Goal: Transaction & Acquisition: Purchase product/service

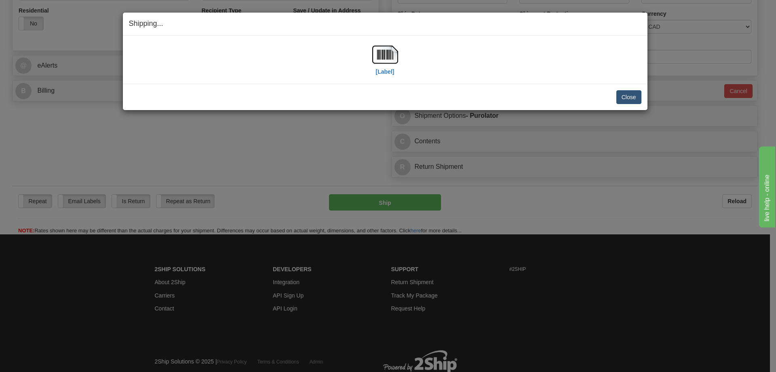
scroll to position [283, 0]
click at [631, 95] on button "Close" at bounding box center [629, 97] width 25 height 14
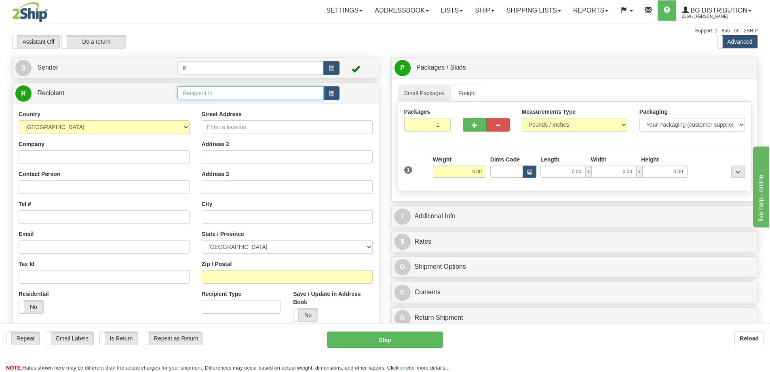
click at [209, 95] on input "text" at bounding box center [251, 93] width 146 height 14
type input "43012"
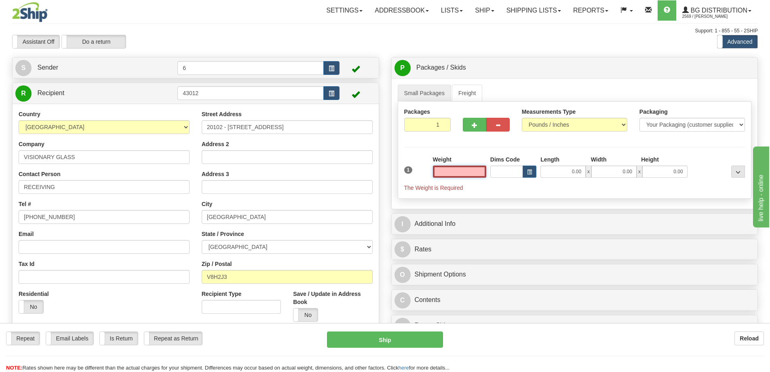
click at [452, 173] on input "text" at bounding box center [459, 171] width 53 height 12
type input "24.00"
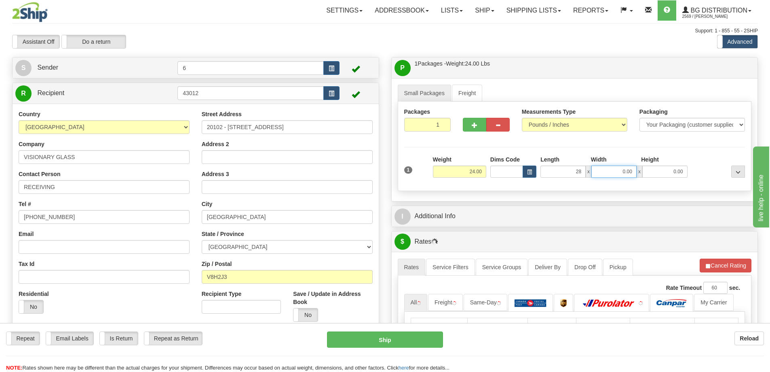
type input "28.00"
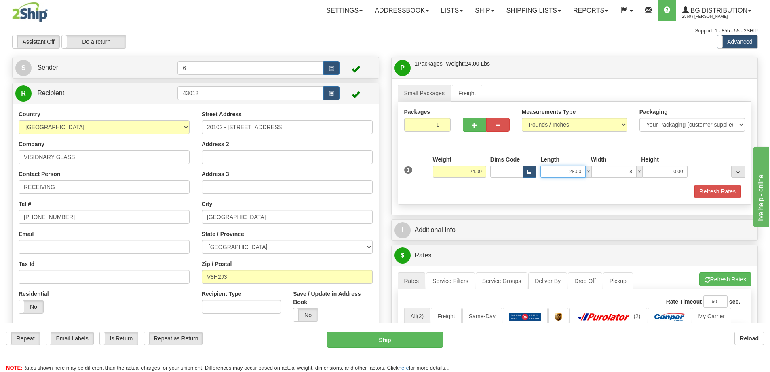
type input "8.00"
type input "38.00"
type input "8.00"
type input "5.00"
click at [470, 119] on button "button" at bounding box center [474, 125] width 23 height 14
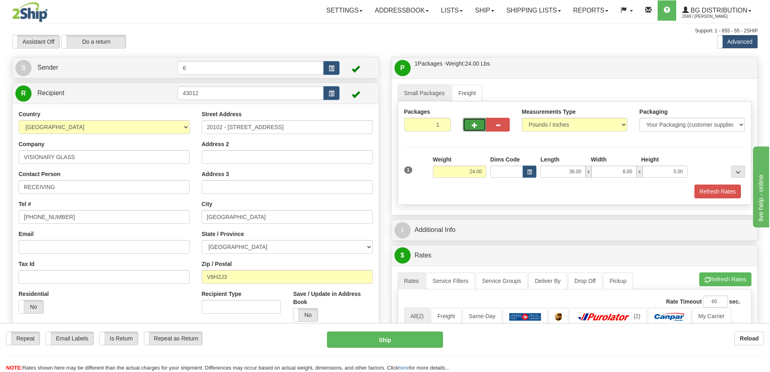
radio input "true"
type input "2"
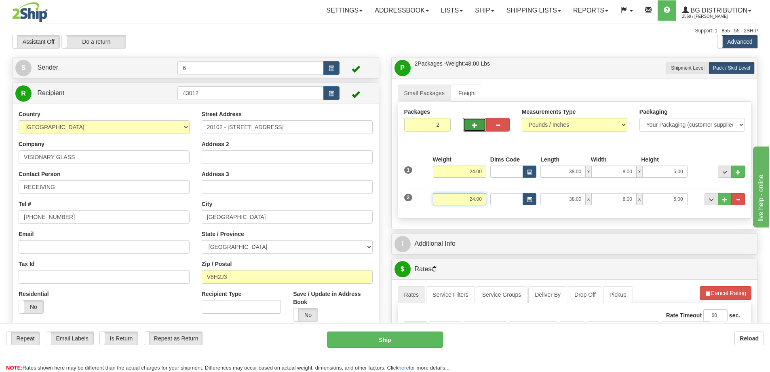
drag, startPoint x: 478, startPoint y: 201, endPoint x: 521, endPoint y: 197, distance: 42.7
click at [528, 202] on div "2 Weight 24.00 Dims Code Length Width Height" at bounding box center [574, 197] width 345 height 27
type input "17.00"
type input "110.00"
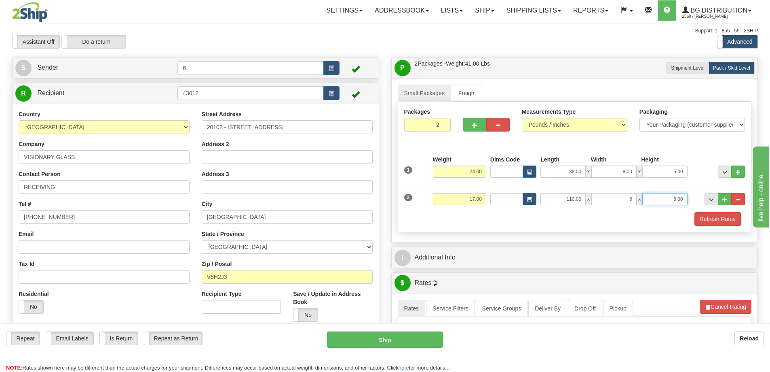
type input "5.00"
click at [476, 128] on span "button" at bounding box center [475, 125] width 6 height 5
type input "3"
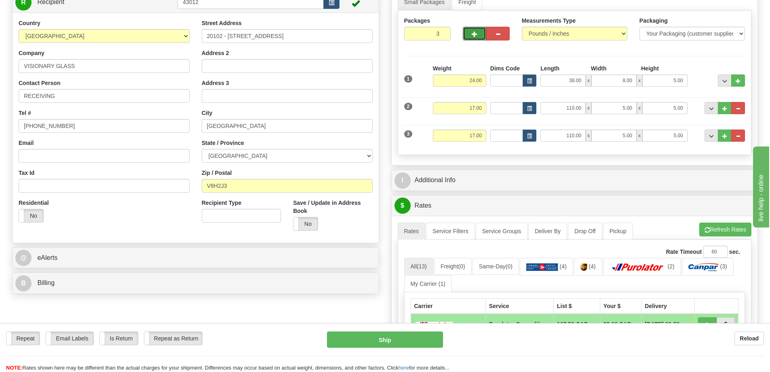
scroll to position [121, 0]
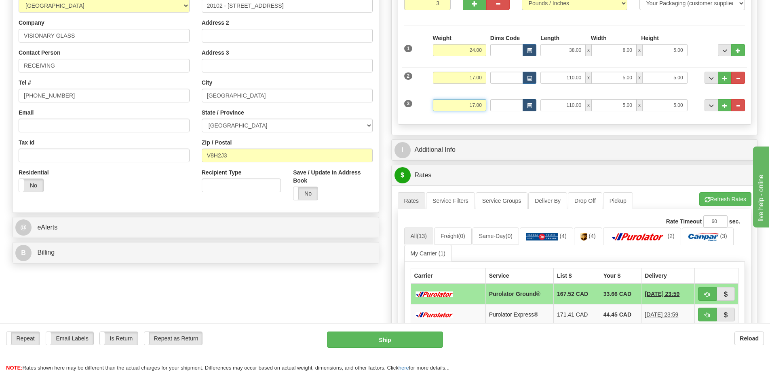
drag, startPoint x: 451, startPoint y: 109, endPoint x: 534, endPoint y: 110, distance: 82.9
click at [535, 117] on div "3 Weight 17.00 Dims Code Length Width Height" at bounding box center [574, 104] width 345 height 27
type input "35.00"
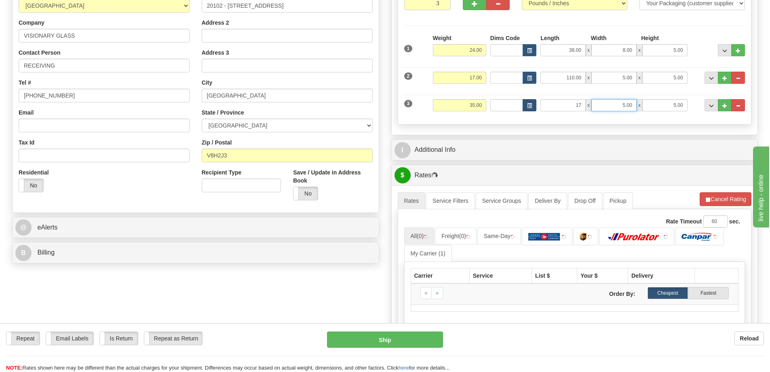
type input "17.00"
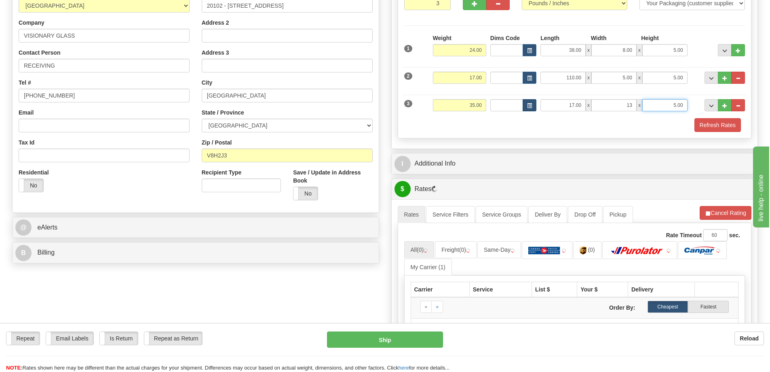
type input "13.00"
type input "11.00"
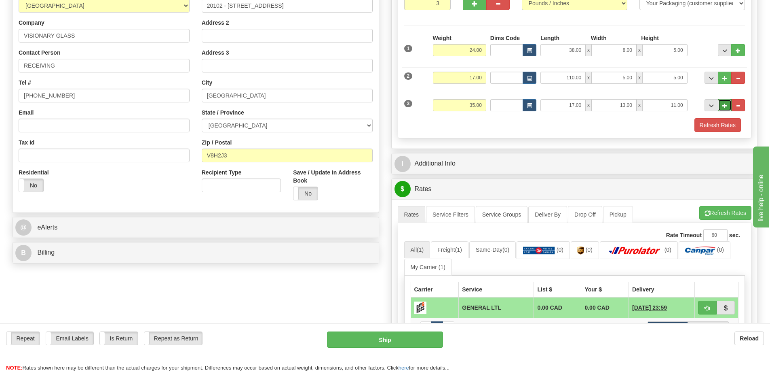
click at [728, 108] on button "..." at bounding box center [725, 105] width 14 height 12
type input "4"
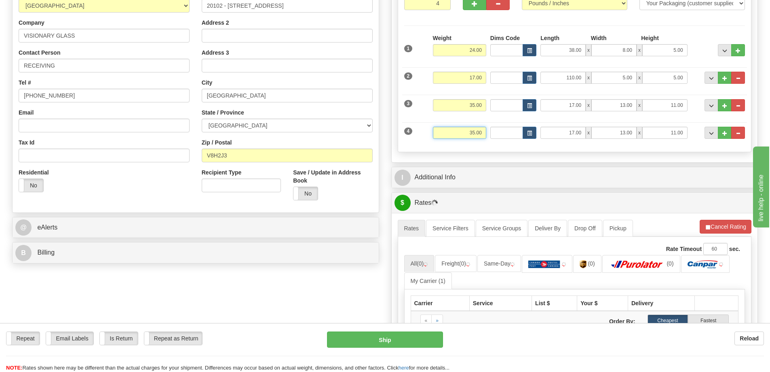
drag, startPoint x: 455, startPoint y: 135, endPoint x: 548, endPoint y: 136, distance: 93.0
click at [548, 136] on div "4 Weight 35.00 Dims Code Length Width Height" at bounding box center [574, 131] width 345 height 27
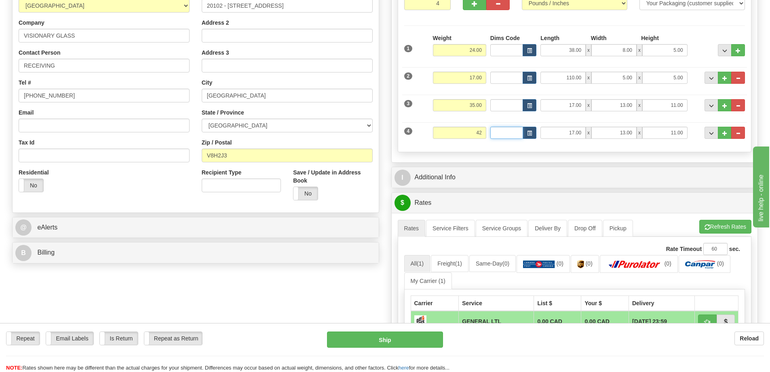
type input "42.00"
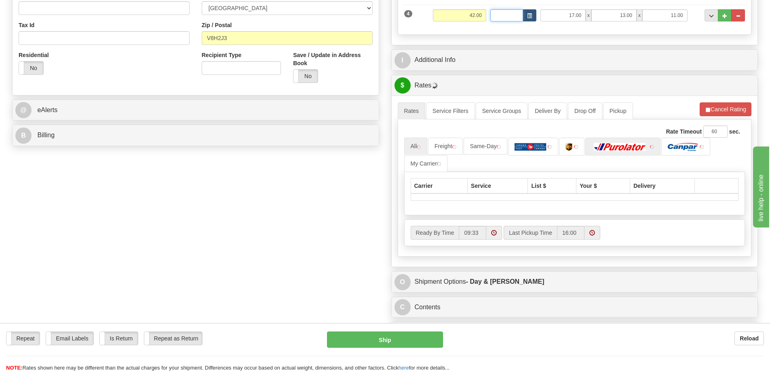
scroll to position [243, 0]
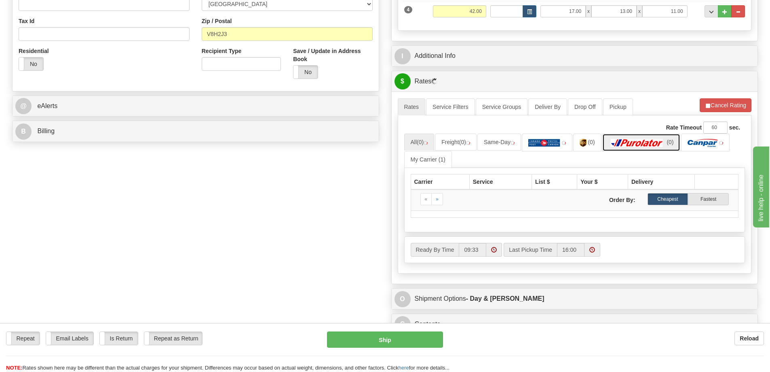
click at [658, 146] on img at bounding box center [637, 143] width 57 height 8
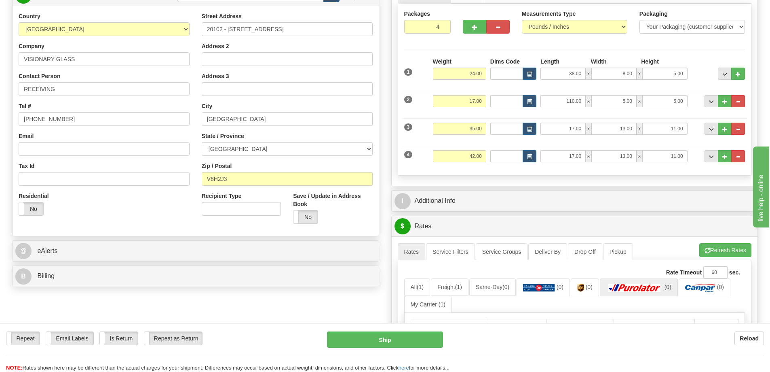
scroll to position [0, 0]
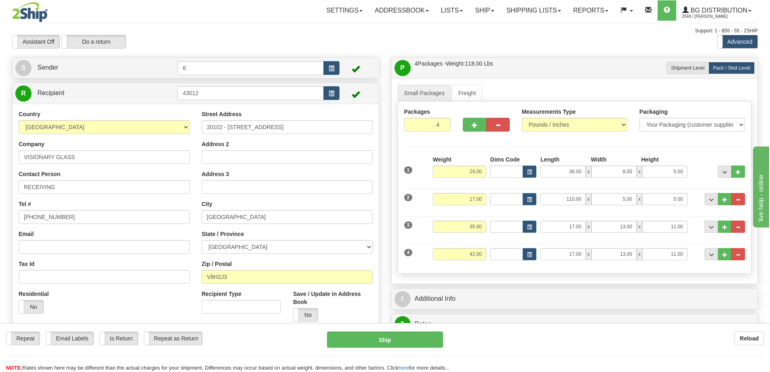
drag, startPoint x: 206, startPoint y: 86, endPoint x: 211, endPoint y: 89, distance: 5.8
click at [211, 89] on td "43012" at bounding box center [259, 93] width 162 height 17
drag, startPoint x: 216, startPoint y: 99, endPoint x: 53, endPoint y: 108, distance: 162.9
click at [53, 108] on div "R Recipient 43012" at bounding box center [195, 208] width 367 height 252
type input "44004"
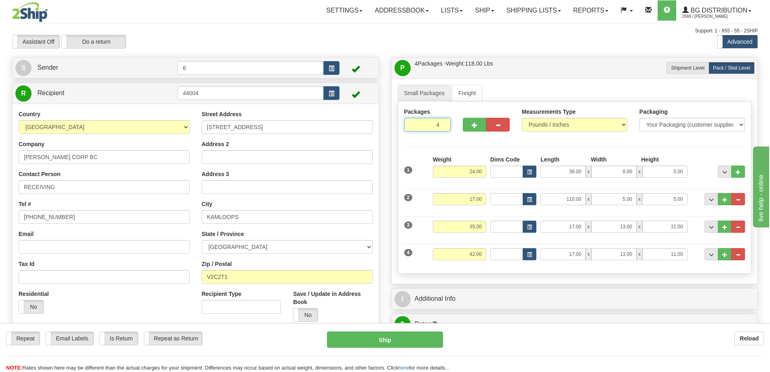
drag, startPoint x: 434, startPoint y: 127, endPoint x: 491, endPoint y: 139, distance: 58.4
click at [493, 137] on div "Packages 4 4" at bounding box center [574, 123] width 353 height 31
type input "1"
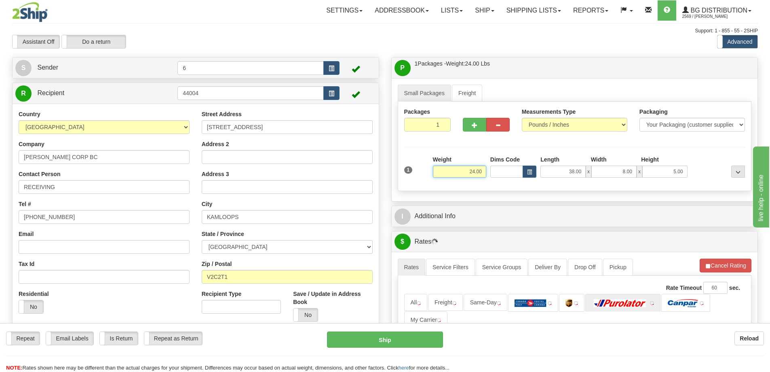
drag, startPoint x: 505, startPoint y: 178, endPoint x: 527, endPoint y: 179, distance: 21.1
click at [527, 179] on div "1 Weight 24.00 Dims Code x x" at bounding box center [574, 169] width 345 height 29
type input "19.00"
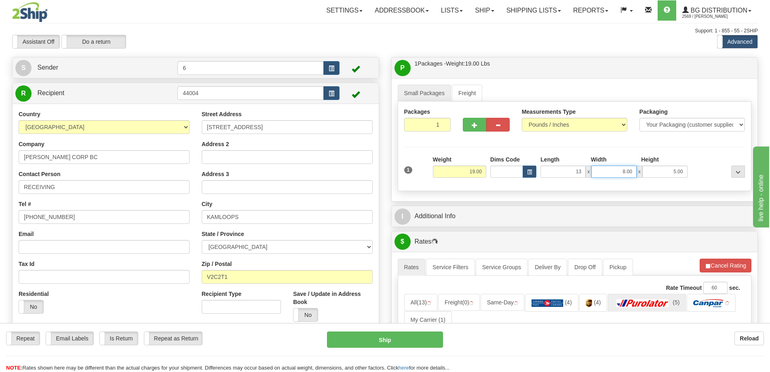
type input "13.00"
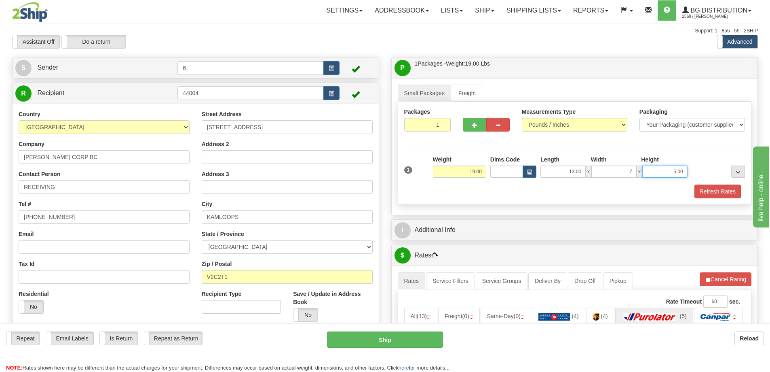
type input "7.00"
type input "7"
type input "7.00"
click at [730, 193] on button "Refresh Rates" at bounding box center [718, 191] width 47 height 14
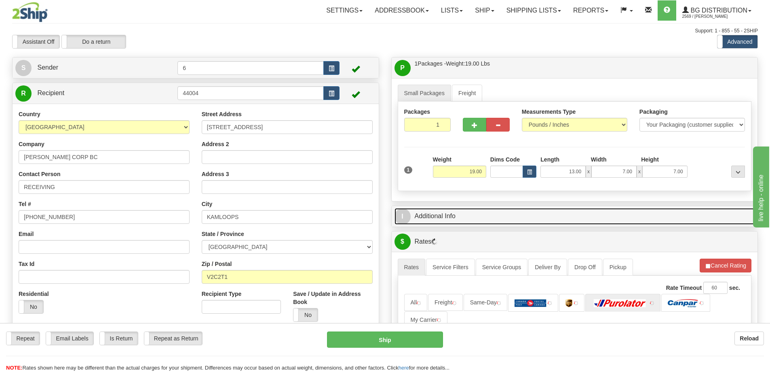
click at [714, 212] on link "I Additional Info" at bounding box center [575, 216] width 361 height 17
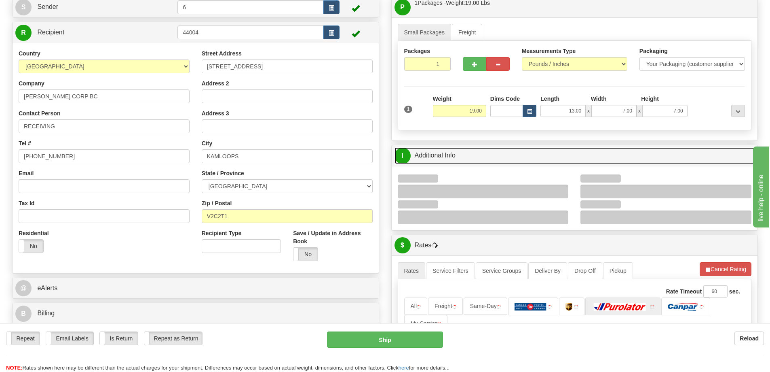
scroll to position [121, 0]
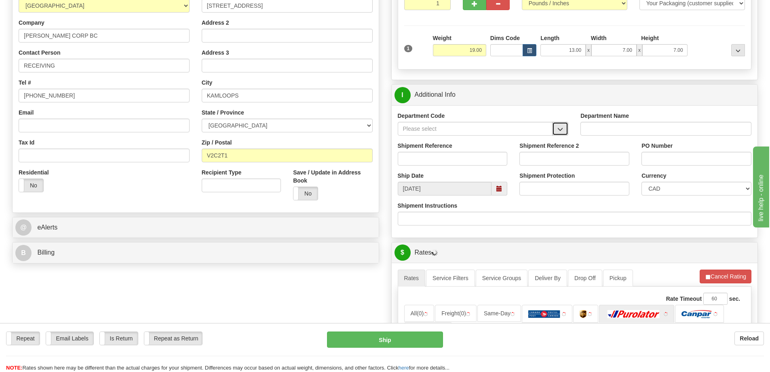
click at [560, 129] on span "button" at bounding box center [561, 129] width 6 height 5
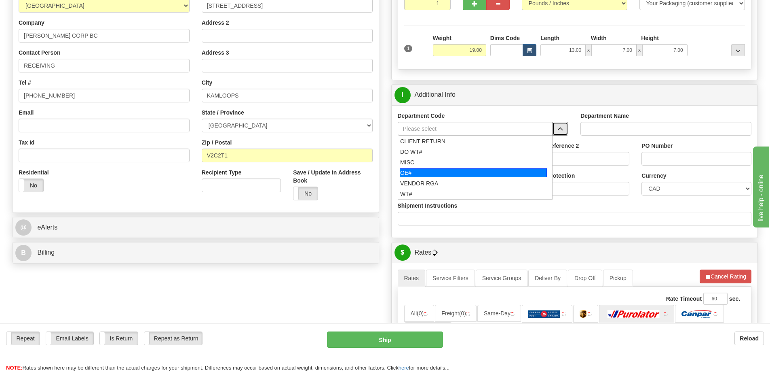
click at [430, 171] on div "OE#" at bounding box center [473, 172] width 147 height 9
type input "OE#"
type input "ORDERS"
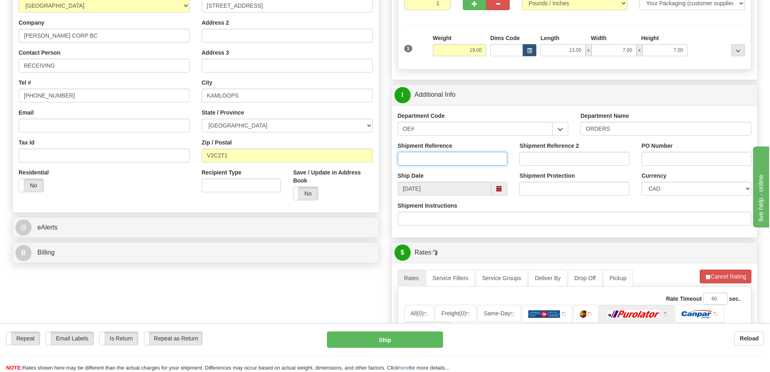
click at [431, 159] on input "Shipment Reference" at bounding box center [453, 159] width 110 height 14
type input "60030374-00"
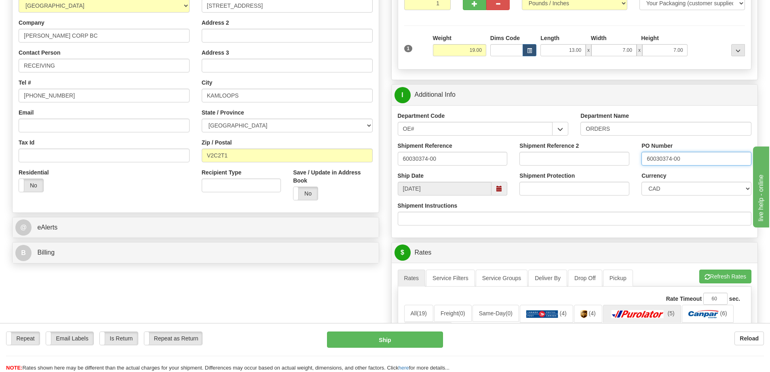
type input "60030374-00"
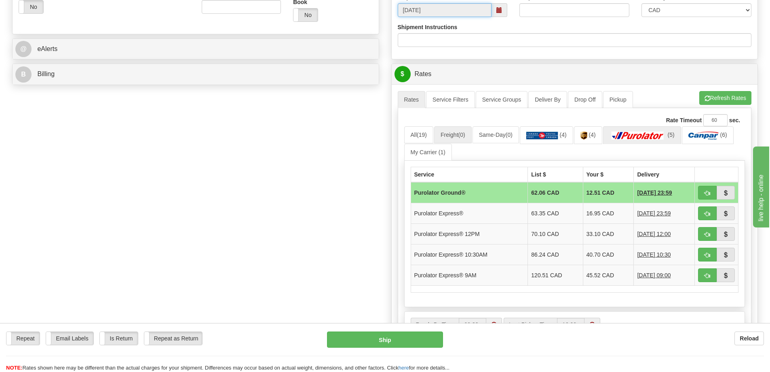
scroll to position [364, 0]
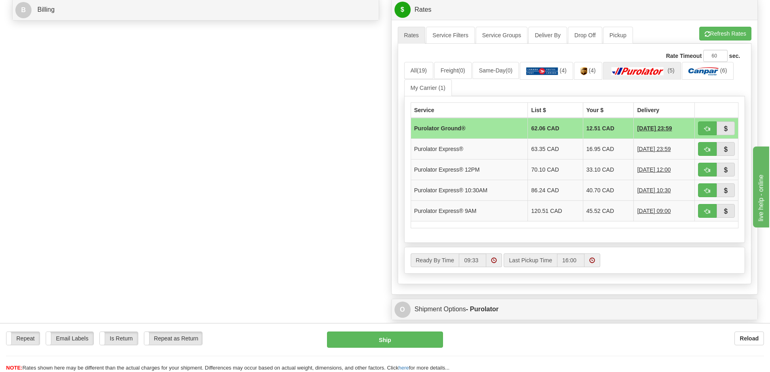
click at [714, 27] on div "A change has been made which could impact your rate estimate. To ensure the est…" at bounding box center [575, 26] width 354 height 0
click at [706, 40] on button "Refresh Rates" at bounding box center [726, 34] width 52 height 14
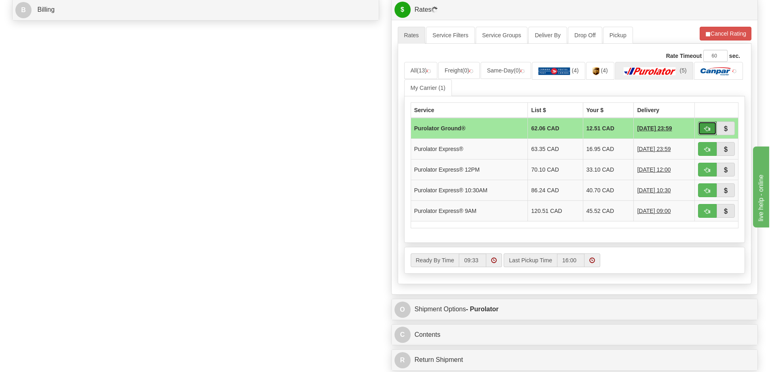
click at [703, 131] on button "button" at bounding box center [707, 128] width 19 height 14
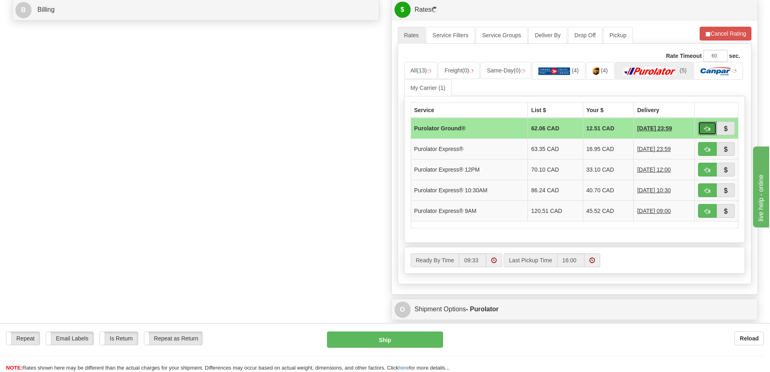
click at [703, 131] on button "button" at bounding box center [707, 128] width 19 height 14
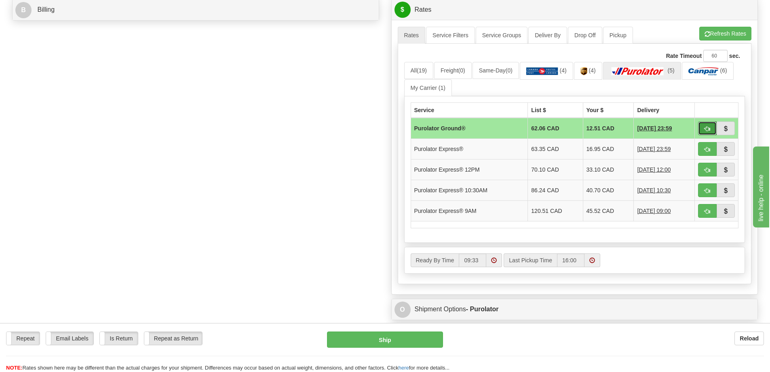
click at [708, 128] on span "button" at bounding box center [708, 128] width 6 height 5
type input "260"
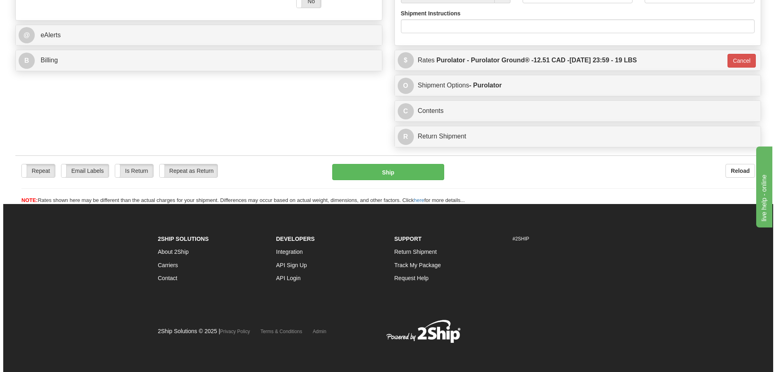
scroll to position [339, 0]
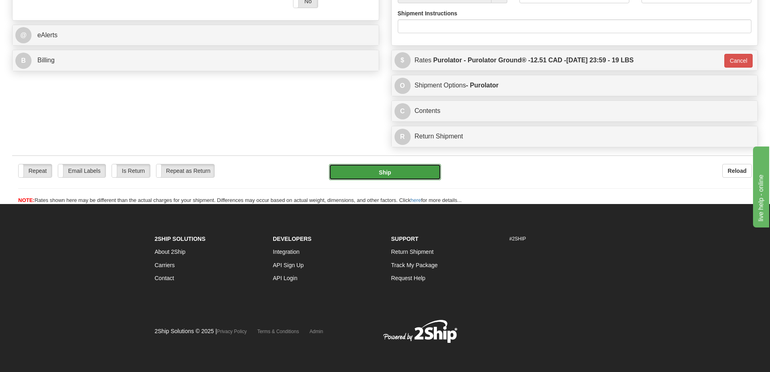
click at [355, 164] on button "Ship" at bounding box center [385, 172] width 112 height 16
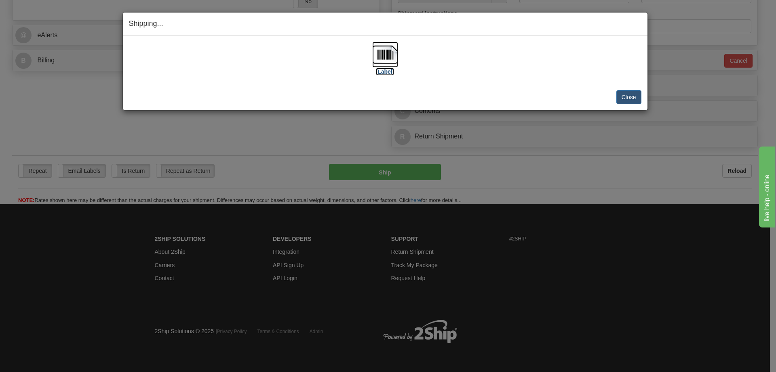
click at [385, 70] on label "[Label]" at bounding box center [385, 72] width 19 height 8
click at [626, 96] on button "Close" at bounding box center [629, 97] width 25 height 14
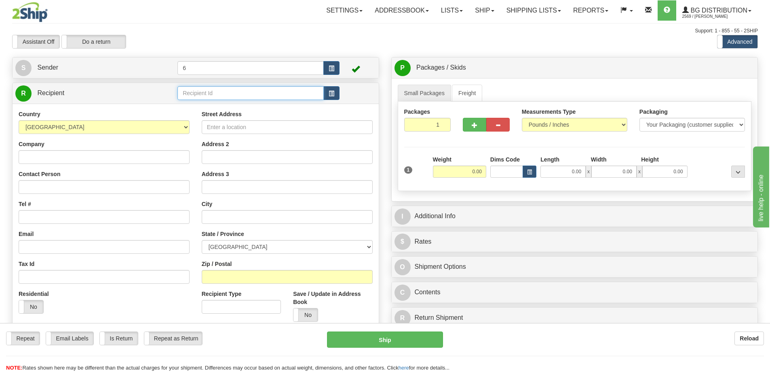
click at [226, 97] on input "text" at bounding box center [251, 93] width 146 height 14
type input "41082"
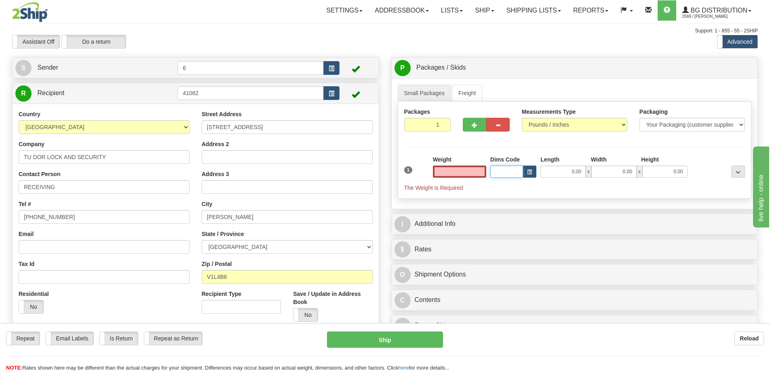
type input "0.00"
type input "4.00"
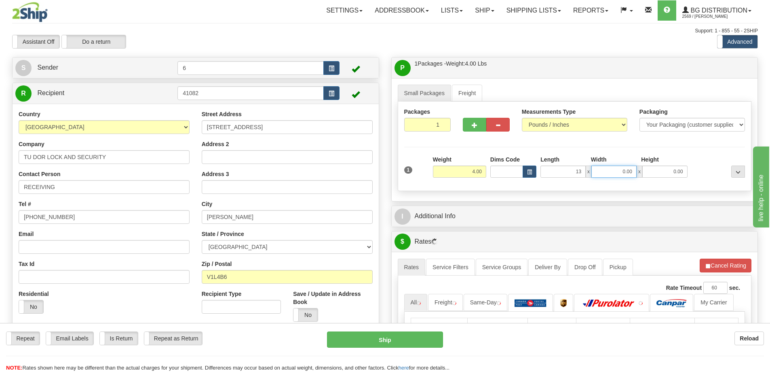
type input "13.00"
type input "7.00"
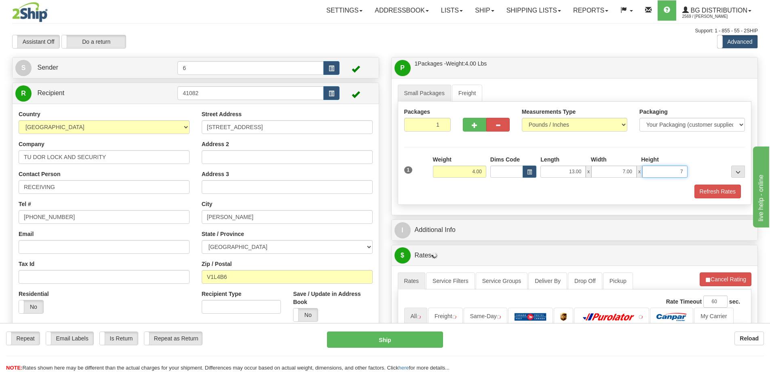
type input "7"
type input "7.00"
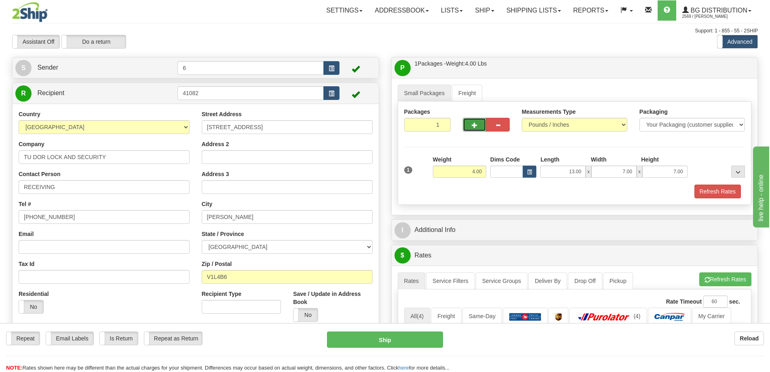
click at [473, 124] on span "button" at bounding box center [475, 125] width 6 height 5
radio input "true"
type input "2"
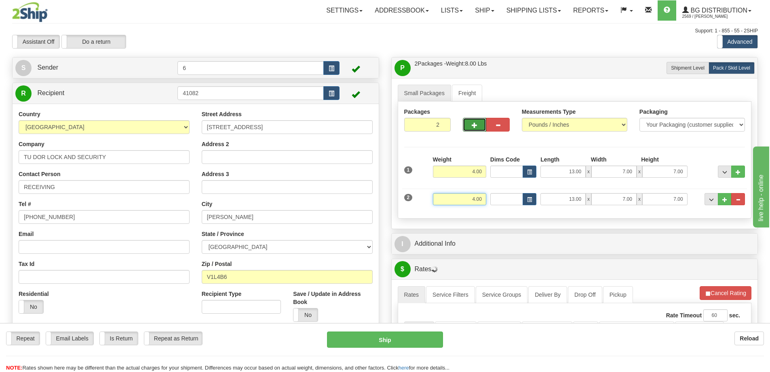
drag, startPoint x: 454, startPoint y: 199, endPoint x: 508, endPoint y: 197, distance: 54.2
click at [508, 197] on div "2 Weight 4.00 Dims Code Length Width Height" at bounding box center [574, 197] width 345 height 27
type input "5.00"
type input "33.00"
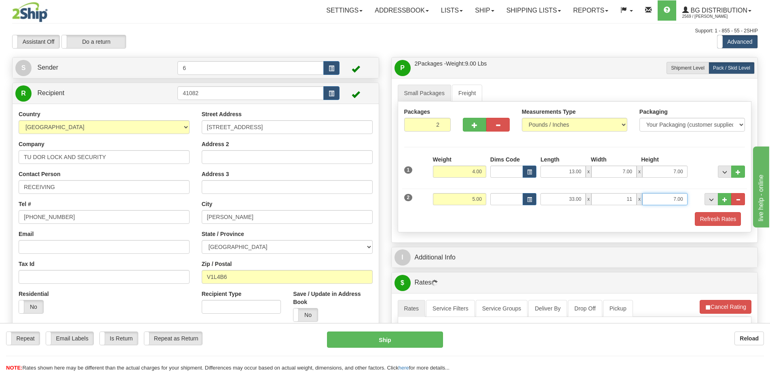
type input "11.00"
type input "2.00"
click at [717, 232] on div "Packages 2 2 Measurements Type" at bounding box center [575, 167] width 354 height 131
click at [717, 220] on button "Refresh Rates" at bounding box center [718, 219] width 47 height 14
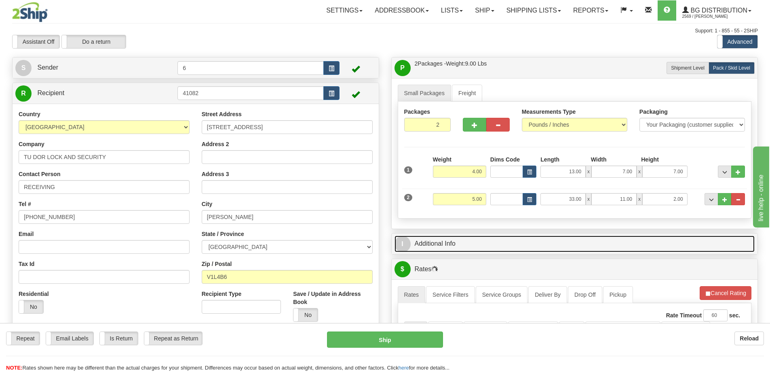
click at [685, 249] on link "I Additional Info" at bounding box center [575, 243] width 361 height 17
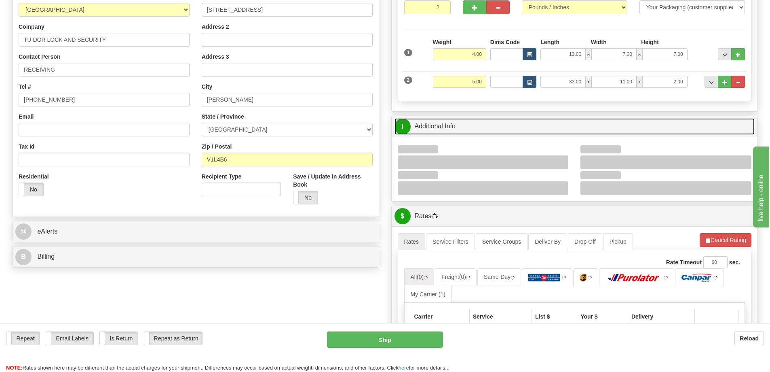
scroll to position [121, 0]
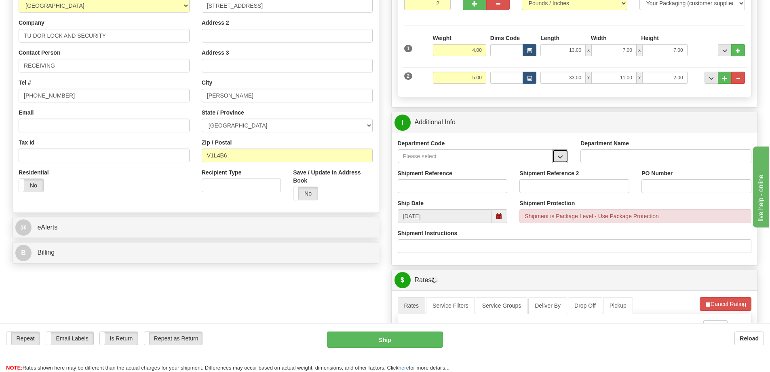
click at [565, 152] on button "button" at bounding box center [560, 156] width 16 height 14
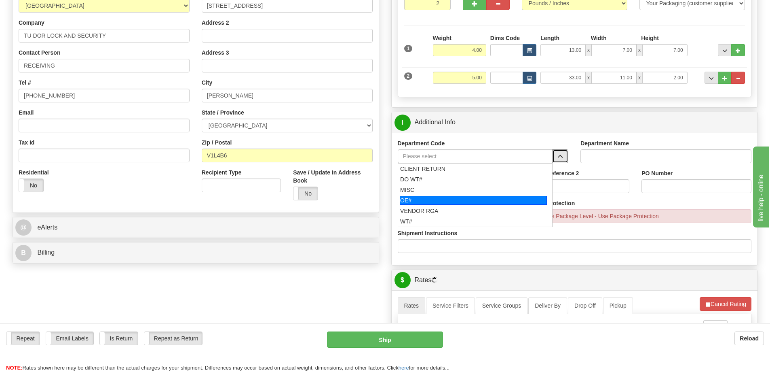
click at [449, 203] on div "OE#" at bounding box center [473, 200] width 147 height 9
type input "OE#"
type input "ORDERS"
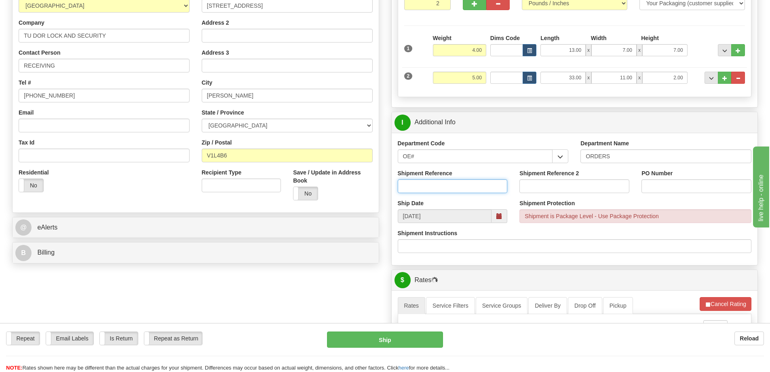
click at [447, 190] on input "Shipment Reference" at bounding box center [453, 186] width 110 height 14
type input "60031593-01 60032788-00"
click at [438, 195] on div "Shipment Reference 60031593-01 60032788-00" at bounding box center [453, 184] width 122 height 30
click at [428, 182] on input "60031593-01 60032788-00" at bounding box center [453, 186] width 110 height 14
paste input "60031593-01 60032788-00"
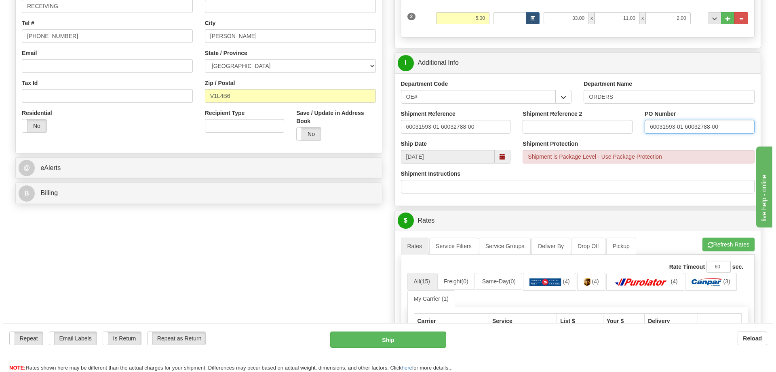
scroll to position [324, 0]
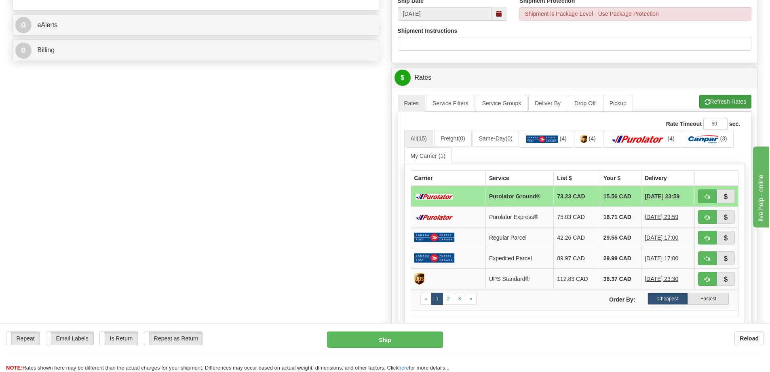
type input "60031593-01 60032788-00"
click at [716, 105] on button "Refresh Rates" at bounding box center [726, 102] width 52 height 14
click at [705, 195] on span "button" at bounding box center [708, 196] width 6 height 5
type input "260"
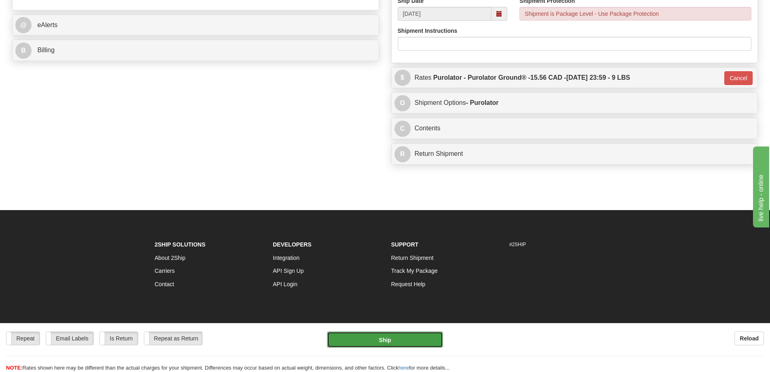
click at [398, 342] on button "Ship" at bounding box center [385, 339] width 116 height 16
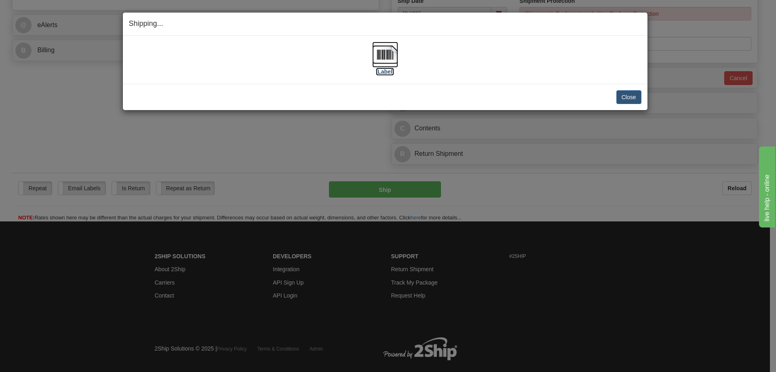
click at [381, 71] on label "[Label]" at bounding box center [385, 72] width 19 height 8
click at [621, 96] on button "Close" at bounding box center [629, 97] width 25 height 14
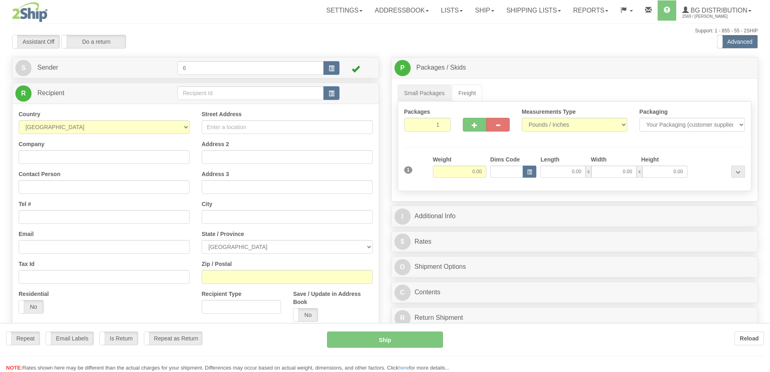
click at [224, 94] on div at bounding box center [385, 186] width 770 height 372
click at [224, 94] on div "Toggle navigation Settings Shipping Preferences Fields Preferences New" at bounding box center [385, 230] width 770 height 460
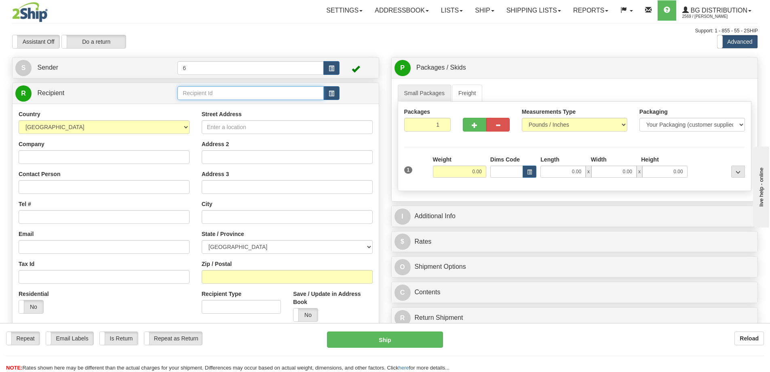
click at [224, 94] on input "text" at bounding box center [251, 93] width 146 height 14
drag, startPoint x: 0, startPoint y: 0, endPoint x: 219, endPoint y: 91, distance: 236.9
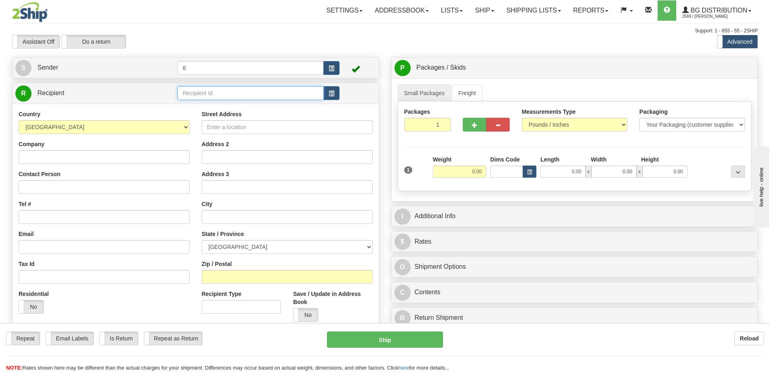
click at [224, 94] on input "text" at bounding box center [251, 93] width 146 height 14
type input "43022"
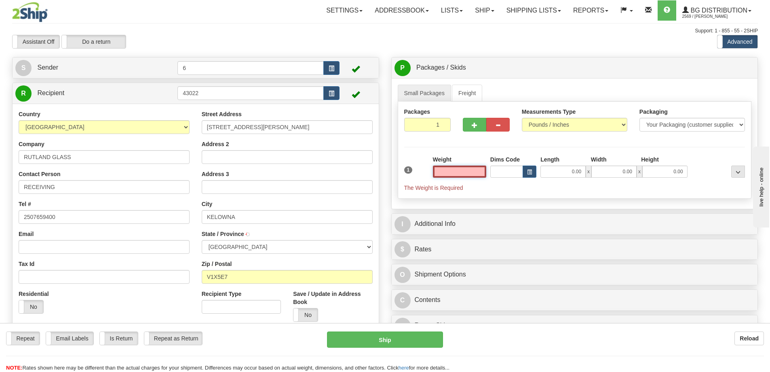
click at [469, 172] on input "text" at bounding box center [459, 171] width 53 height 12
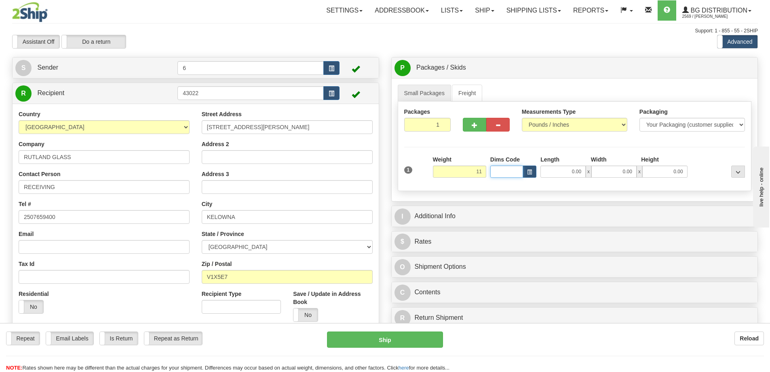
type input "11.00"
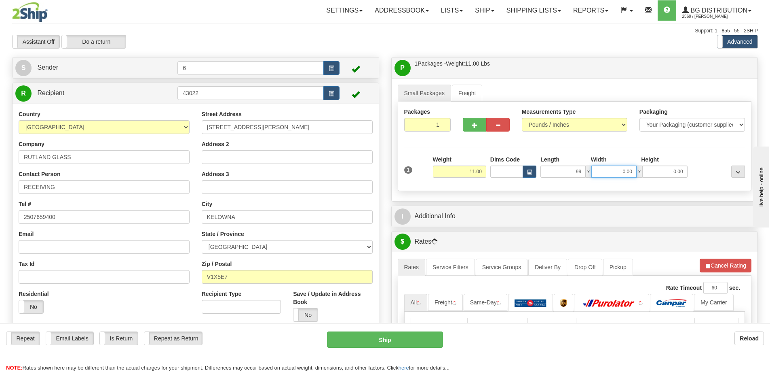
type input "99.00"
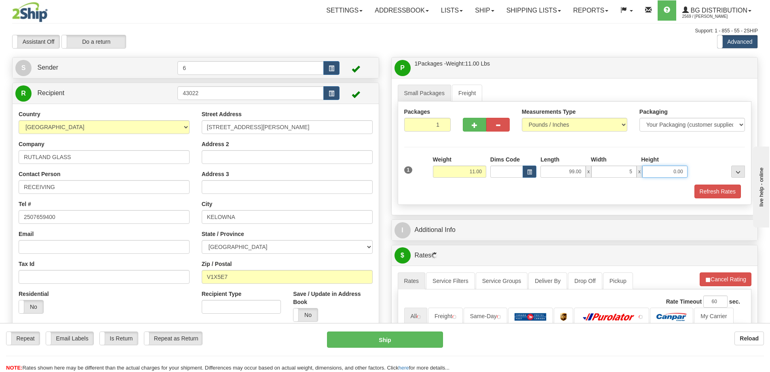
type input "5.00"
click at [717, 190] on button "Refresh Rates" at bounding box center [718, 191] width 47 height 14
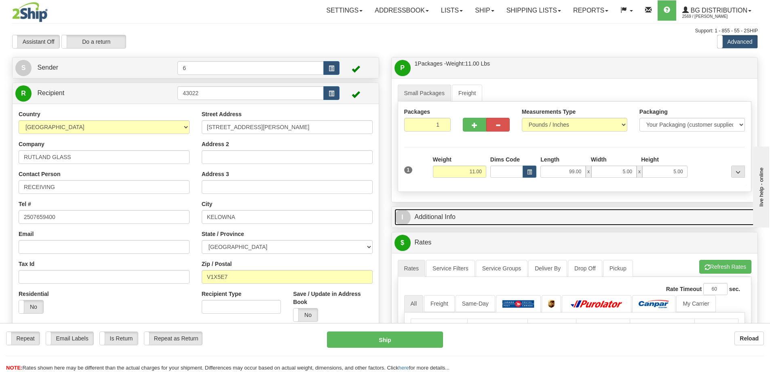
click at [670, 220] on link "I Additional Info" at bounding box center [575, 217] width 361 height 17
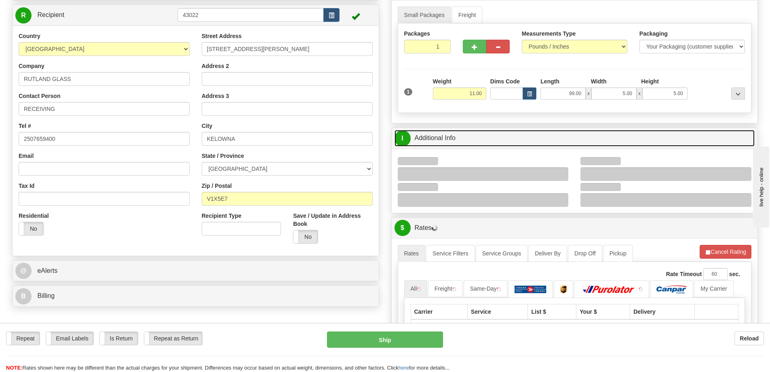
scroll to position [121, 0]
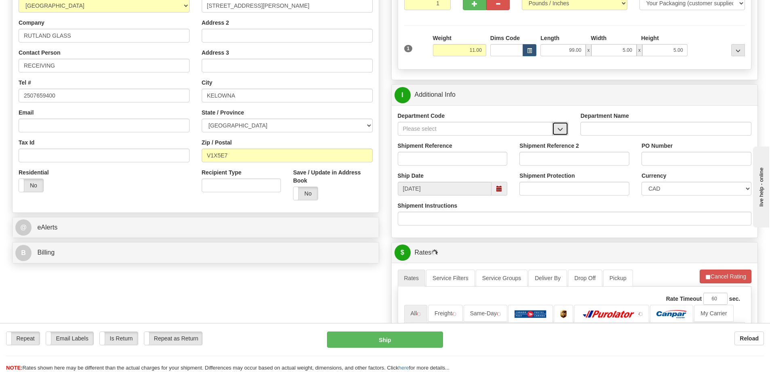
click at [554, 135] on button "button" at bounding box center [560, 129] width 16 height 14
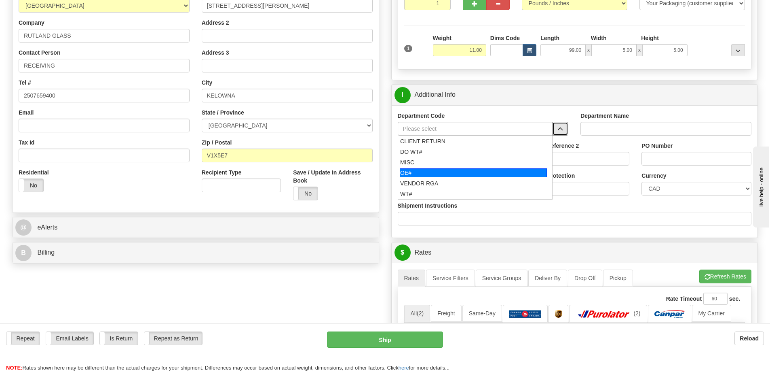
click at [439, 170] on div "OE#" at bounding box center [473, 172] width 147 height 9
type input "OE#"
type input "ORDERS"
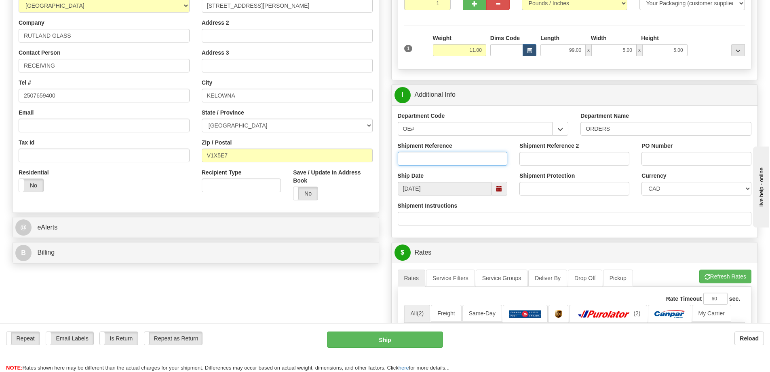
click at [438, 162] on input "Shipment Reference" at bounding box center [453, 159] width 110 height 14
type input "60030791-00"
type input "C80211"
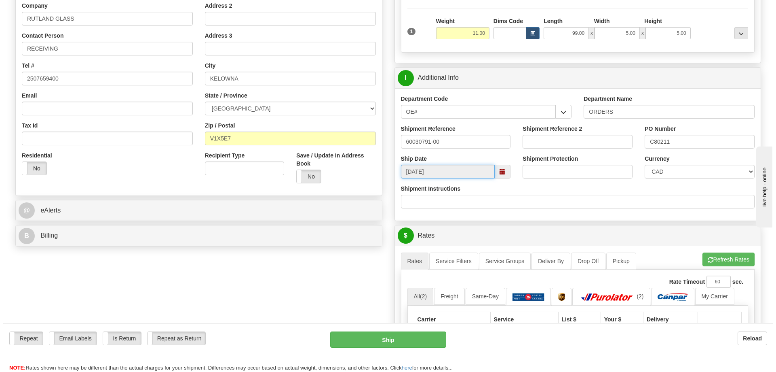
scroll to position [283, 0]
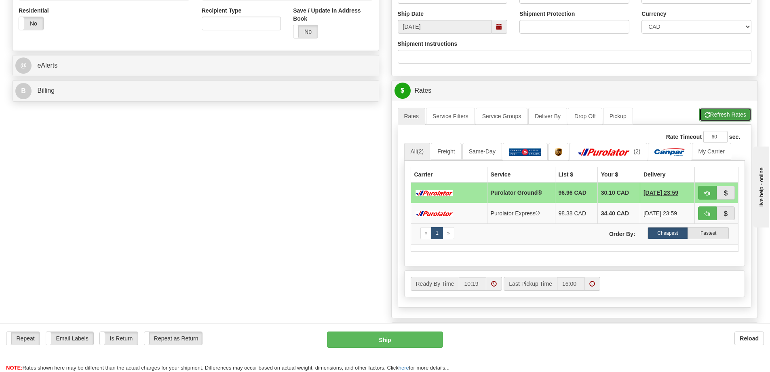
click at [713, 115] on button "Refresh Rates" at bounding box center [726, 115] width 52 height 14
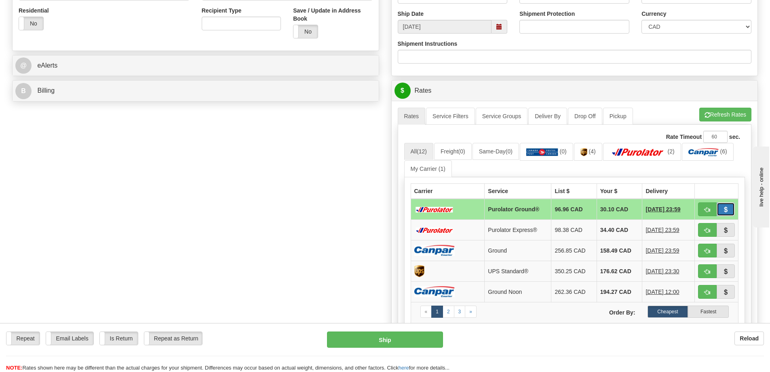
click at [729, 212] on span "button" at bounding box center [726, 209] width 6 height 5
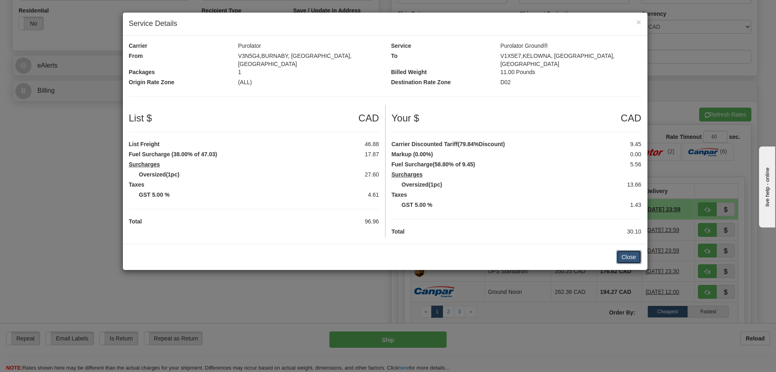
click at [635, 250] on button "Close" at bounding box center [629, 257] width 25 height 14
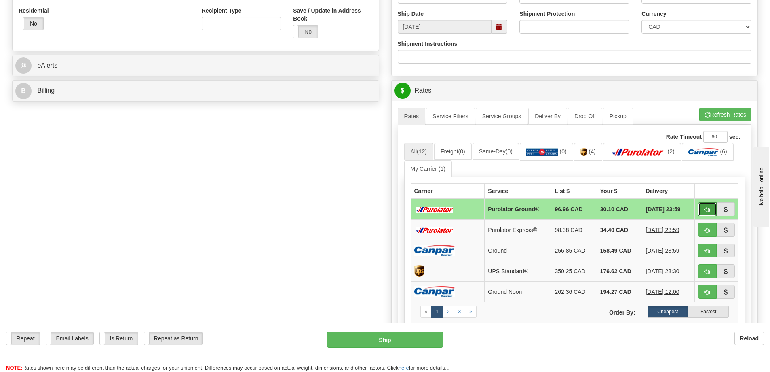
click at [709, 209] on span "button" at bounding box center [708, 209] width 6 height 5
type input "260"
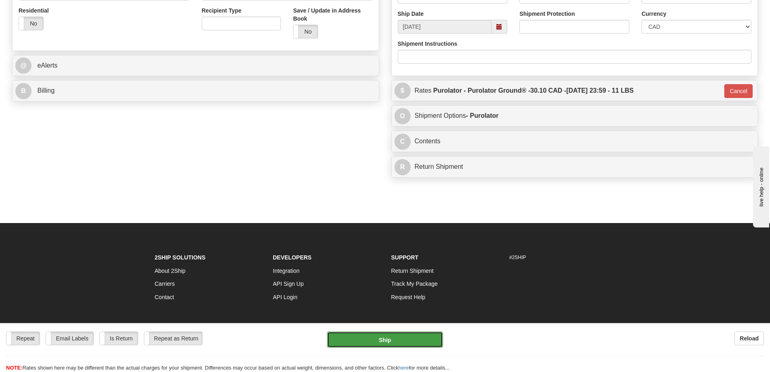
click at [399, 338] on button "Ship" at bounding box center [385, 339] width 116 height 16
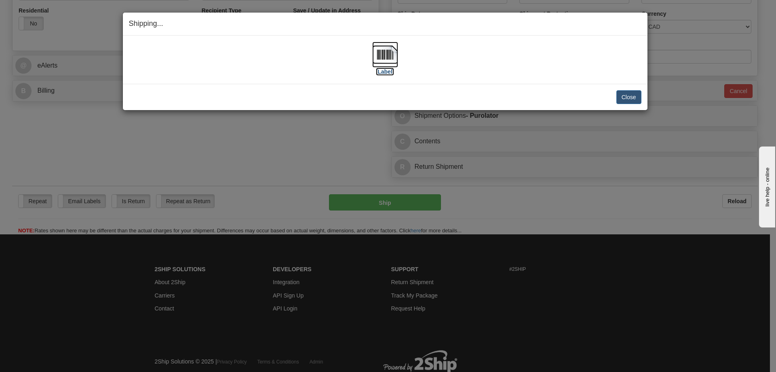
click at [389, 74] on label "[Label]" at bounding box center [385, 72] width 19 height 8
click at [622, 95] on button "Close" at bounding box center [629, 97] width 25 height 14
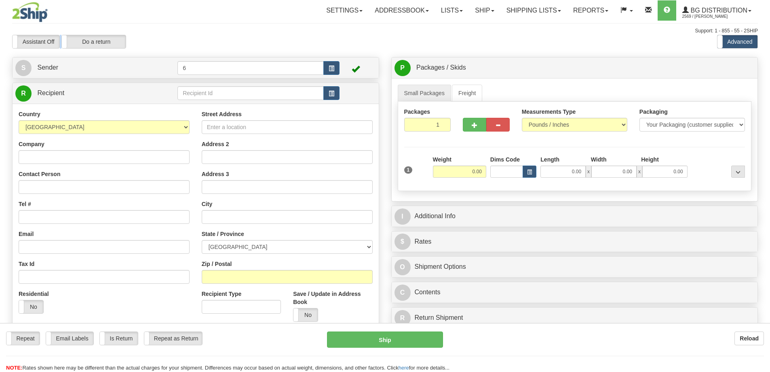
click at [191, 97] on div "Toggle navigation Settings Shipping Preferences Fields Preferences New" at bounding box center [385, 230] width 770 height 460
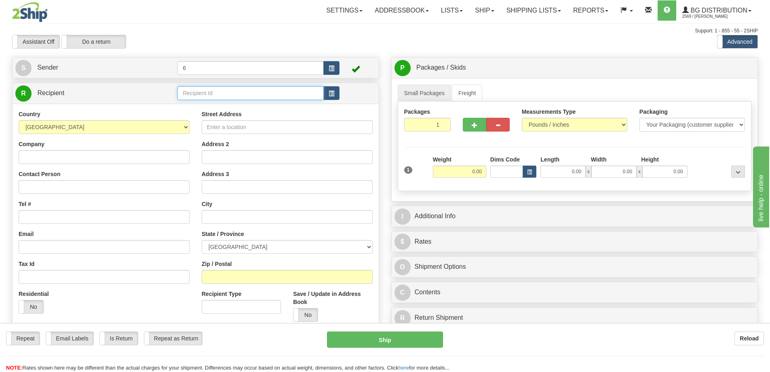
click at [191, 97] on input "text" at bounding box center [251, 93] width 146 height 14
type input "44001"
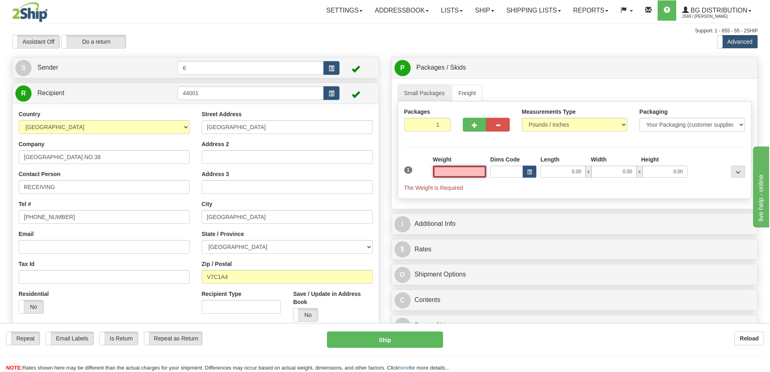
click at [469, 175] on input "text" at bounding box center [459, 171] width 53 height 12
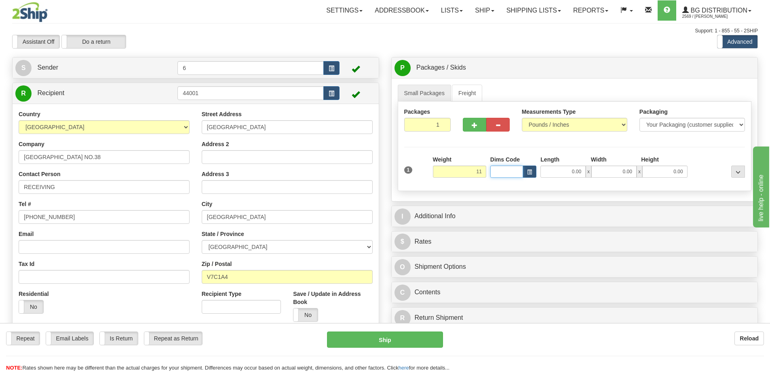
type input "11.00"
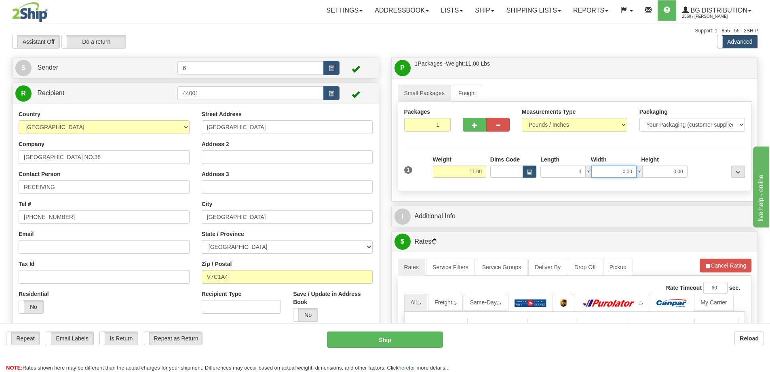
type input "3.00"
type input "7.00"
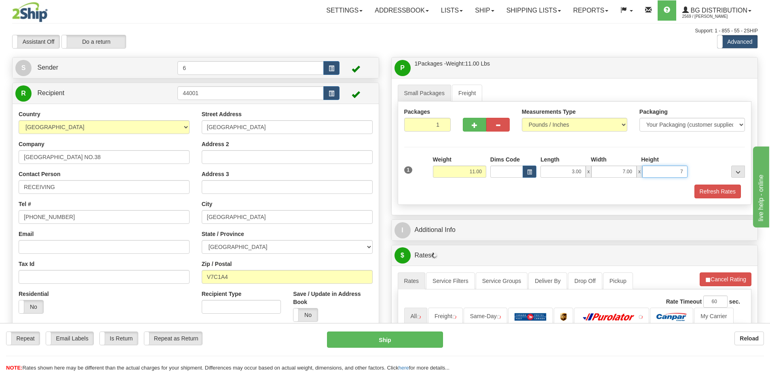
type input "7"
type input "7.00"
type input "13.00"
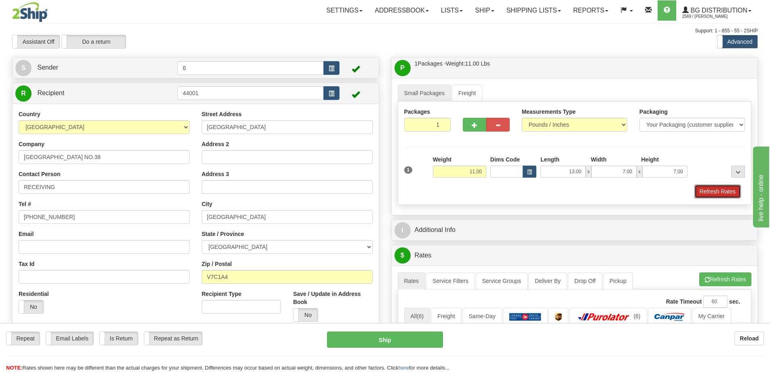
click at [706, 190] on button "Refresh Rates" at bounding box center [718, 191] width 47 height 14
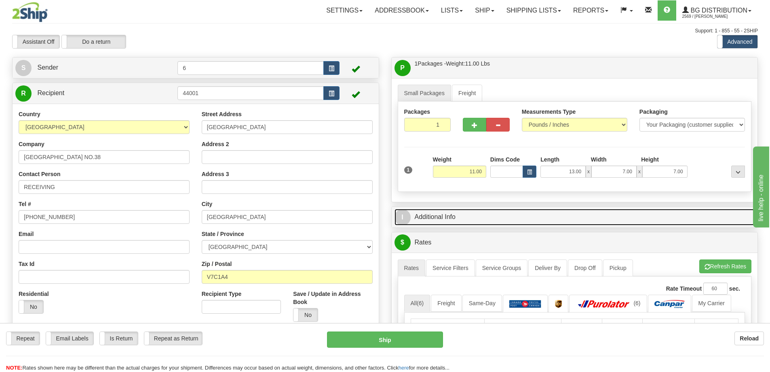
click at [631, 223] on link "I Additional Info" at bounding box center [575, 217] width 361 height 17
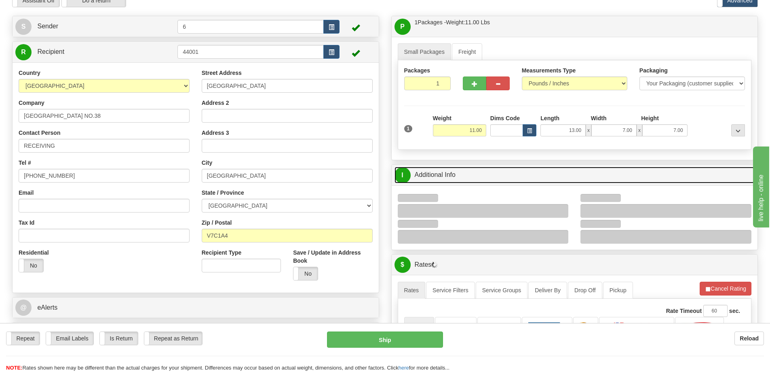
scroll to position [121, 0]
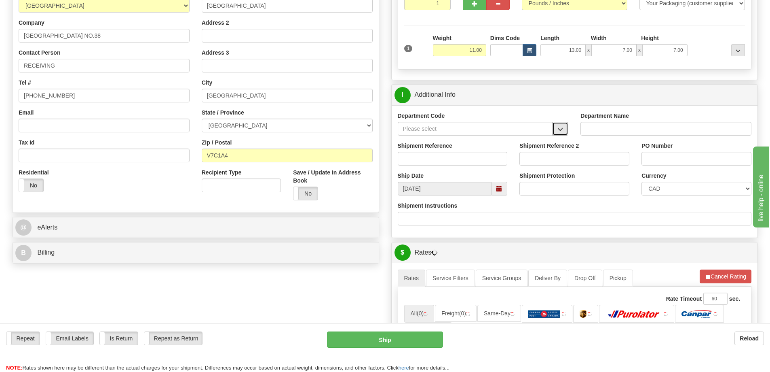
click at [562, 129] on span "button" at bounding box center [561, 129] width 6 height 5
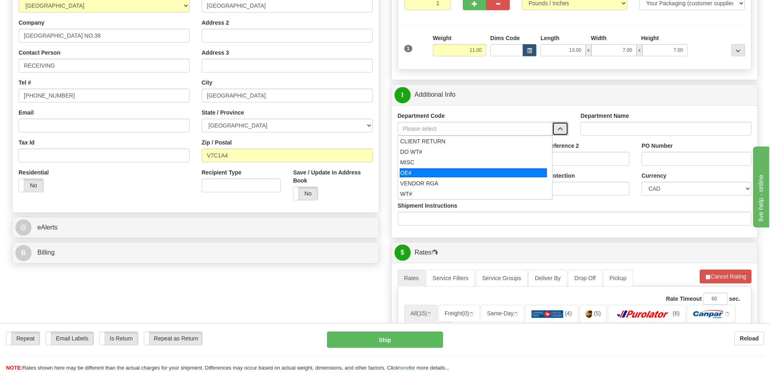
click at [440, 173] on div "OE#" at bounding box center [473, 172] width 147 height 9
type input "OE#"
type input "ORDERS"
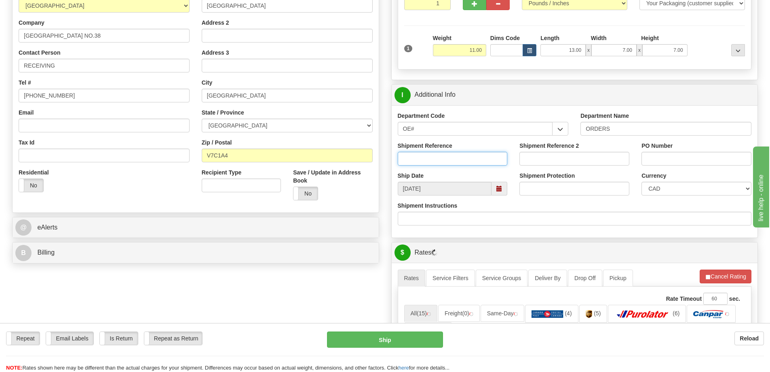
click at [438, 163] on input "Shipment Reference" at bounding box center [453, 159] width 110 height 14
type input "60032823-00"
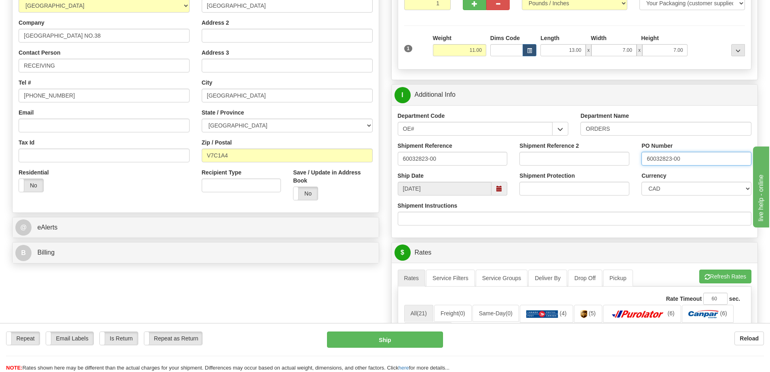
type input "60032823-00"
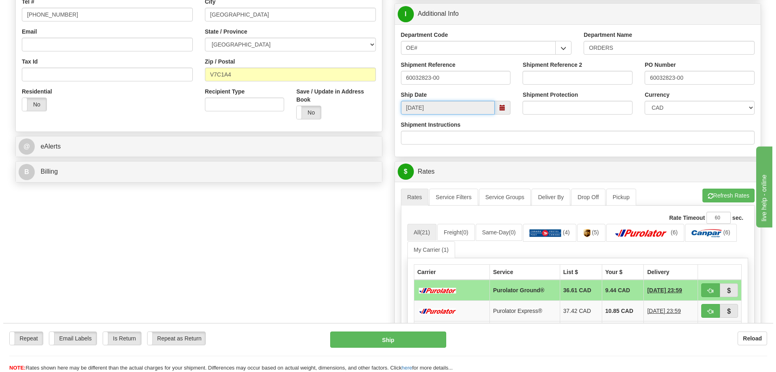
scroll to position [324, 0]
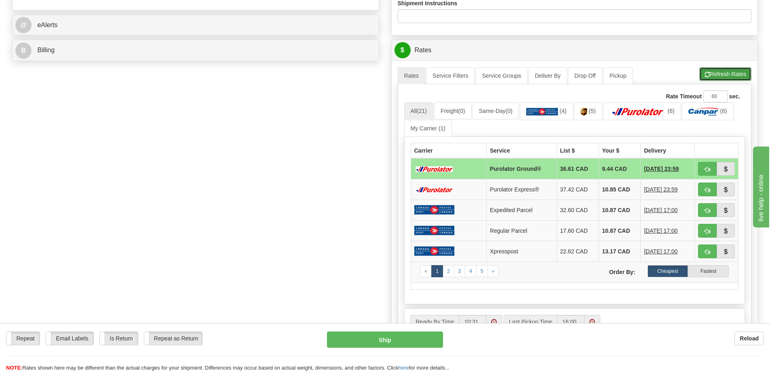
click at [717, 72] on button "Refresh Rates" at bounding box center [726, 74] width 52 height 14
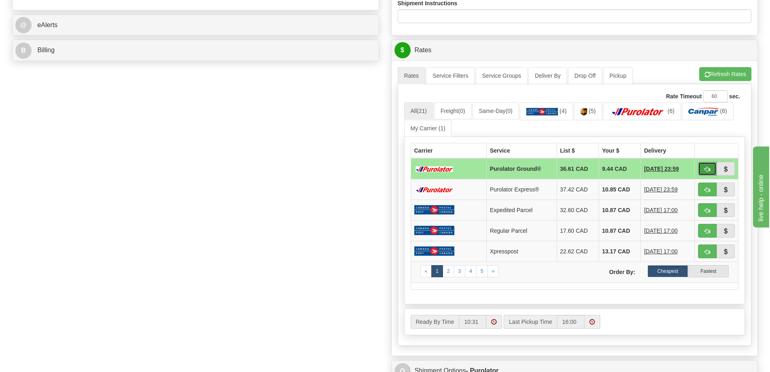
click at [711, 165] on button "button" at bounding box center [707, 169] width 19 height 14
type input "260"
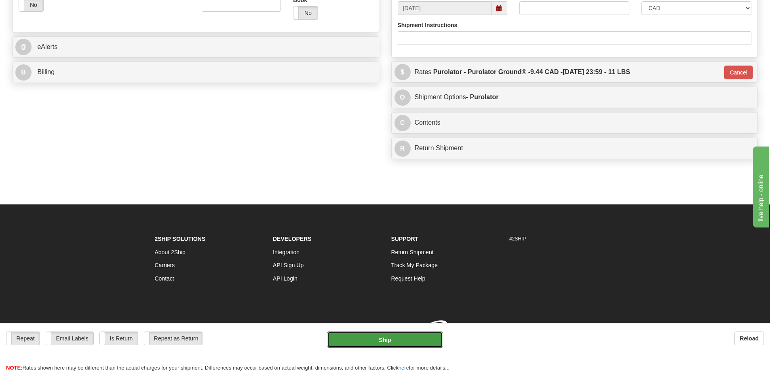
click at [382, 345] on button "Ship" at bounding box center [385, 339] width 116 height 16
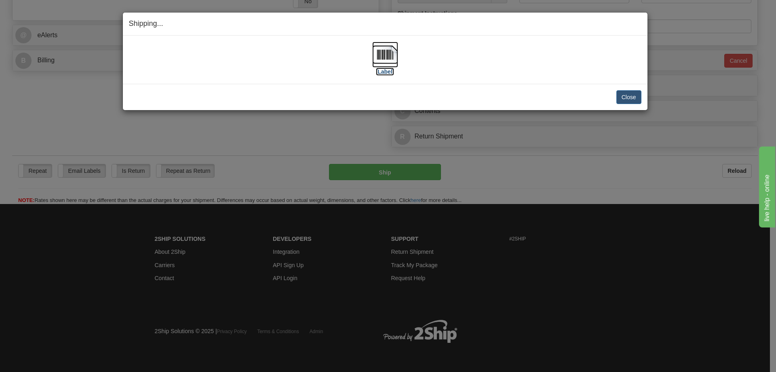
click at [385, 73] on label "[Label]" at bounding box center [385, 72] width 19 height 8
click at [634, 93] on button "Close" at bounding box center [629, 97] width 25 height 14
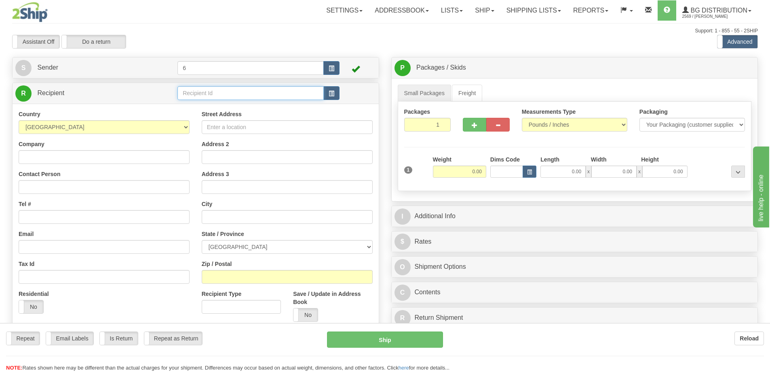
click at [216, 99] on input "text" at bounding box center [251, 93] width 146 height 14
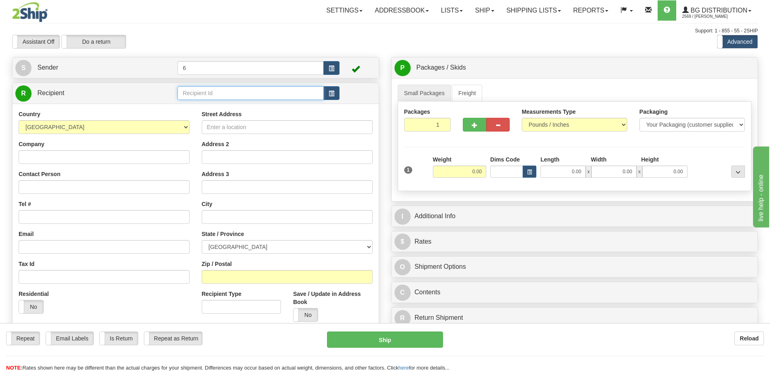
click at [216, 99] on input "text" at bounding box center [251, 93] width 146 height 14
type input "43023"
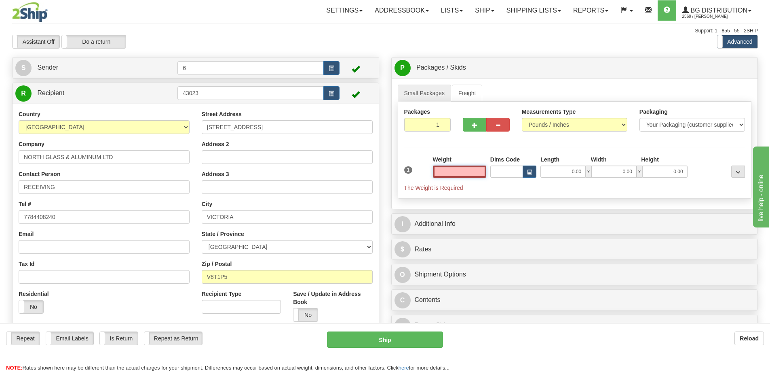
click at [453, 171] on input "text" at bounding box center [459, 171] width 53 height 12
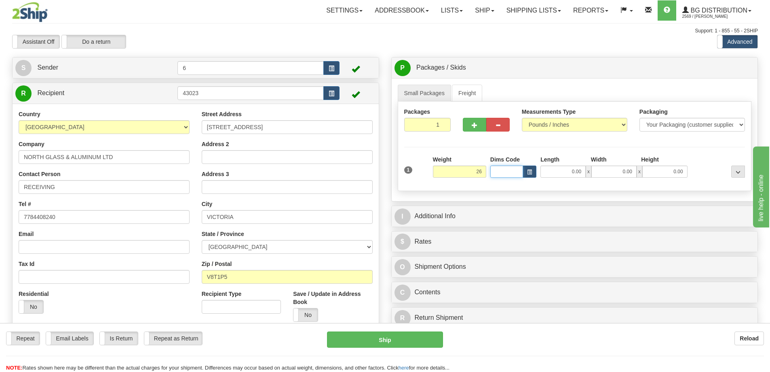
type input "26.00"
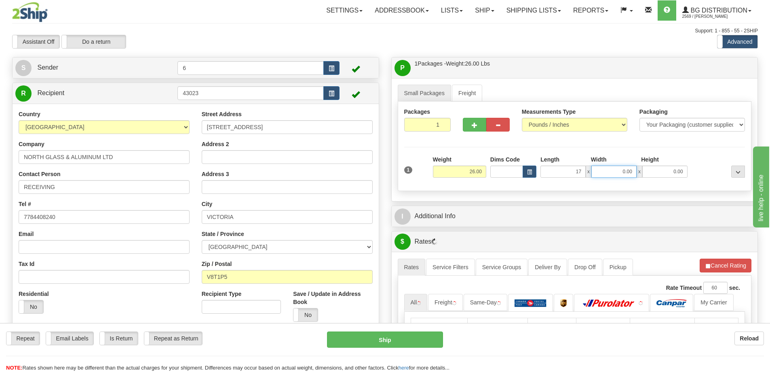
type input "17.00"
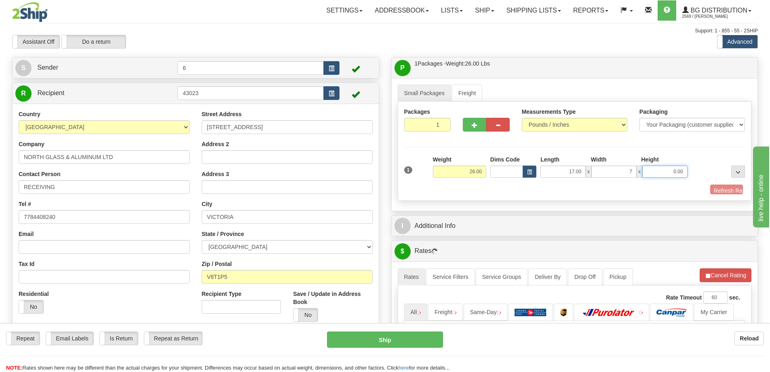
type input "7.00"
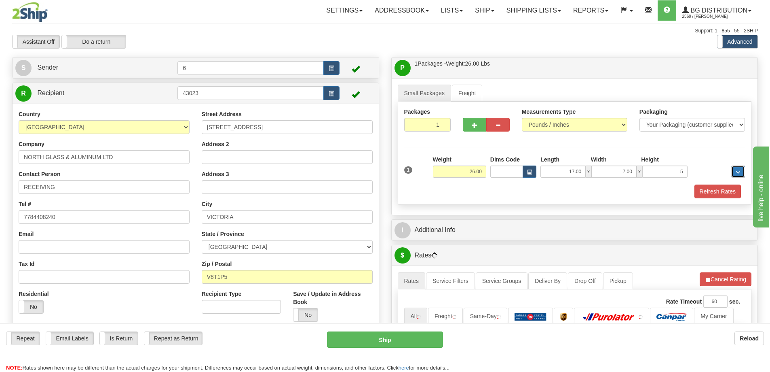
type input "5.00"
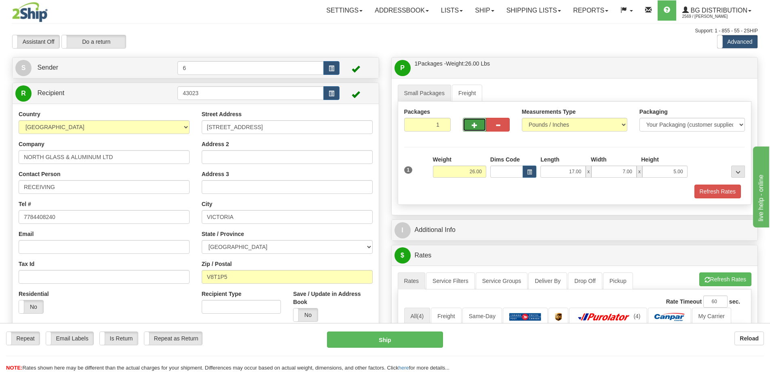
click at [478, 128] on button "button" at bounding box center [474, 125] width 23 height 14
radio input "true"
type input "2"
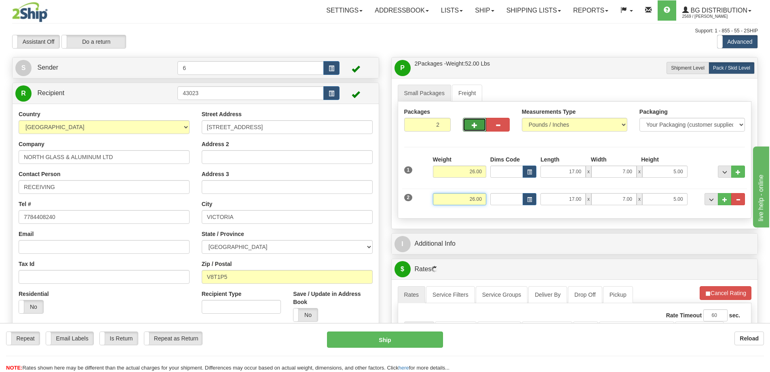
drag, startPoint x: 457, startPoint y: 203, endPoint x: 522, endPoint y: 207, distance: 64.8
click at [522, 207] on div "2 Weight 26.00 Dims Code Length Width Height" at bounding box center [574, 197] width 345 height 27
type input "46.00"
type input "10.00"
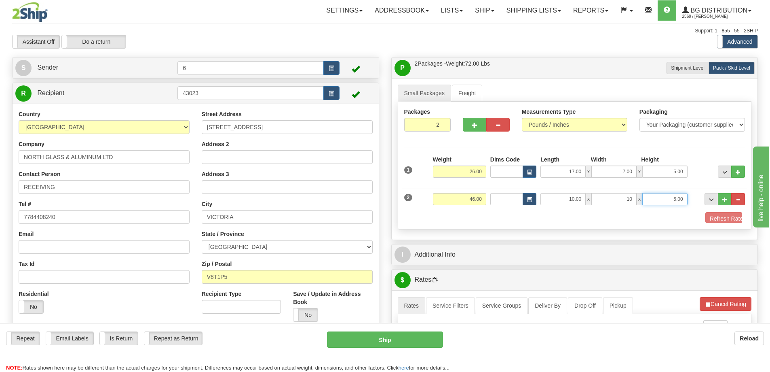
type input "10.00"
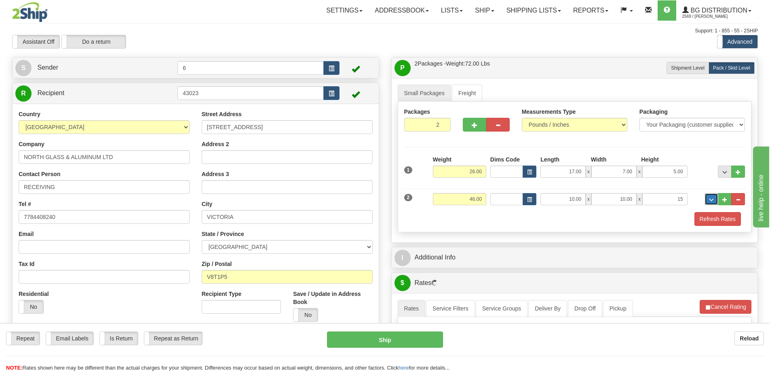
type input "15.00"
click at [477, 126] on span "button" at bounding box center [475, 125] width 6 height 5
type input "3"
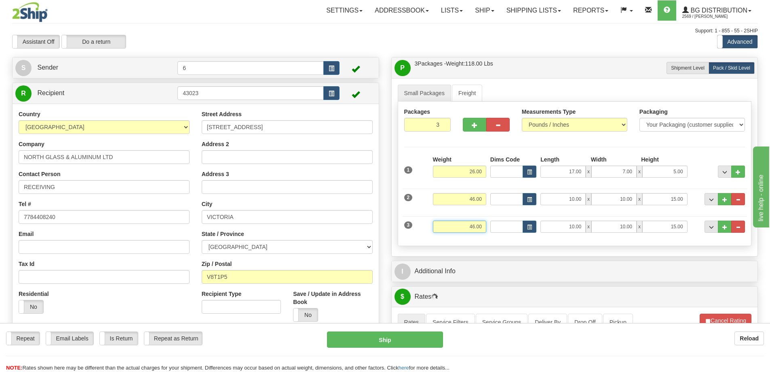
drag, startPoint x: 460, startPoint y: 228, endPoint x: 520, endPoint y: 215, distance: 61.4
click at [520, 216] on div "3 Weight 46.00 Dims Code Length Width Height" at bounding box center [574, 225] width 345 height 27
type input "35.00"
type input "10.00"
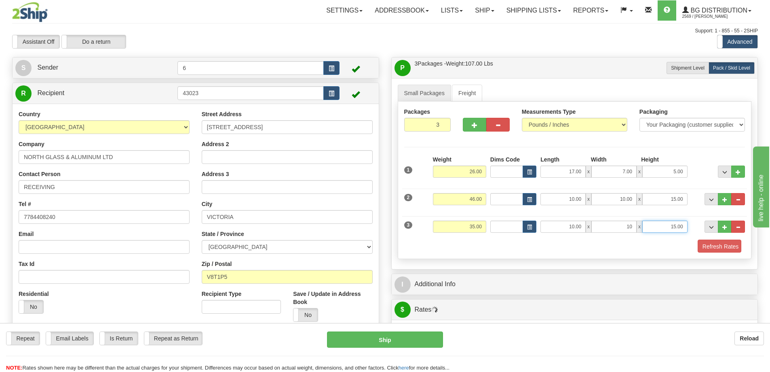
type input "10.00"
type input "15.00"
click at [728, 249] on button "Refresh Rates" at bounding box center [718, 246] width 47 height 14
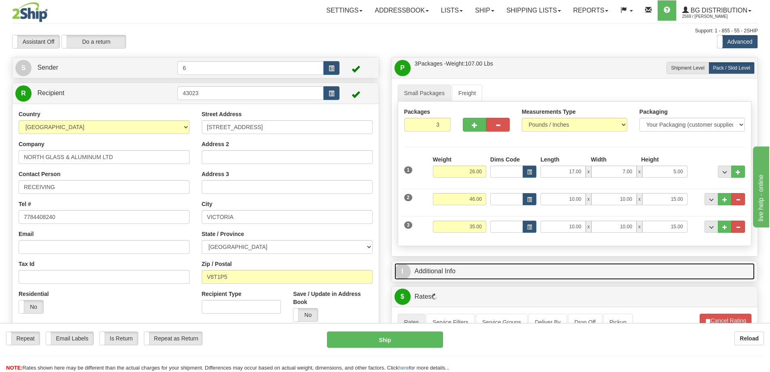
click at [710, 269] on link "I Additional Info" at bounding box center [575, 271] width 361 height 17
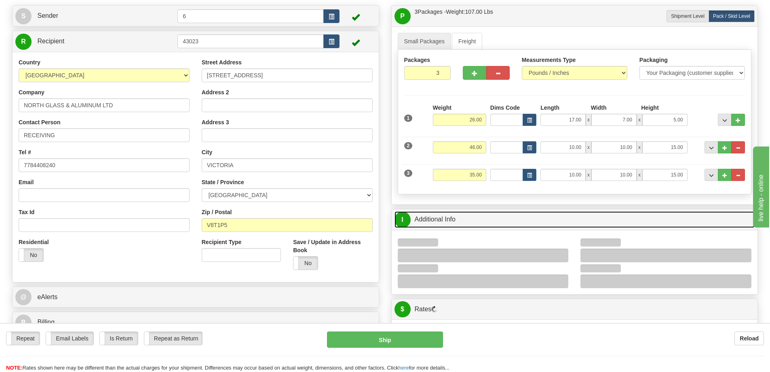
scroll to position [81, 0]
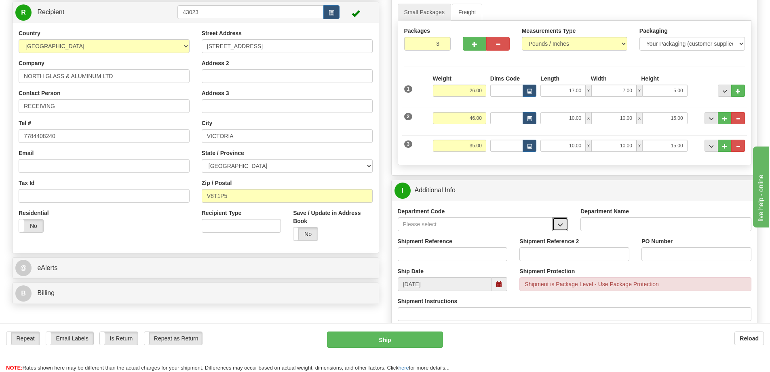
click at [561, 227] on span "button" at bounding box center [561, 224] width 6 height 5
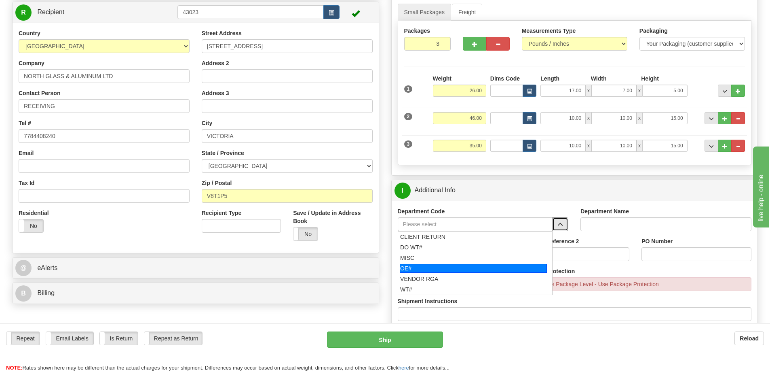
drag, startPoint x: 430, startPoint y: 275, endPoint x: 430, endPoint y: 269, distance: 5.3
click at [430, 269] on ul "CLIENT RETURN DO WT# MISC OE# VENDOR RGA WT#" at bounding box center [475, 263] width 155 height 64
click at [430, 269] on div "OE#" at bounding box center [473, 268] width 147 height 9
type input "OE#"
type input "ORDERS"
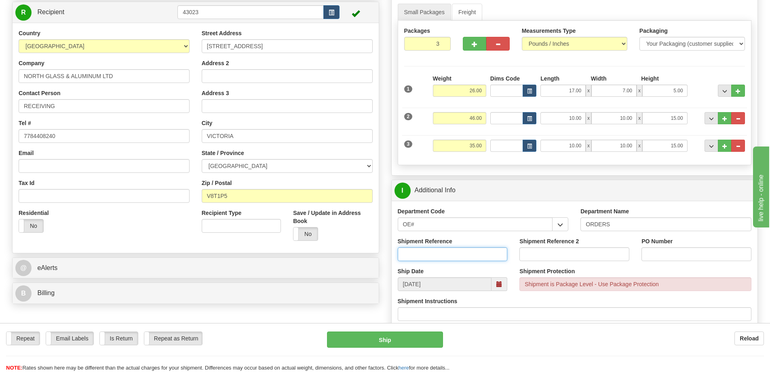
click at [430, 254] on input "Shipment Reference" at bounding box center [453, 254] width 110 height 14
type input "60032800-00"
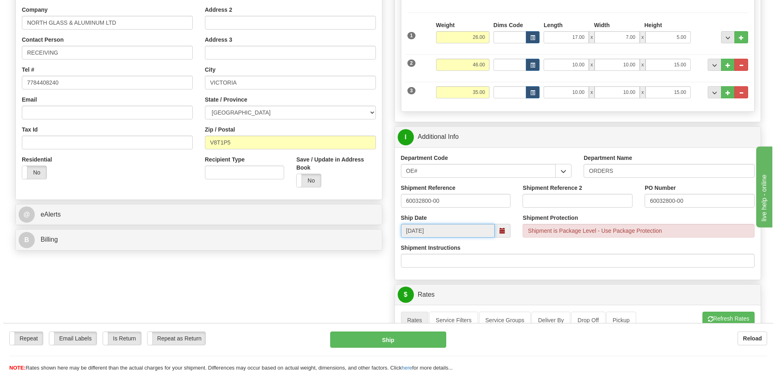
scroll to position [324, 0]
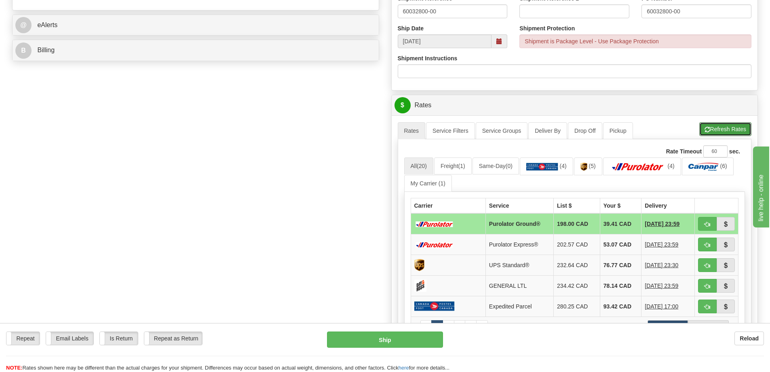
click at [725, 129] on button "Refresh Rates" at bounding box center [726, 129] width 52 height 14
click at [710, 224] on span "button" at bounding box center [708, 224] width 6 height 5
type input "260"
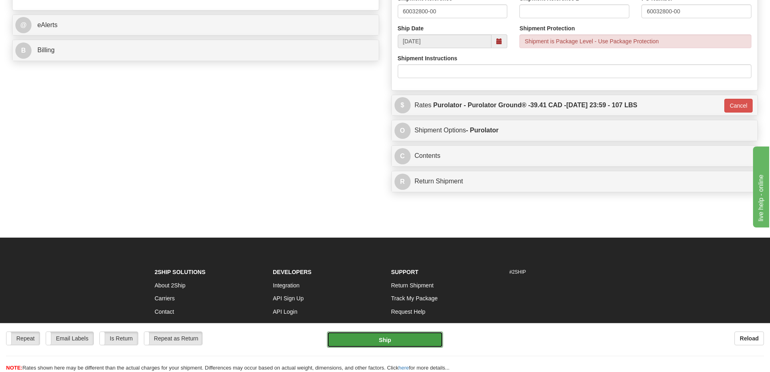
click at [415, 331] on button "Ship" at bounding box center [385, 339] width 116 height 16
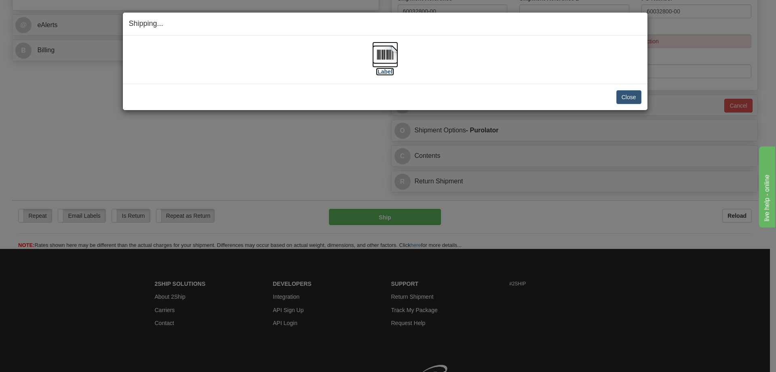
click at [387, 74] on label "[Label]" at bounding box center [385, 72] width 19 height 8
drag, startPoint x: 628, startPoint y: 95, endPoint x: 628, endPoint y: 99, distance: 4.9
click at [628, 95] on button "Close" at bounding box center [629, 97] width 25 height 14
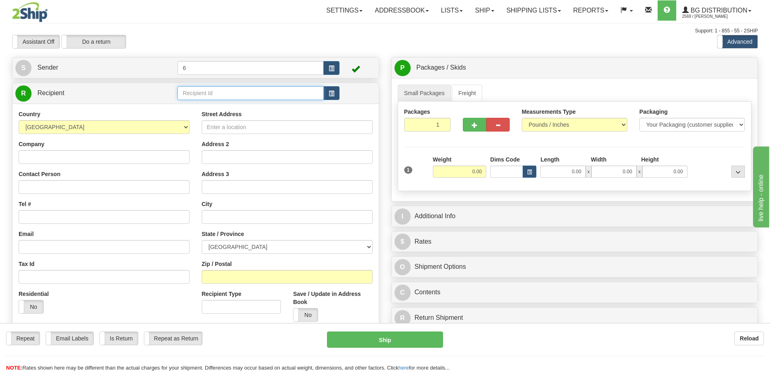
click at [194, 96] on input "text" at bounding box center [251, 93] width 146 height 14
type input "41012"
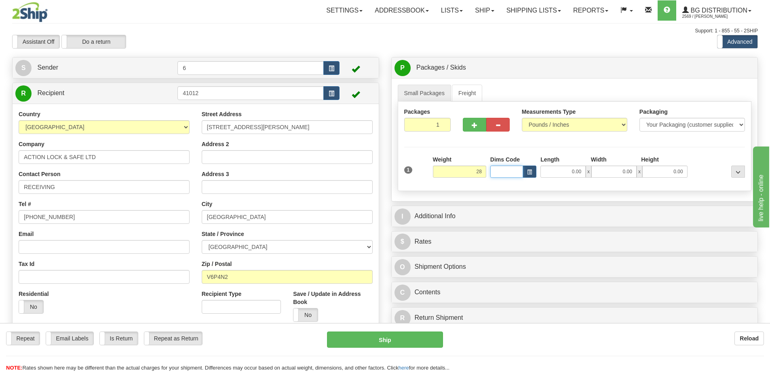
type input "28.00"
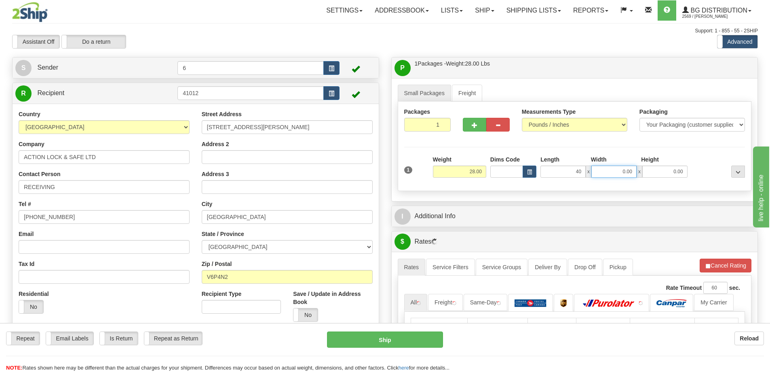
type input "40.00"
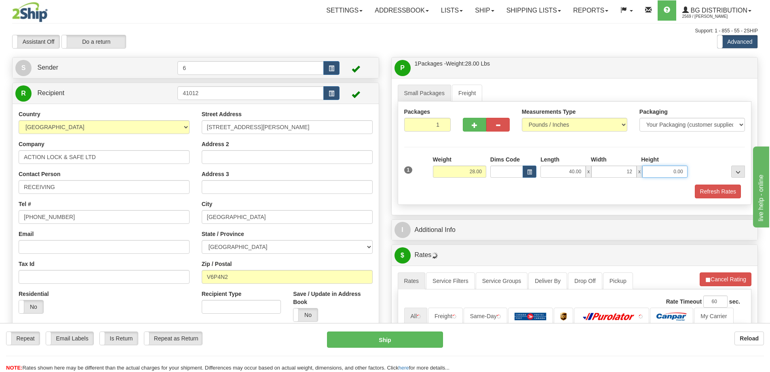
type input "12.00"
type input "13.00"
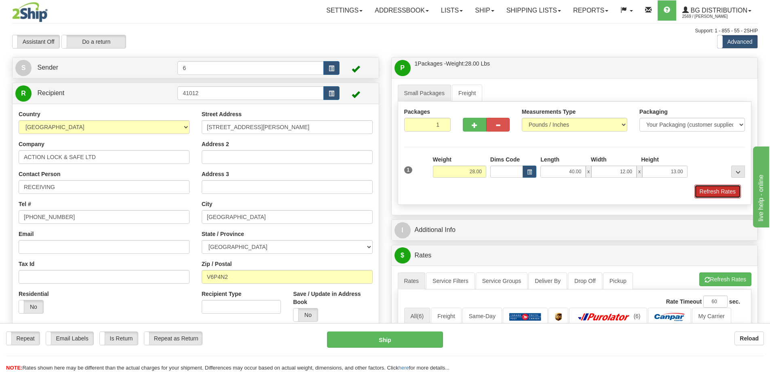
click at [715, 189] on button "Refresh Rates" at bounding box center [718, 191] width 47 height 14
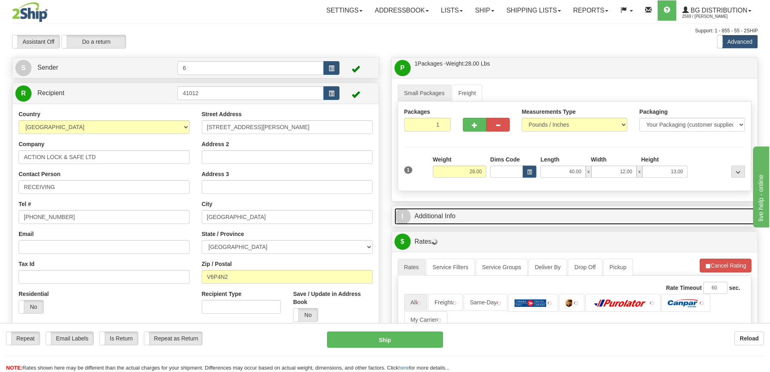
click at [607, 216] on link "I Additional Info" at bounding box center [575, 216] width 361 height 17
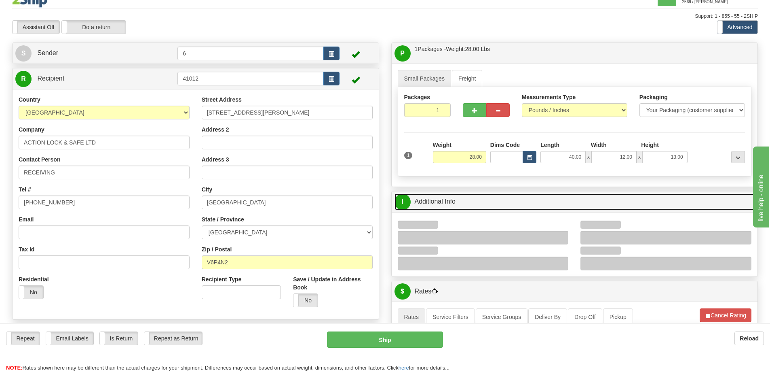
scroll to position [40, 0]
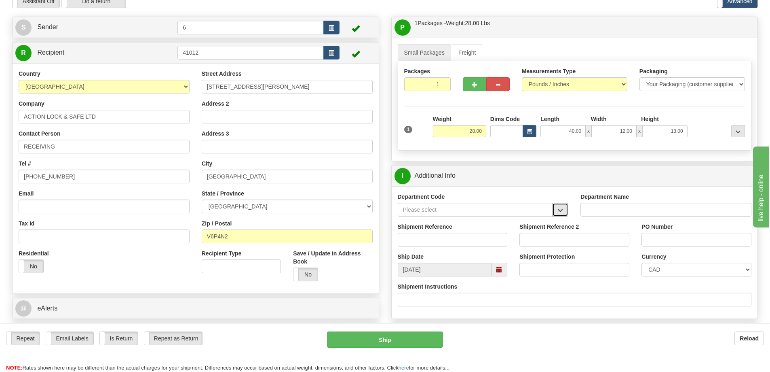
click at [565, 214] on button "button" at bounding box center [560, 210] width 16 height 14
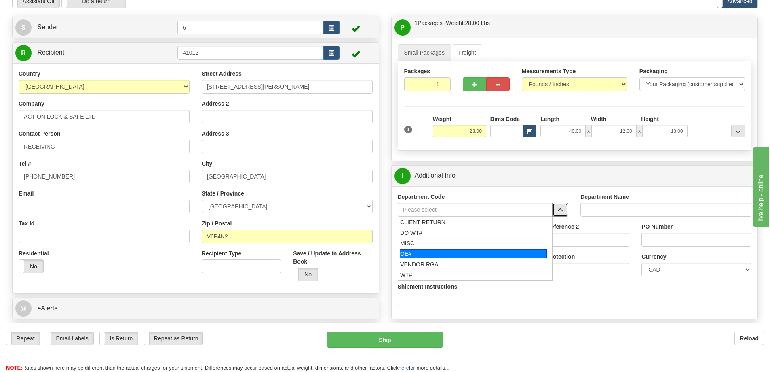
click at [438, 256] on div "OE#" at bounding box center [473, 253] width 147 height 9
type input "OE#"
type input "ORDERS"
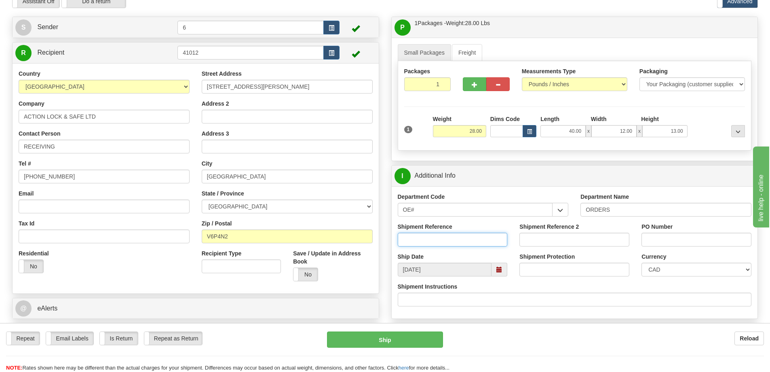
click at [434, 245] on input "Shipment Reference" at bounding box center [453, 240] width 110 height 14
type input "60032732-00"
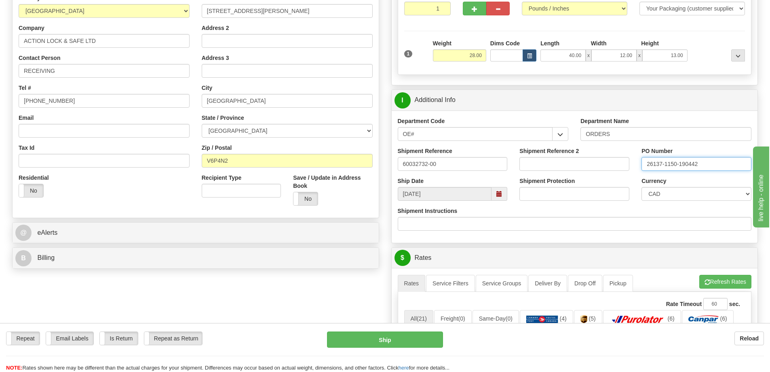
scroll to position [162, 0]
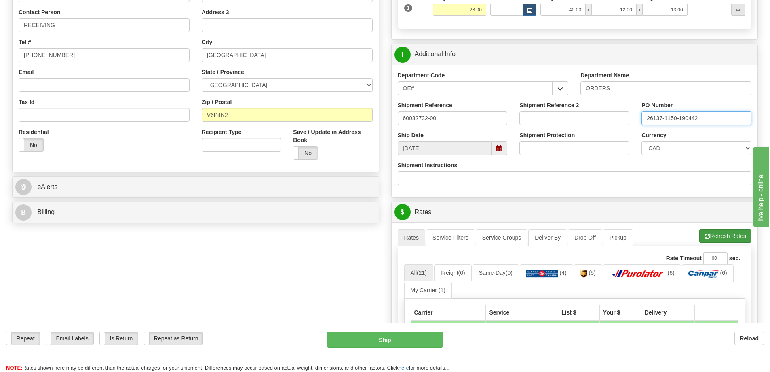
type input "26137-1150-190442"
click at [707, 239] on span "button" at bounding box center [708, 236] width 6 height 5
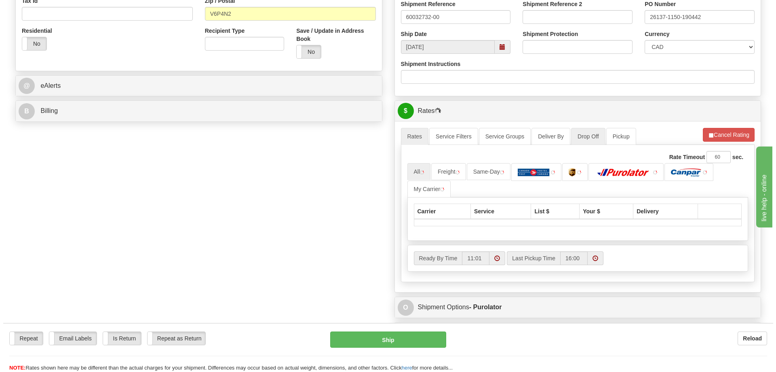
scroll to position [324, 0]
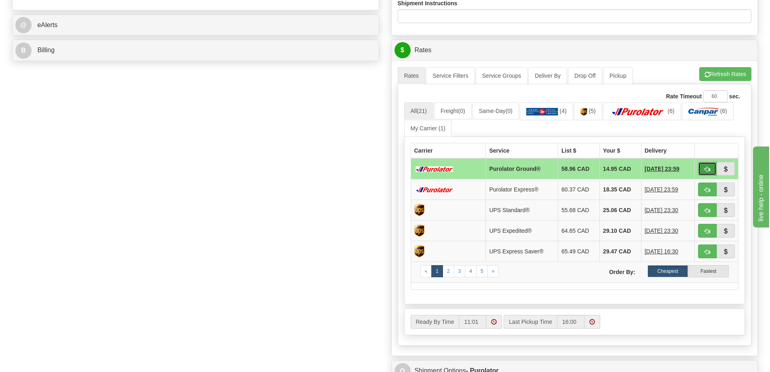
click at [711, 169] on button "button" at bounding box center [707, 169] width 19 height 14
type input "260"
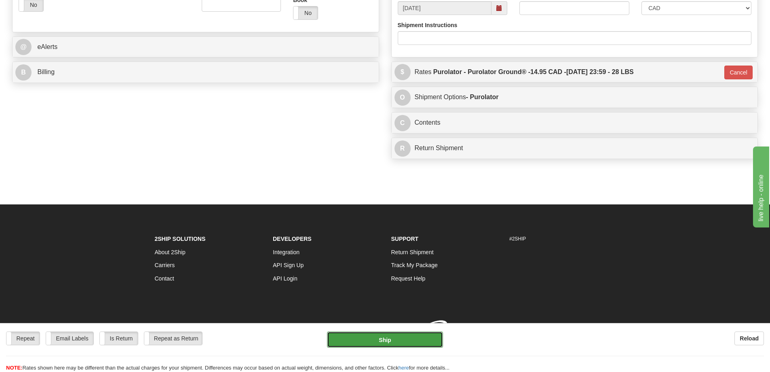
click at [404, 339] on button "Ship" at bounding box center [385, 339] width 116 height 16
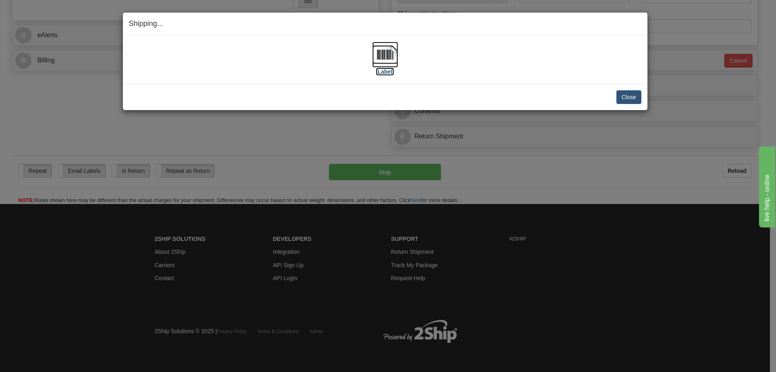
click at [386, 69] on label "[Label]" at bounding box center [385, 72] width 19 height 8
click at [629, 98] on button "Close" at bounding box center [629, 97] width 25 height 14
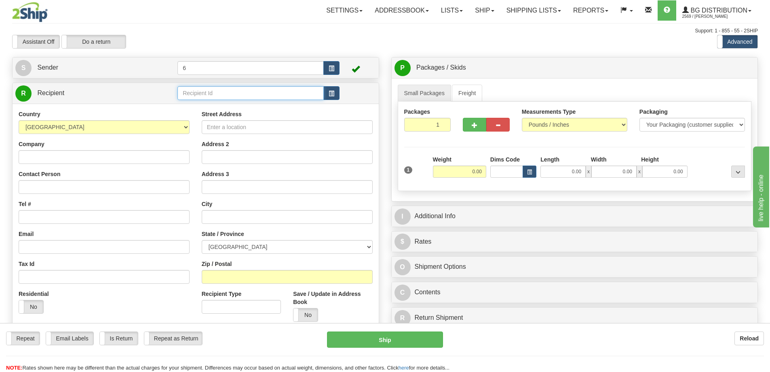
click at [254, 100] on input "text" at bounding box center [251, 93] width 146 height 14
type input "430078"
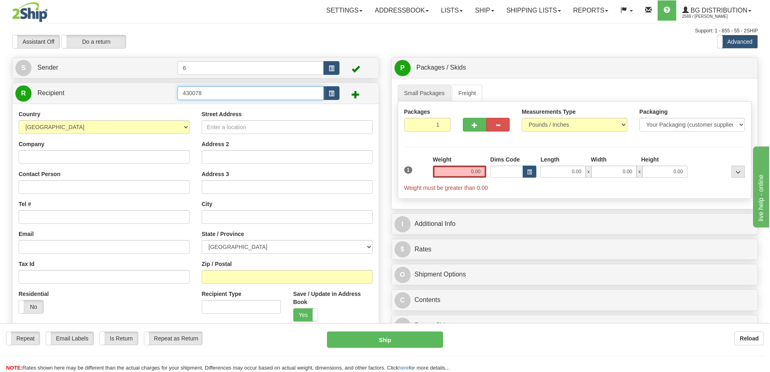
click at [248, 88] on input "430078" at bounding box center [251, 93] width 146 height 14
type input "43007"
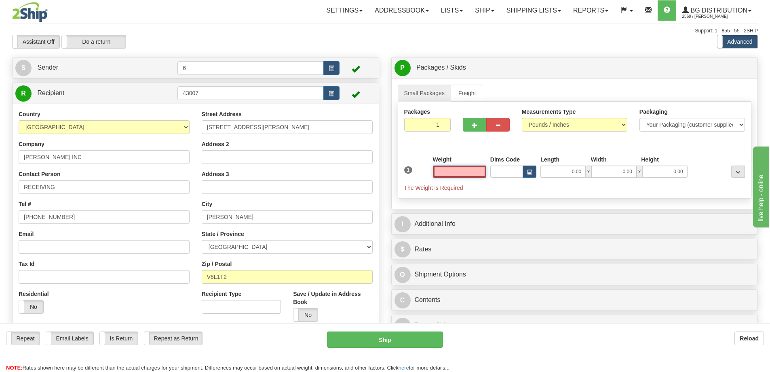
click at [467, 168] on input "text" at bounding box center [459, 171] width 53 height 12
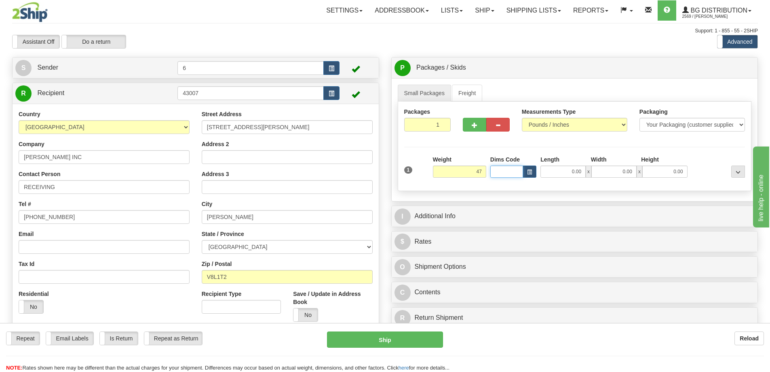
type input "47.00"
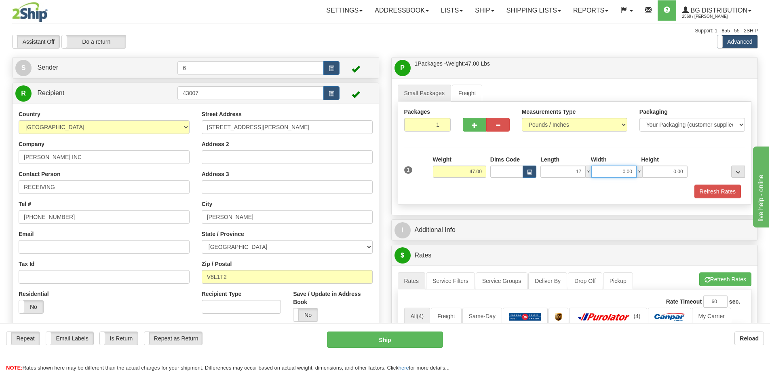
type input "17.00"
type input "13.00"
type input "11.00"
click at [476, 128] on span "button" at bounding box center [475, 125] width 6 height 5
radio input "true"
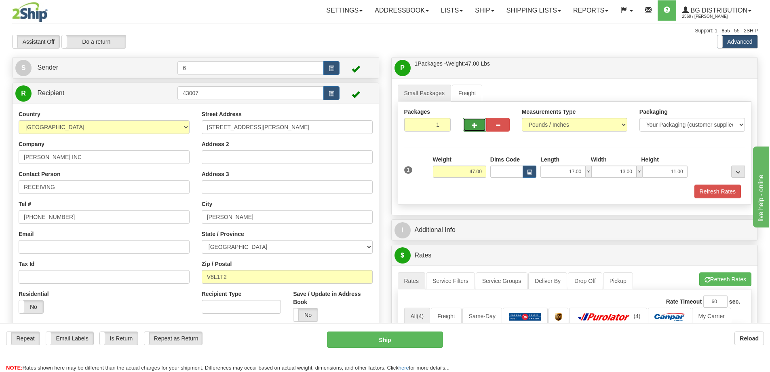
type input "2"
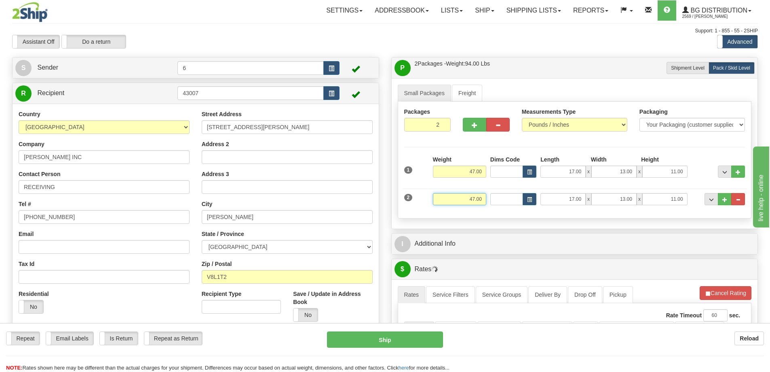
drag, startPoint x: 461, startPoint y: 201, endPoint x: 544, endPoint y: 207, distance: 83.6
click at [544, 207] on div "2 Weight 47.00 Dims Code Length Width Height" at bounding box center [574, 197] width 345 height 27
type input "46.00"
type input "10.00"
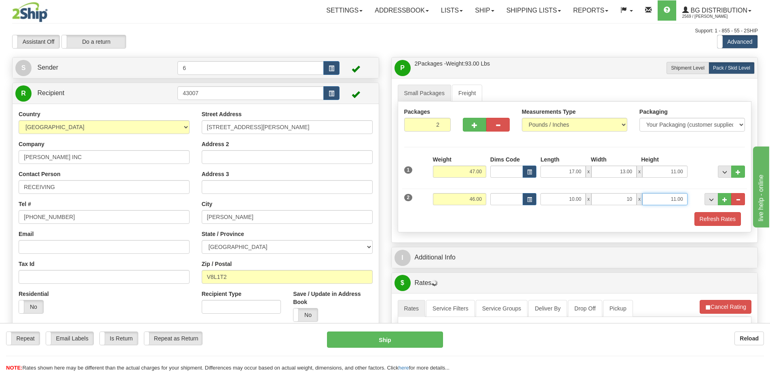
type input "10.00"
type input "15.00"
click at [477, 128] on span "button" at bounding box center [475, 125] width 6 height 5
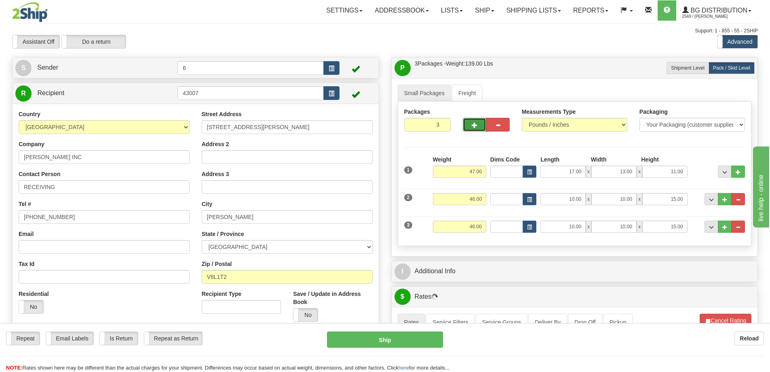
click at [467, 124] on button "button" at bounding box center [474, 125] width 23 height 14
type input "4"
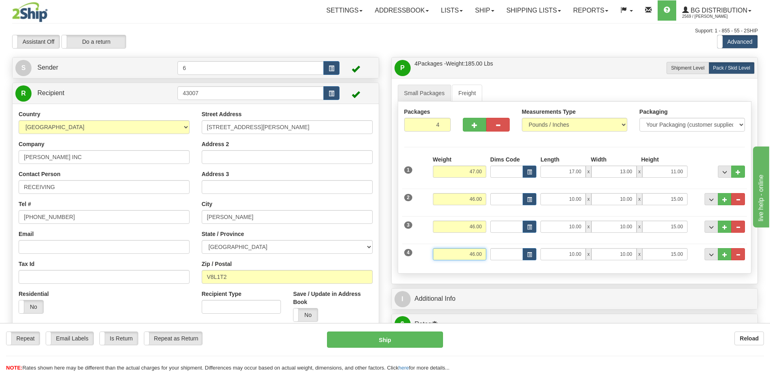
drag, startPoint x: 461, startPoint y: 257, endPoint x: 531, endPoint y: 262, distance: 69.8
click at [537, 266] on div "4 Weight 46.00 Dims Code Length Width Height" at bounding box center [574, 252] width 345 height 27
type input "44.00"
type input "17.00"
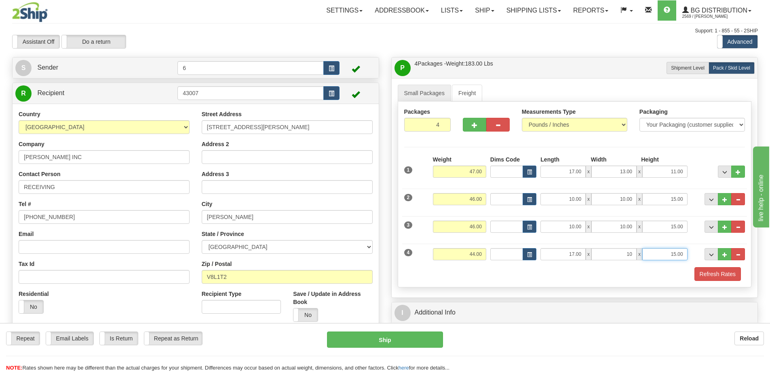
type input "10.00"
type input "7.00"
click at [721, 273] on button "Refresh Rates" at bounding box center [718, 274] width 47 height 14
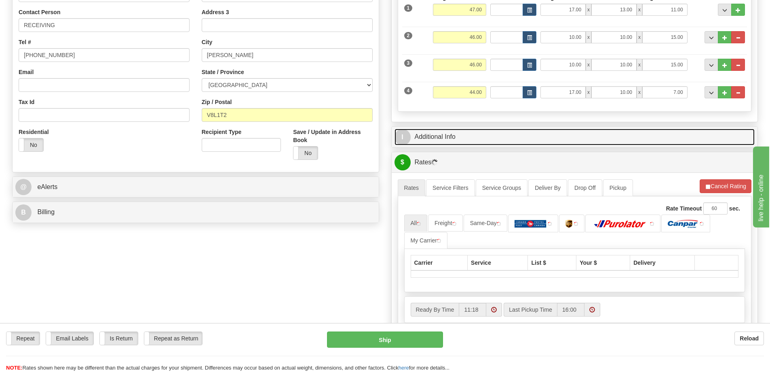
click at [467, 135] on link "I Additional Info" at bounding box center [575, 137] width 361 height 17
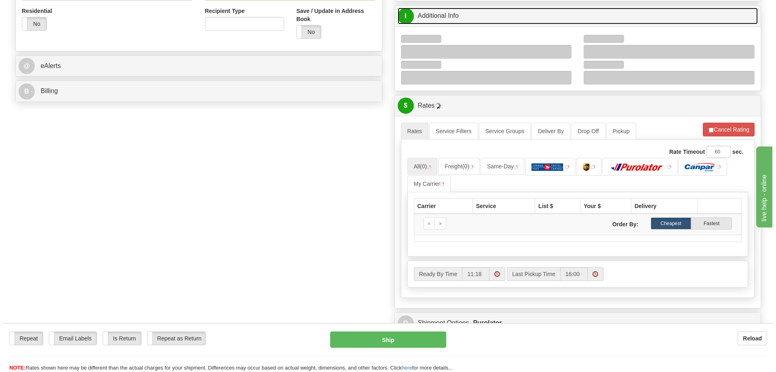
scroll to position [283, 0]
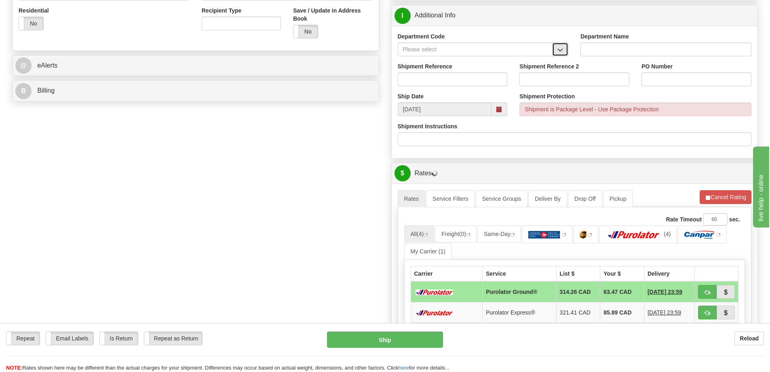
click at [560, 52] on span "button" at bounding box center [561, 49] width 6 height 5
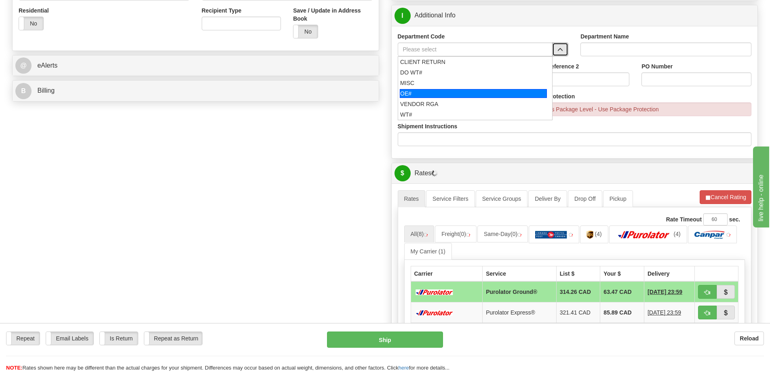
click at [452, 97] on div "OE#" at bounding box center [473, 93] width 147 height 9
type input "OE#"
type input "ORDERS"
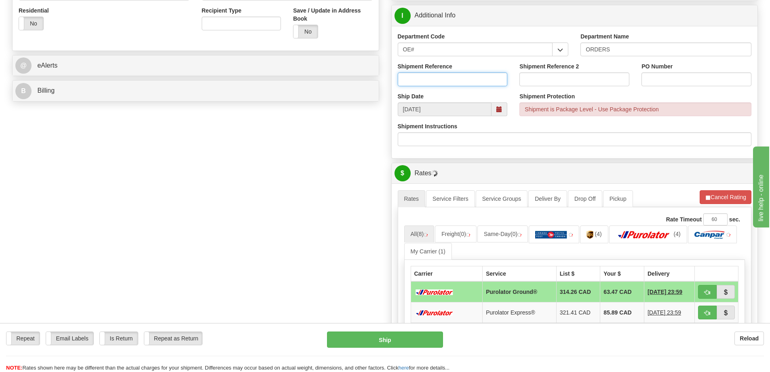
click at [449, 83] on input "Shipment Reference" at bounding box center [453, 79] width 110 height 14
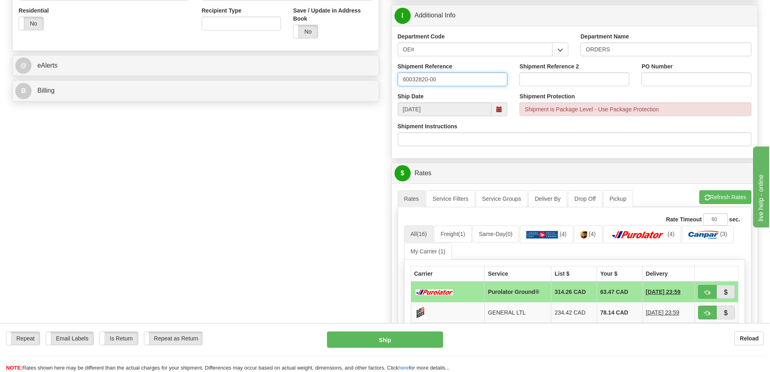
type input "60032820-00"
click at [725, 199] on button "Refresh Rates" at bounding box center [726, 197] width 52 height 14
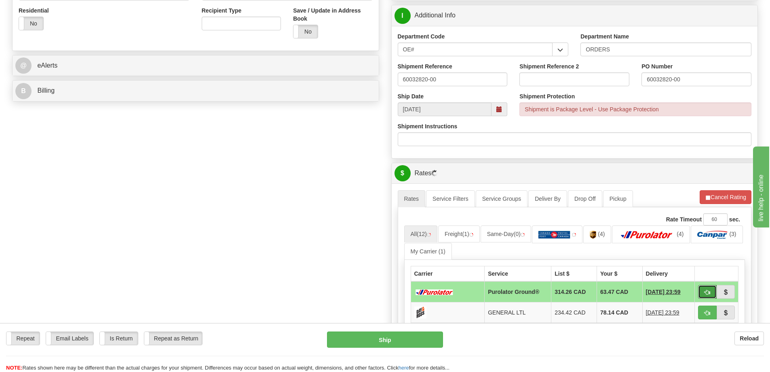
click at [708, 295] on span "button" at bounding box center [708, 292] width 6 height 5
click at [710, 292] on span "button" at bounding box center [708, 292] width 6 height 5
type input "260"
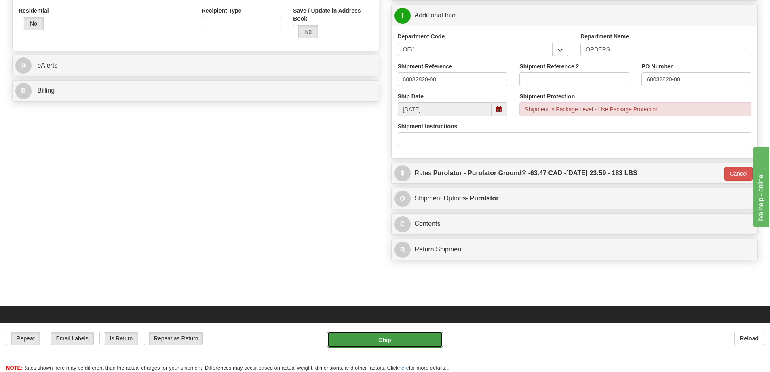
click at [421, 340] on button "Ship" at bounding box center [385, 339] width 116 height 16
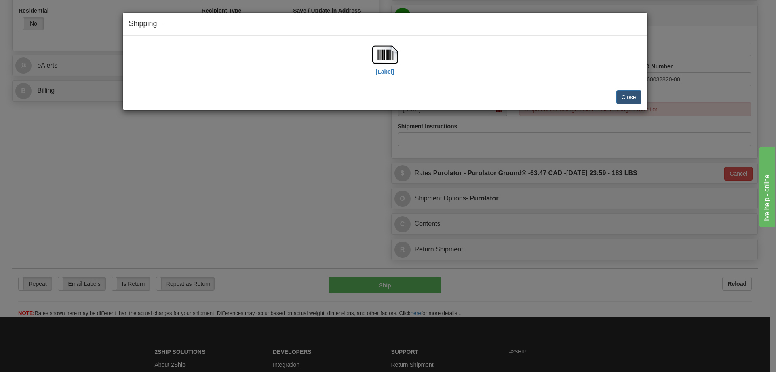
click at [396, 76] on div "[Label]" at bounding box center [385, 60] width 26 height 36
click at [388, 68] on label "[Label]" at bounding box center [385, 72] width 19 height 8
drag, startPoint x: 637, startPoint y: 96, endPoint x: 618, endPoint y: 97, distance: 19.0
click at [637, 96] on button "Close" at bounding box center [629, 97] width 25 height 14
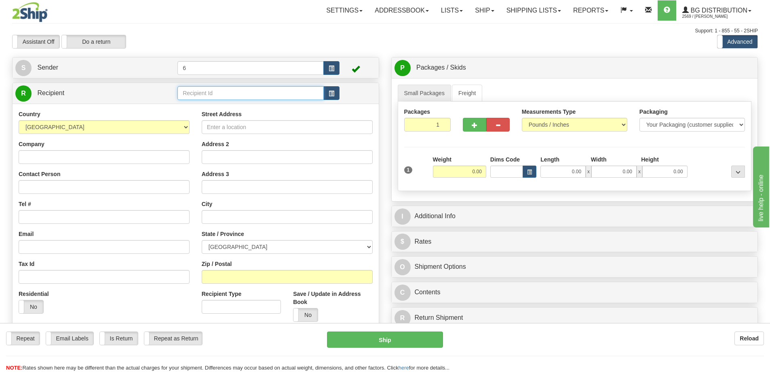
click at [212, 97] on input "text" at bounding box center [251, 93] width 146 height 14
type input "46030"
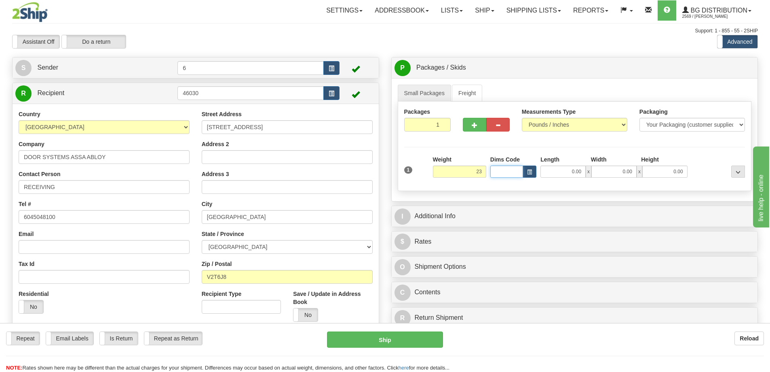
type input "23.00"
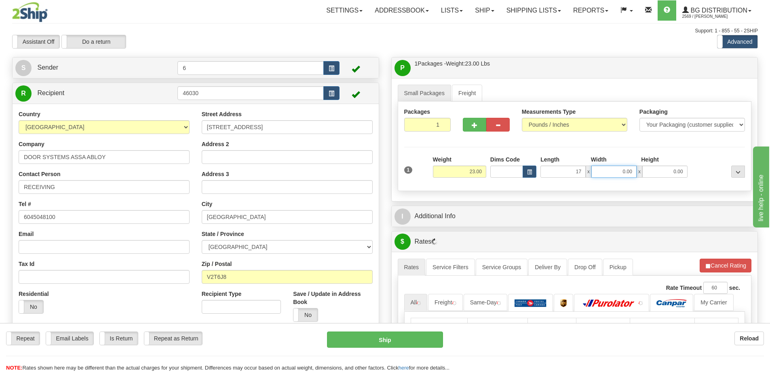
type input "17.00"
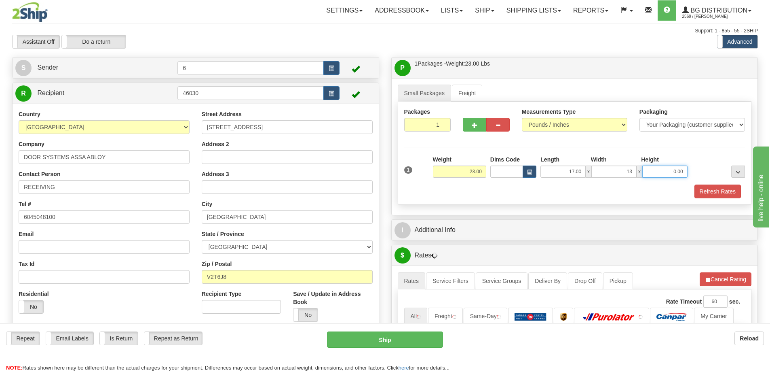
type input "13.00"
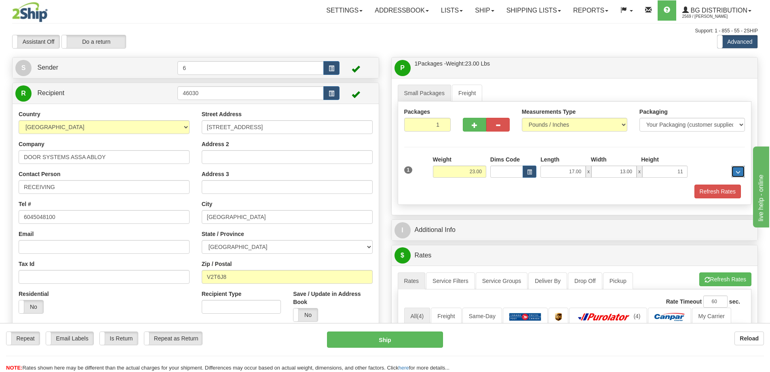
type input "11.00"
click at [472, 128] on span "button" at bounding box center [475, 125] width 6 height 5
radio input "true"
type input "2"
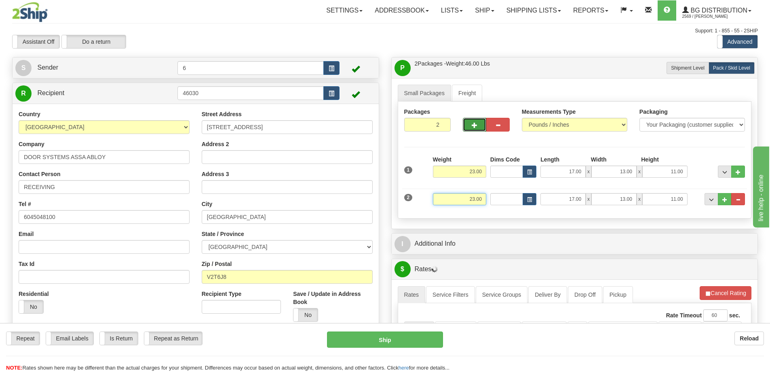
drag, startPoint x: 460, startPoint y: 201, endPoint x: 567, endPoint y: 207, distance: 106.6
click at [572, 210] on div "2 Weight 23.00 Dims Code Length Width Height" at bounding box center [574, 197] width 345 height 27
type input "36.00"
type input "101.00"
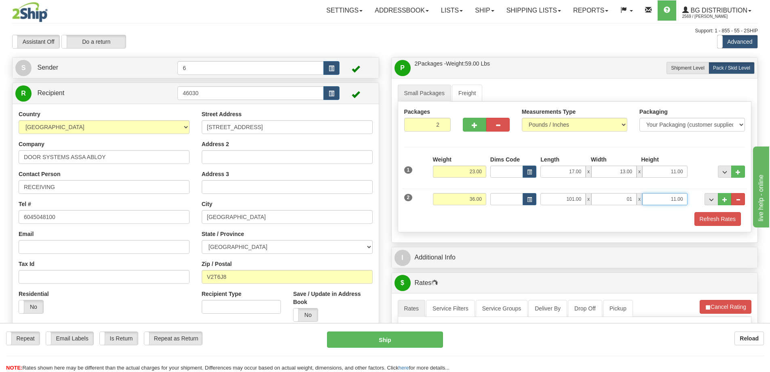
type input "1.00"
type input "5.00"
type input "10.00"
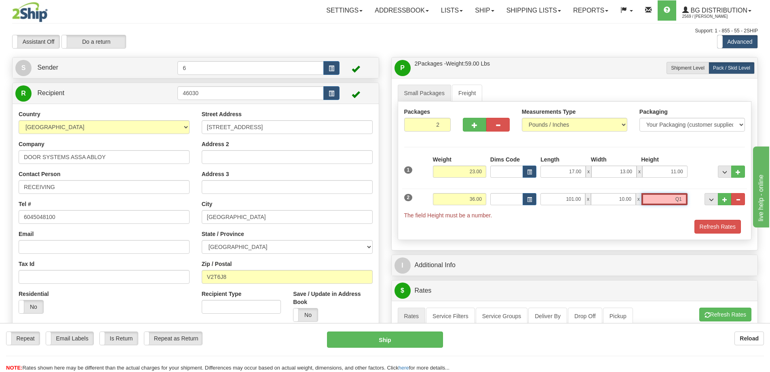
type input "Q"
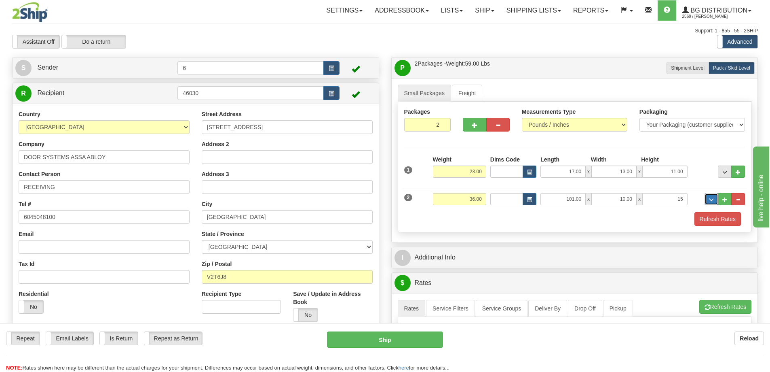
type input "15.00"
click at [728, 198] on button "..." at bounding box center [725, 199] width 14 height 12
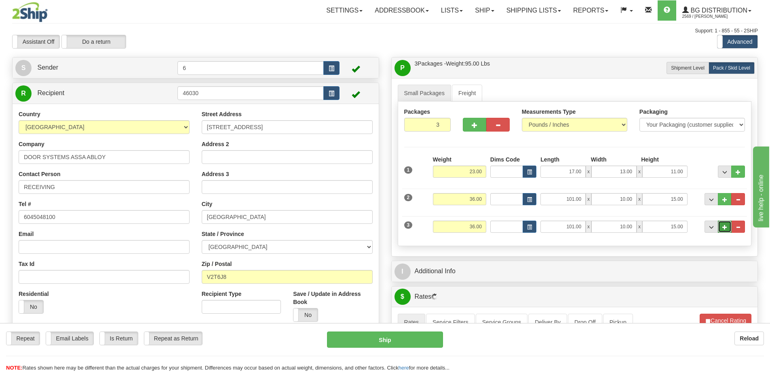
click at [724, 233] on button "..." at bounding box center [725, 226] width 14 height 12
type input "4"
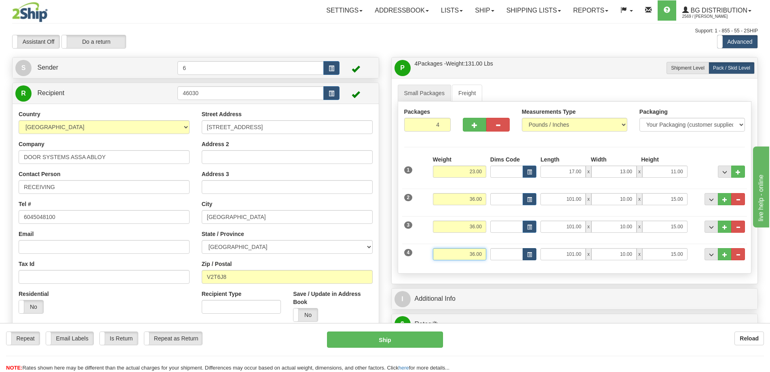
drag, startPoint x: 478, startPoint y: 255, endPoint x: 533, endPoint y: 254, distance: 54.6
click at [528, 255] on div "4 Weight 36.00 Dims Code Length Width Height" at bounding box center [574, 252] width 345 height 27
type input "37.00"
type input "45.00"
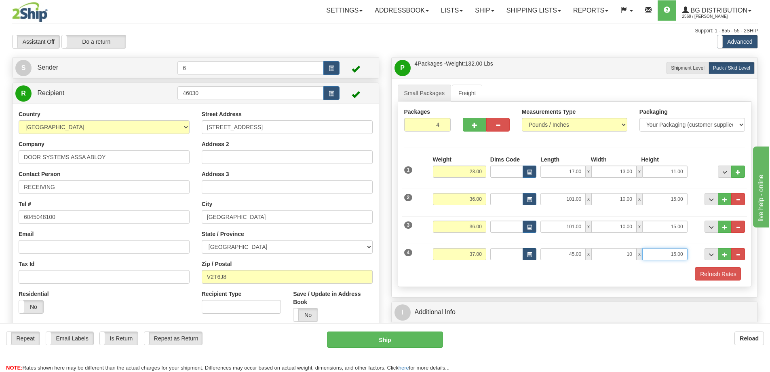
type input "10.00"
type input "8.00"
click at [726, 252] on button "..." at bounding box center [725, 254] width 14 height 12
type input "5"
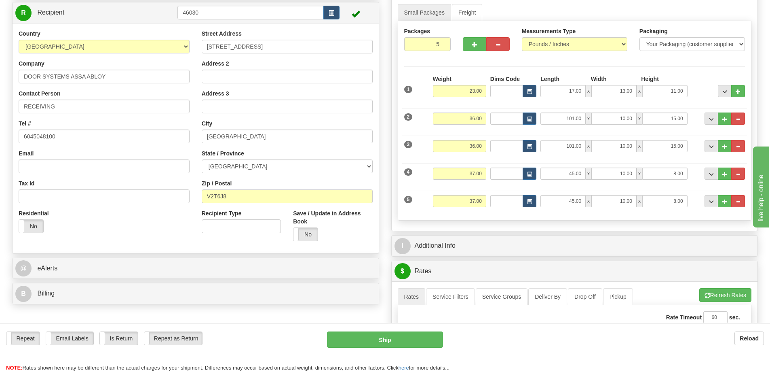
scroll to position [162, 0]
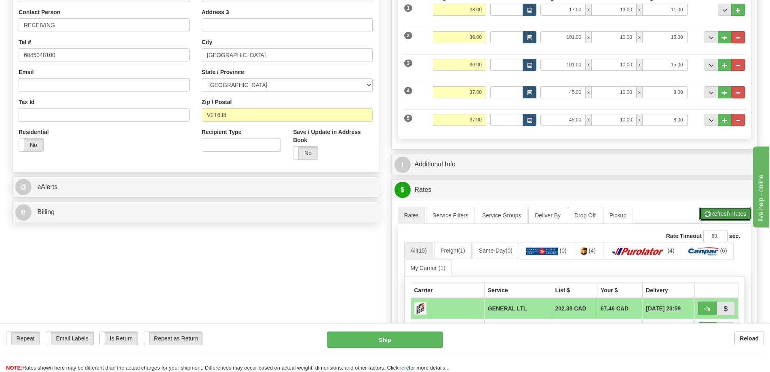
click at [715, 215] on button "Refresh Rates" at bounding box center [726, 214] width 52 height 14
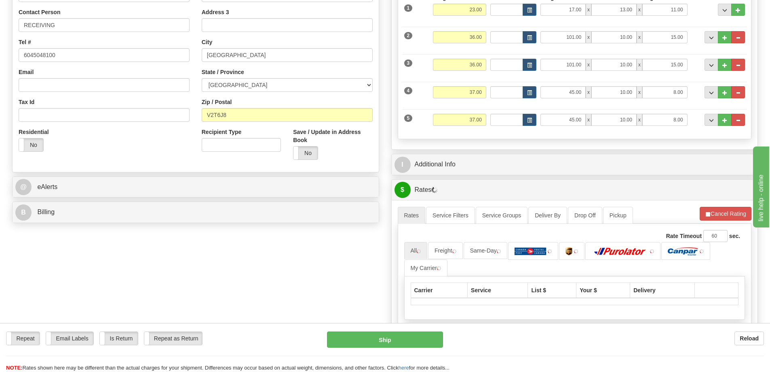
click at [628, 154] on div "P Packages / Skids 5 Packages - Weight: 169.00 Lbs 1 Skids - Weight: 0.00 Lbs S…" at bounding box center [574, 173] width 379 height 556
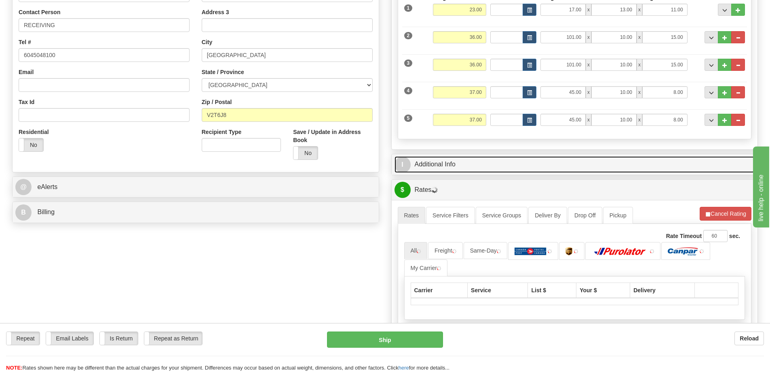
click at [623, 171] on link "I Additional Info" at bounding box center [575, 164] width 361 height 17
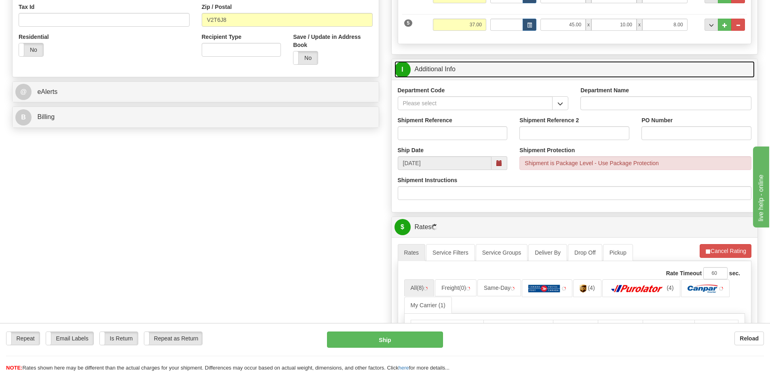
scroll to position [243, 0]
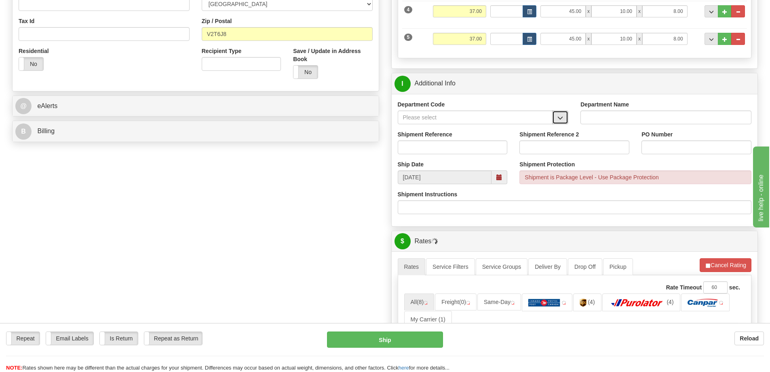
click at [560, 117] on span "button" at bounding box center [561, 117] width 6 height 5
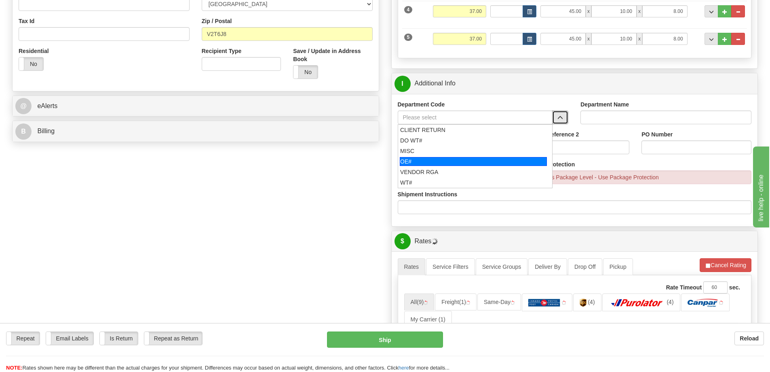
drag, startPoint x: 435, startPoint y: 166, endPoint x: 436, endPoint y: 154, distance: 11.7
click at [435, 166] on div "OE#" at bounding box center [473, 161] width 147 height 9
type input "OE#"
type input "ORDERS"
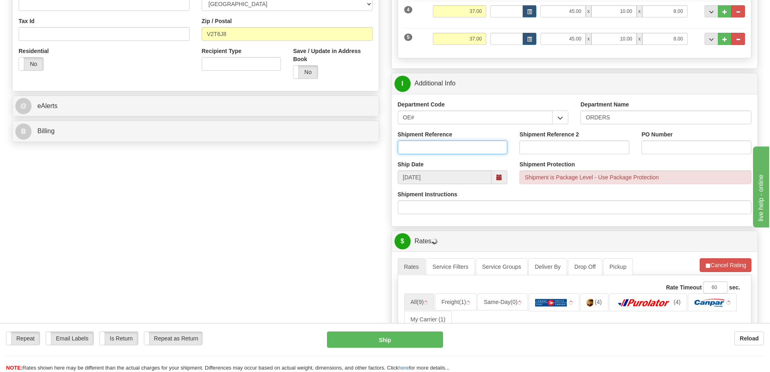
click at [436, 154] on input "Shipment Reference" at bounding box center [453, 147] width 110 height 14
type input "60032795-00"
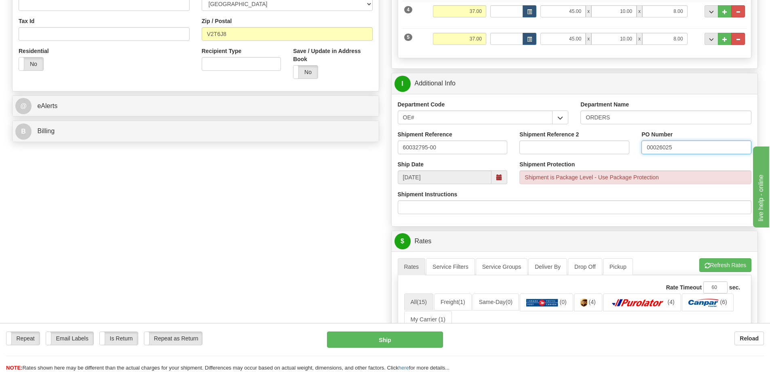
type input "00026025"
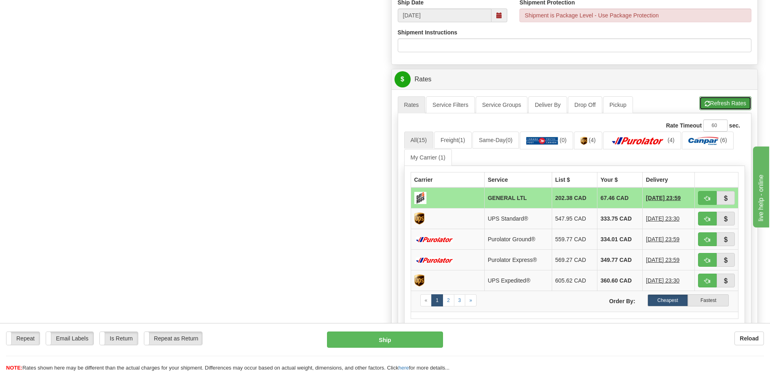
click at [730, 102] on button "Refresh Rates" at bounding box center [726, 103] width 52 height 14
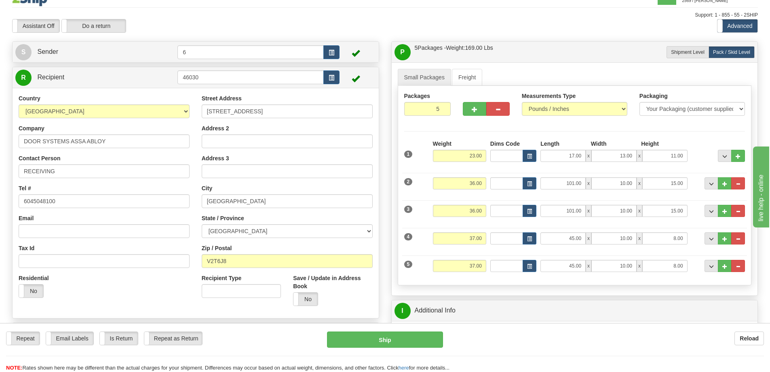
scroll to position [0, 0]
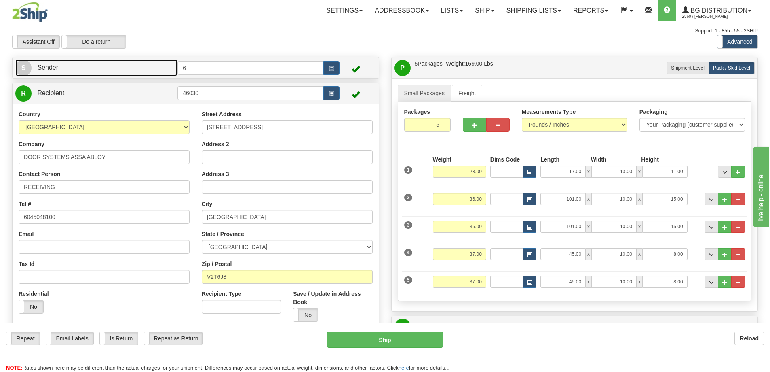
click at [109, 62] on link "S Sender" at bounding box center [96, 67] width 162 height 17
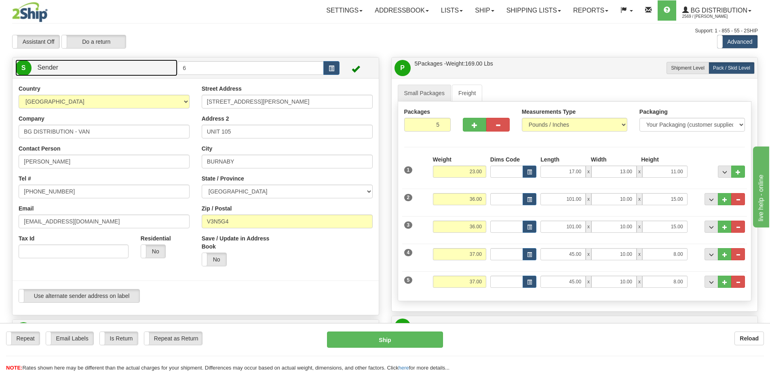
click at [109, 62] on link "S Sender" at bounding box center [96, 67] width 162 height 17
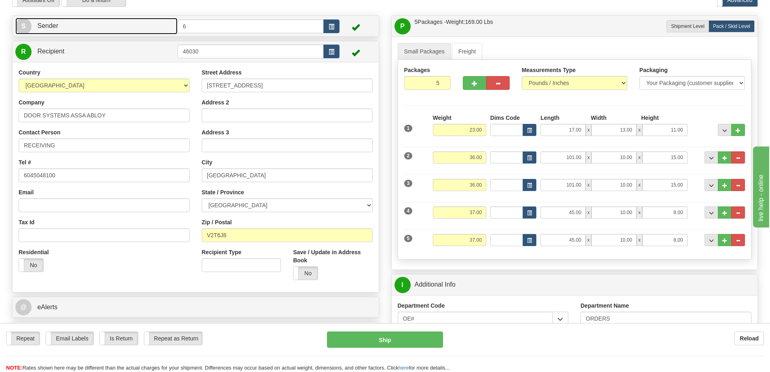
scroll to position [40, 0]
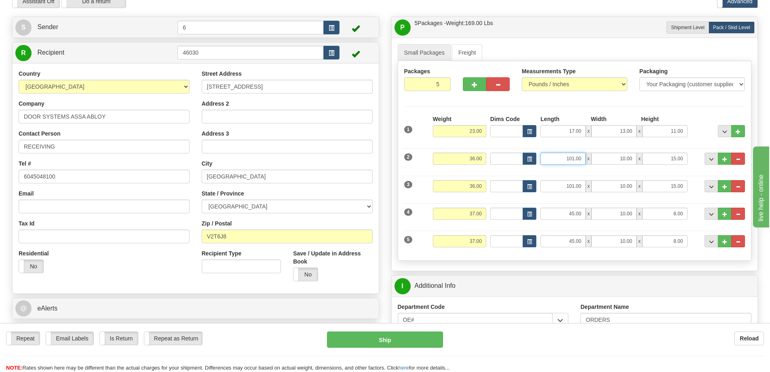
drag, startPoint x: 547, startPoint y: 160, endPoint x: 696, endPoint y: 152, distance: 148.6
click at [697, 152] on div "2 Weight 36.00 Dims Code Length Width Height" at bounding box center [574, 157] width 345 height 27
type input "10.00"
drag, startPoint x: 557, startPoint y: 186, endPoint x: 670, endPoint y: 186, distance: 113.6
click at [670, 186] on div "101.00 x 10.00 x 15.00" at bounding box center [614, 186] width 147 height 12
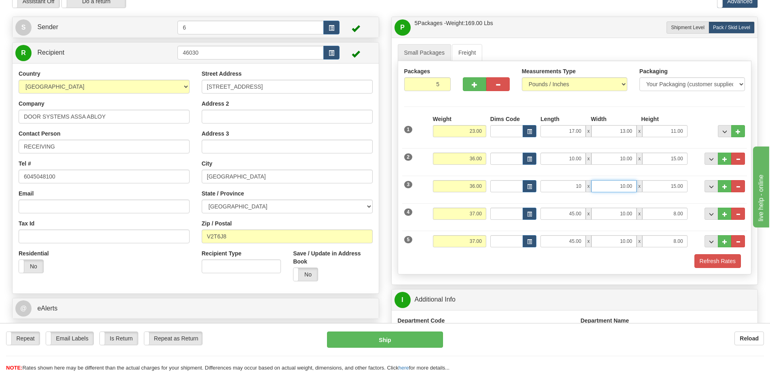
type input "10.00"
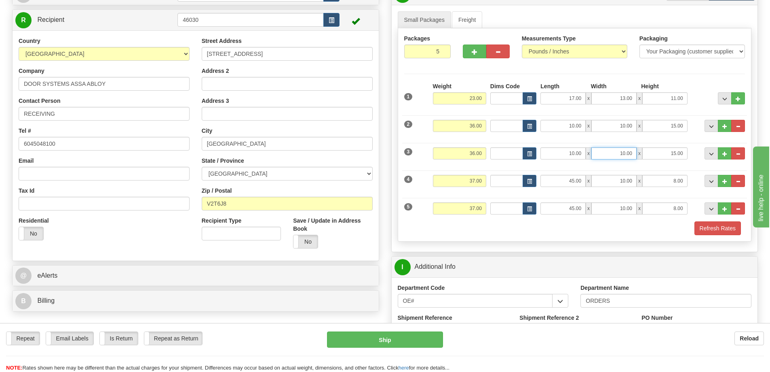
scroll to position [121, 0]
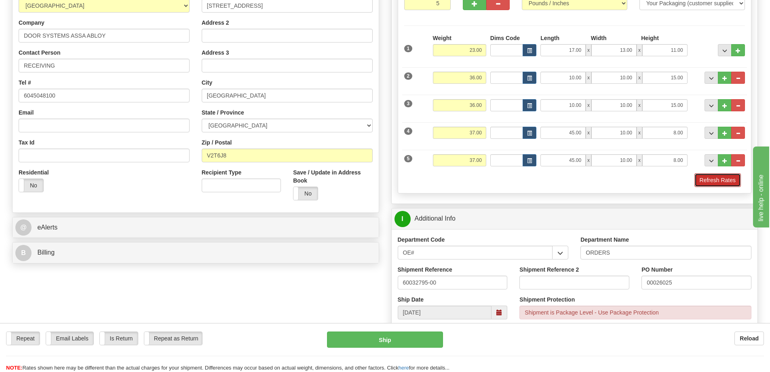
click at [716, 177] on button "Refresh Rates" at bounding box center [718, 180] width 47 height 14
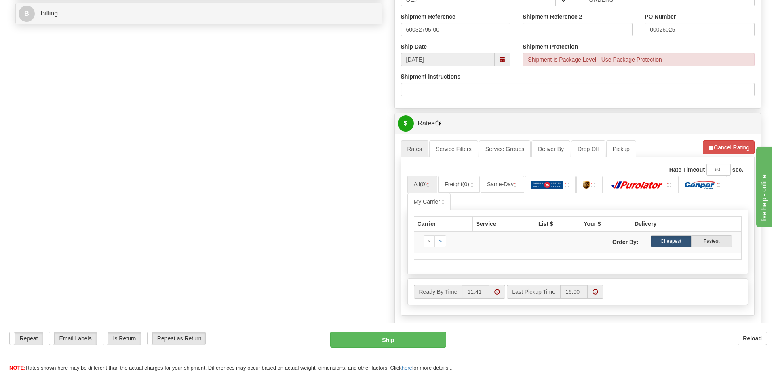
scroll to position [364, 0]
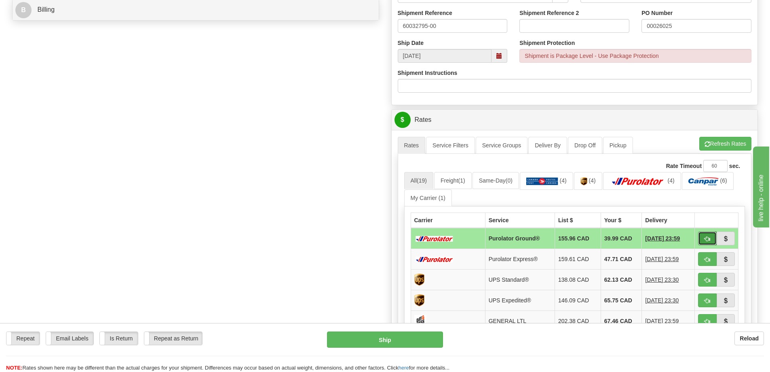
click at [713, 242] on button "button" at bounding box center [707, 238] width 19 height 14
type input "260"
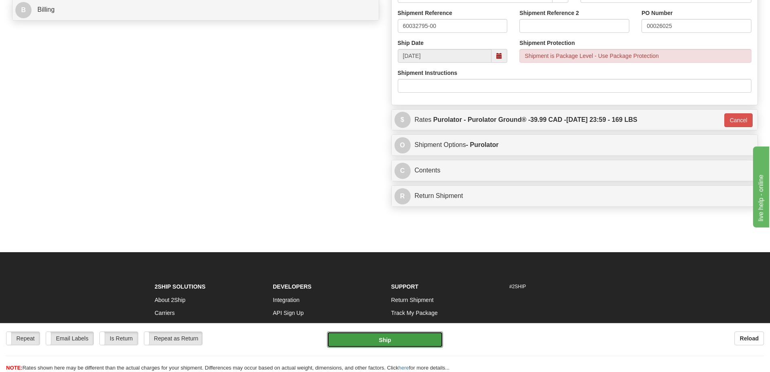
click at [398, 339] on button "Ship" at bounding box center [385, 339] width 116 height 16
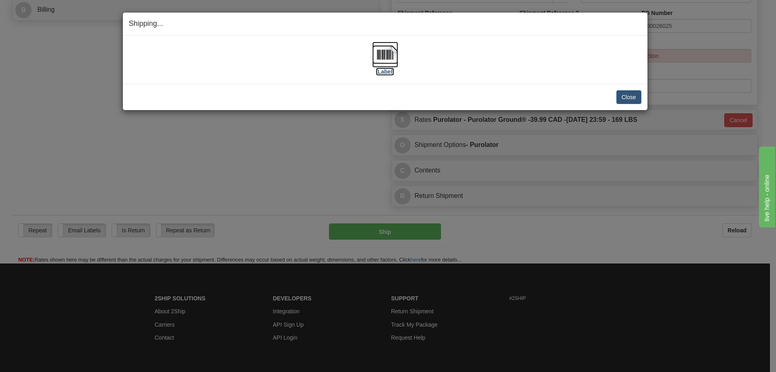
click at [389, 73] on label "[Label]" at bounding box center [385, 72] width 19 height 8
drag, startPoint x: 634, startPoint y: 95, endPoint x: 626, endPoint y: 99, distance: 8.7
click at [634, 95] on button "Close" at bounding box center [629, 97] width 25 height 14
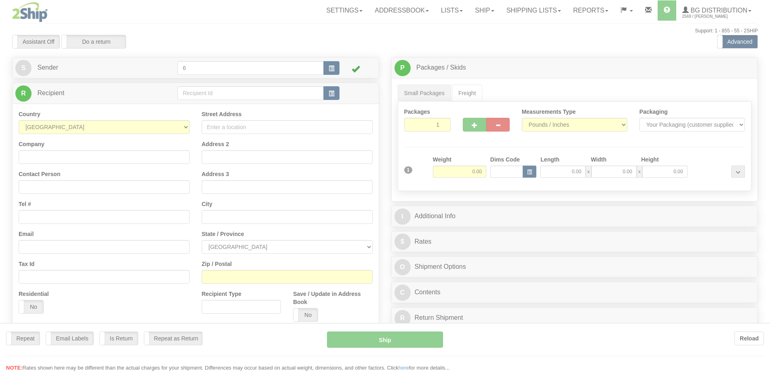
click at [199, 97] on div at bounding box center [385, 186] width 770 height 372
click at [199, 97] on div "Toggle navigation Settings Shipping Preferences Fields Preferences New" at bounding box center [385, 230] width 770 height 460
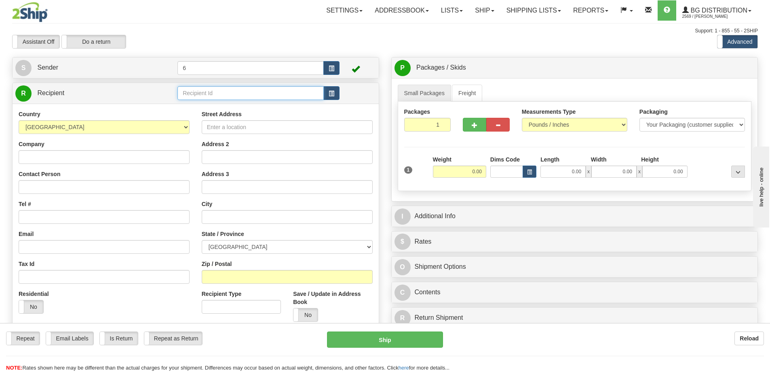
click at [199, 97] on input "text" at bounding box center [251, 93] width 146 height 14
type input "46006"
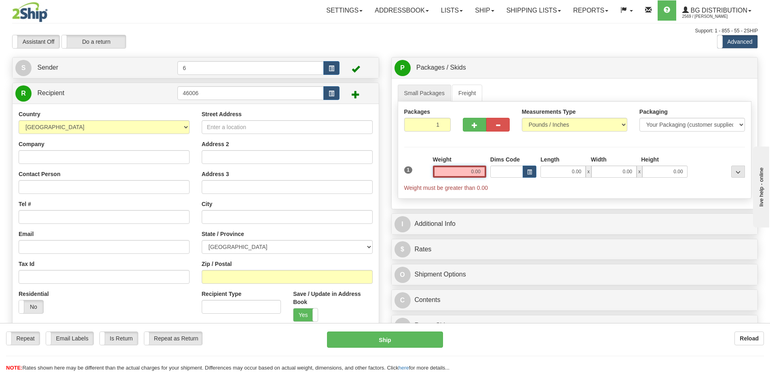
click at [470, 171] on input "0.00" at bounding box center [459, 171] width 53 height 12
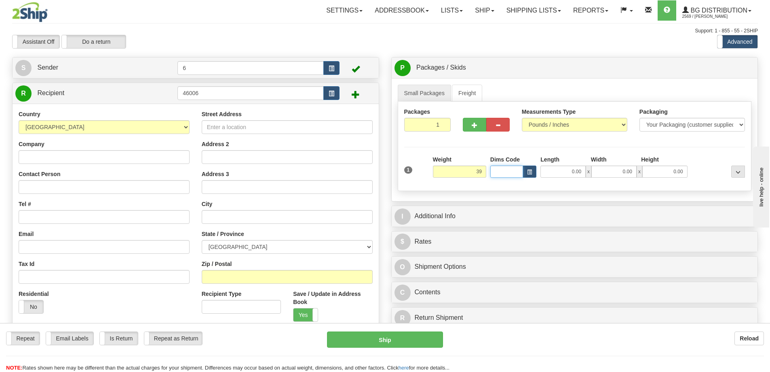
type input "39.00"
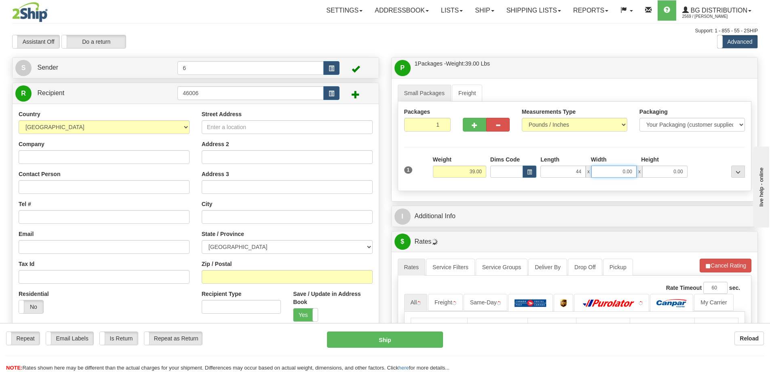
type input "44.00"
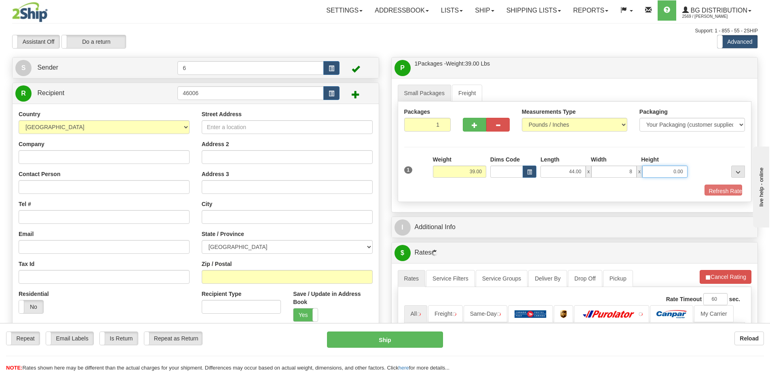
type input "8.00"
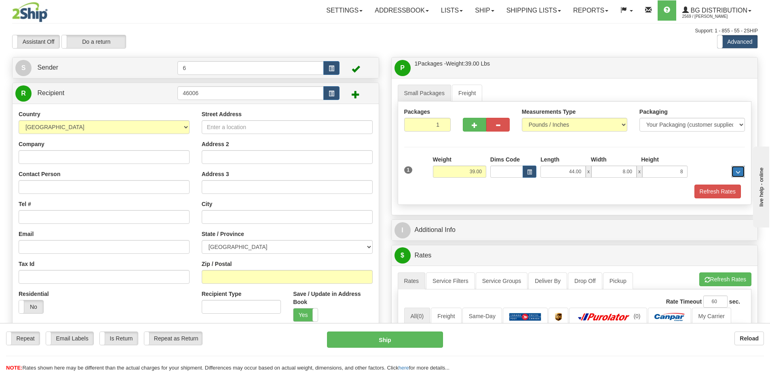
type input "8.00"
drag, startPoint x: 441, startPoint y: 130, endPoint x: 534, endPoint y: 138, distance: 93.8
click at [550, 126] on div "Packages 4 1" at bounding box center [574, 123] width 353 height 31
type input "4"
radio input "true"
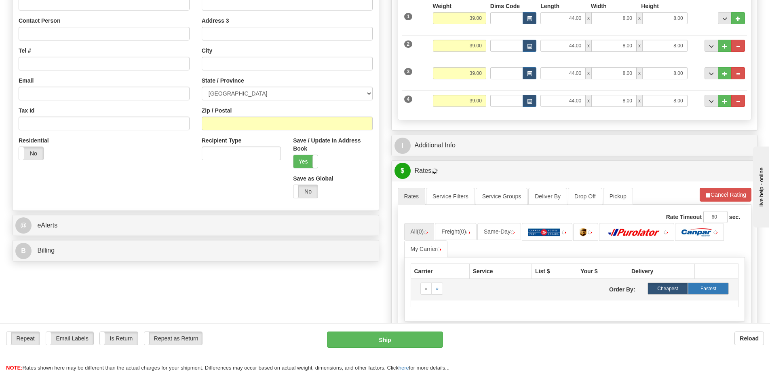
scroll to position [243, 0]
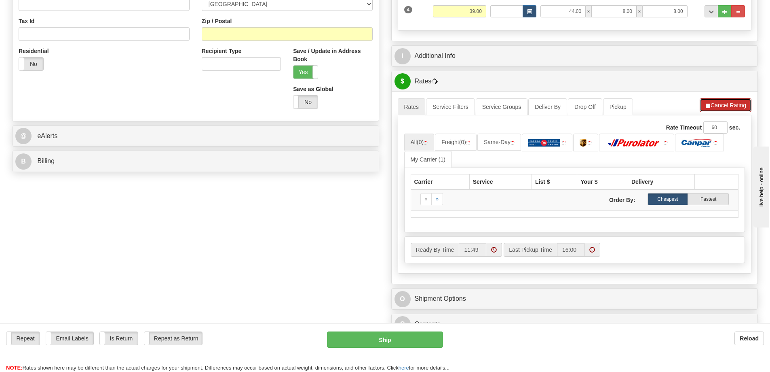
click at [732, 102] on button "Cancel Rating" at bounding box center [726, 105] width 52 height 14
click at [733, 105] on button "Refresh Rates" at bounding box center [726, 105] width 52 height 14
click at [718, 103] on button "Refresh Rates" at bounding box center [726, 105] width 52 height 14
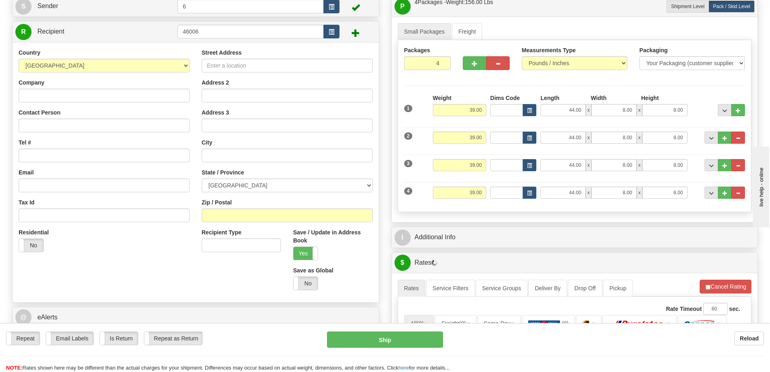
scroll to position [0, 0]
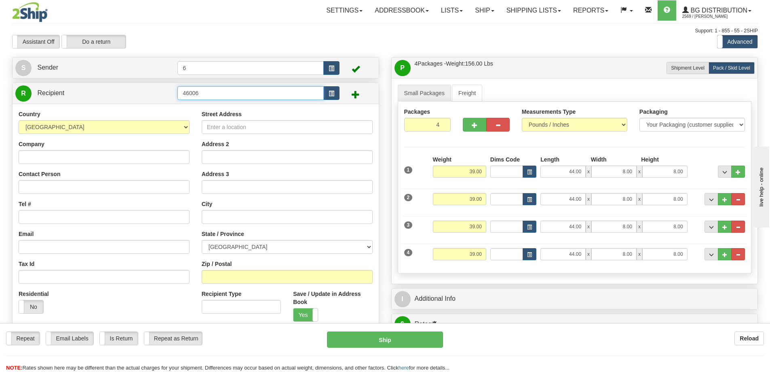
click at [203, 96] on input "46006" at bounding box center [251, 93] width 146 height 14
type input "46006"
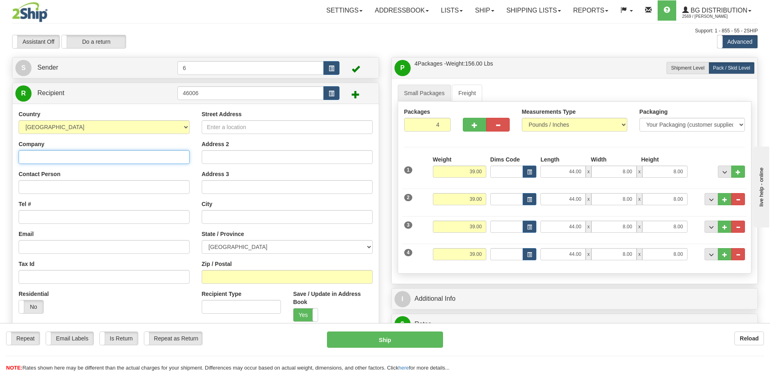
click at [65, 156] on input "Company" at bounding box center [104, 157] width 171 height 14
type input "ACTIVATED AUTOMATIC DOORS"
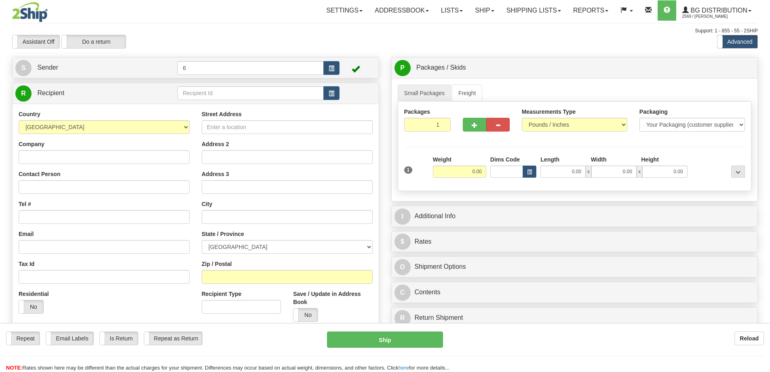
click at [195, 94] on input "text" at bounding box center [251, 93] width 146 height 14
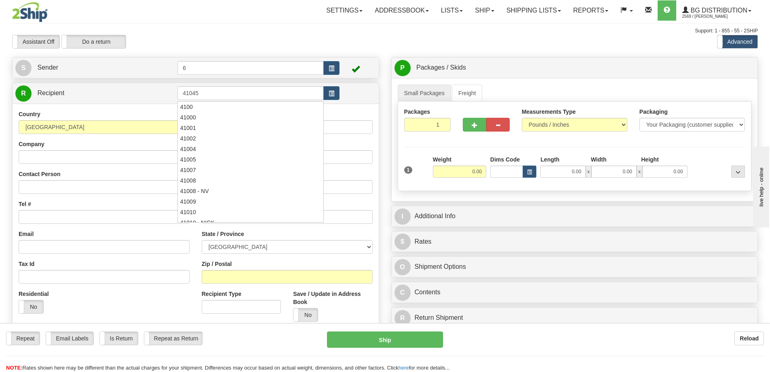
type input "41045"
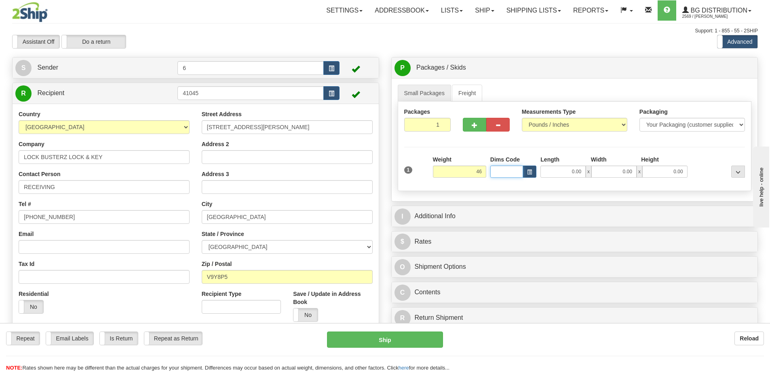
type input "46.00"
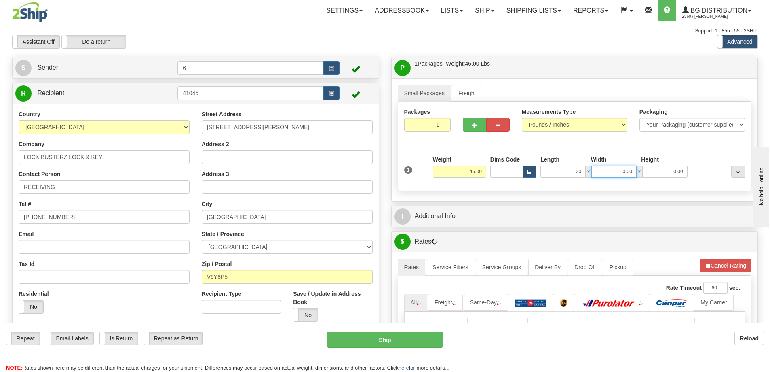
type input "20.00"
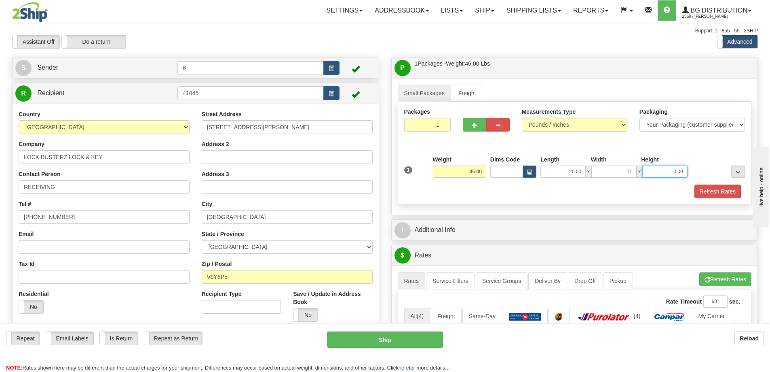
type input "11.00"
type input "7.00"
click at [474, 126] on span "button" at bounding box center [475, 125] width 6 height 5
radio input "true"
type input "2"
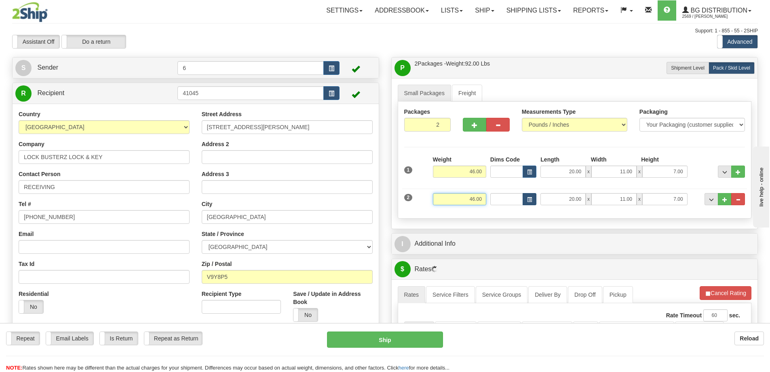
drag, startPoint x: 487, startPoint y: 200, endPoint x: 524, endPoint y: 201, distance: 36.8
click at [523, 202] on div "2 Weight 46.00 Dims Code Length Width Height" at bounding box center [574, 197] width 345 height 27
type input "55.00"
type input "20.00"
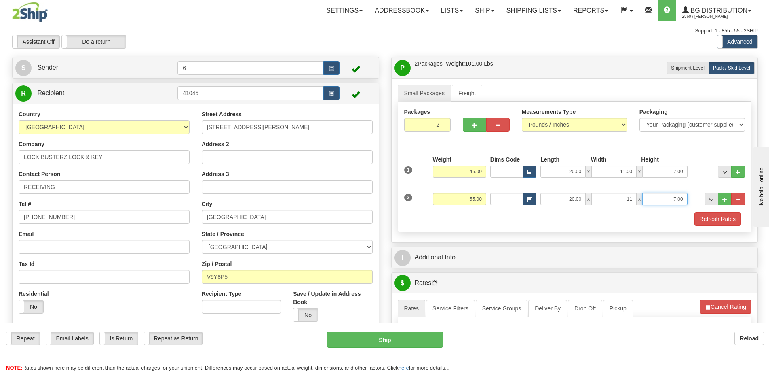
type input "11.00"
type input "7.00"
click at [701, 218] on button "Refresh Rates" at bounding box center [718, 219] width 47 height 14
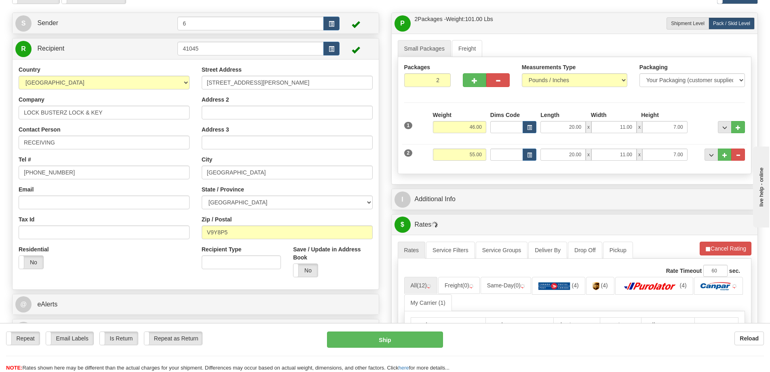
scroll to position [121, 0]
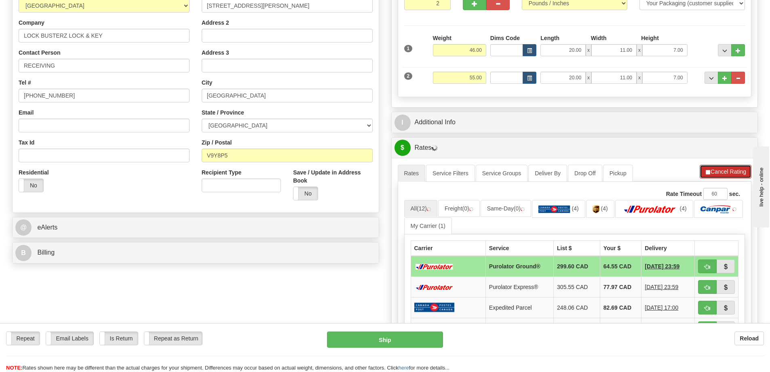
click at [721, 173] on button "Cancel Rating" at bounding box center [726, 172] width 52 height 14
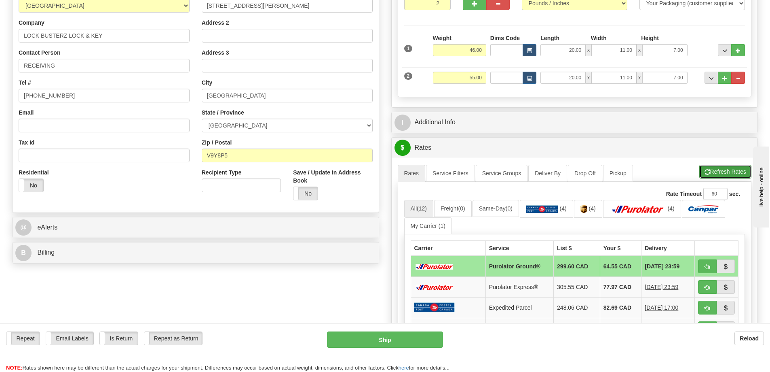
click at [719, 169] on button "Refresh Rates" at bounding box center [726, 172] width 52 height 14
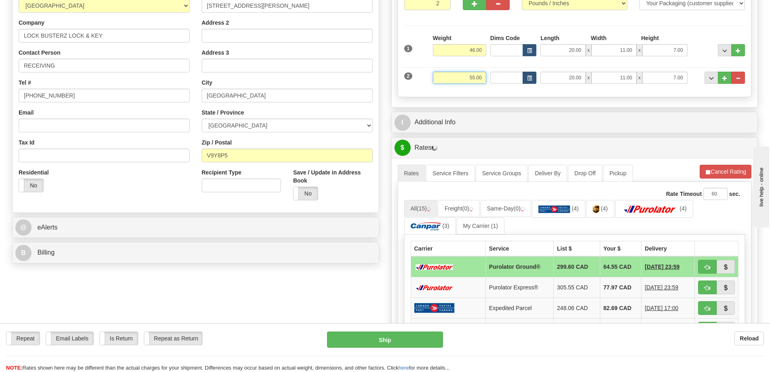
drag, startPoint x: 462, startPoint y: 80, endPoint x: 514, endPoint y: 73, distance: 51.8
click at [526, 78] on div "2 Weight 55.00 Dims Code Length Width Height" at bounding box center [574, 76] width 345 height 27
type input "49.00"
click at [724, 80] on span "..." at bounding box center [725, 78] width 5 height 4
type input "3"
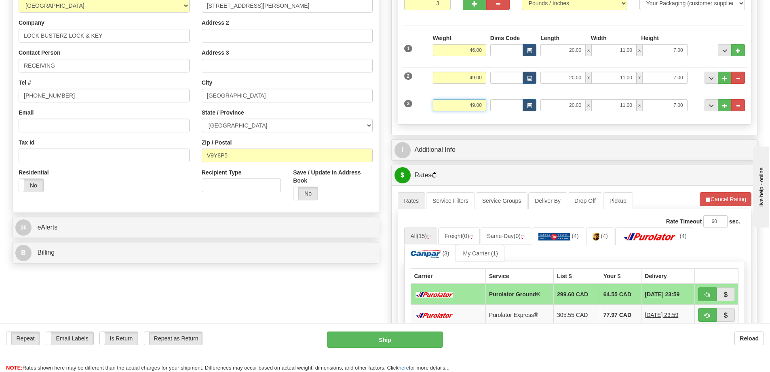
drag, startPoint x: 459, startPoint y: 107, endPoint x: 557, endPoint y: 101, distance: 98.4
click at [553, 102] on div "3 Weight 49.00 Dims Code Length Width Height" at bounding box center [574, 104] width 345 height 27
type input "10.00"
type input "13.00"
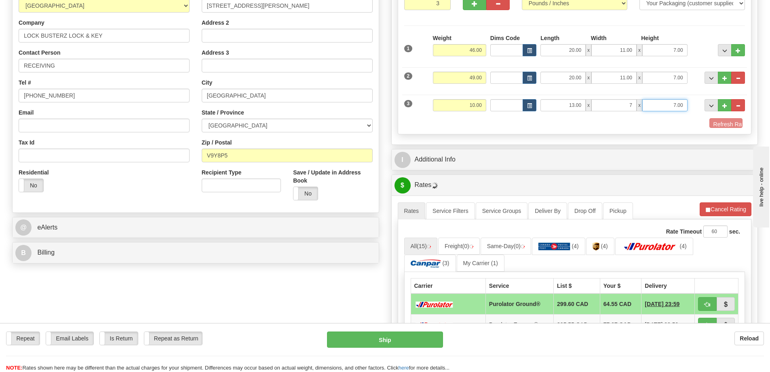
type input "7.00"
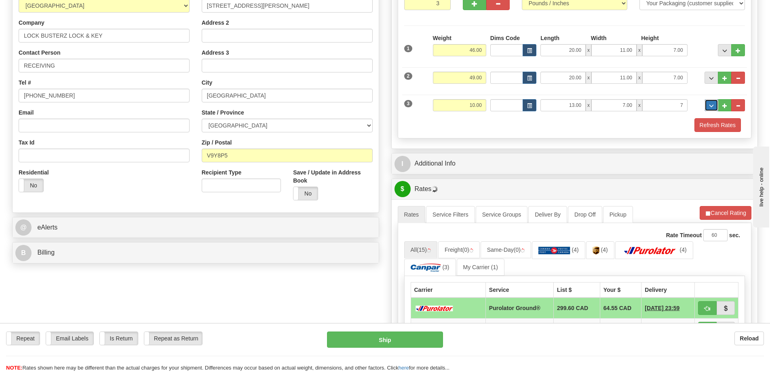
type input "7.00"
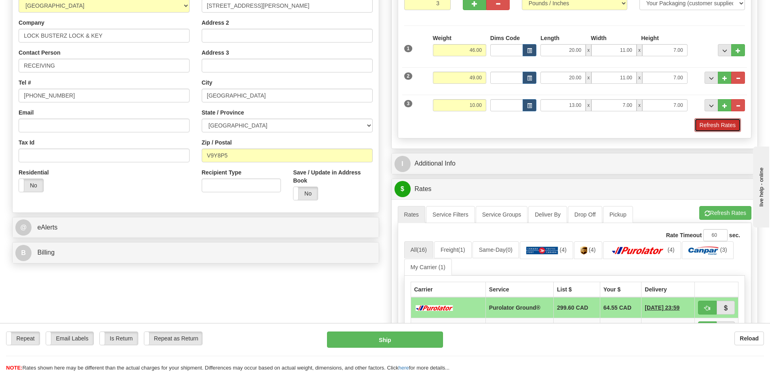
click at [719, 131] on button "Refresh Rates" at bounding box center [718, 125] width 47 height 14
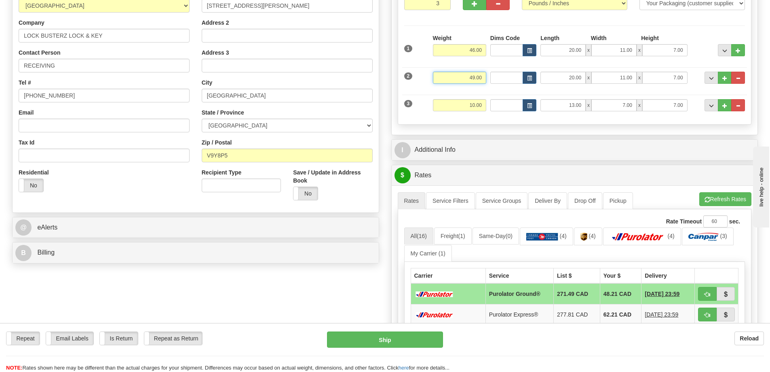
drag, startPoint x: 467, startPoint y: 80, endPoint x: 578, endPoint y: 74, distance: 111.0
click at [569, 76] on div "2 Weight 49.00 Dims Code Length Width Height" at bounding box center [574, 76] width 345 height 27
type input "44.00"
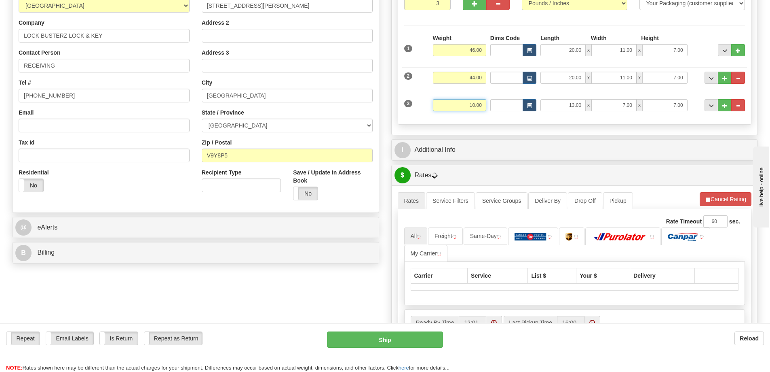
drag, startPoint x: 465, startPoint y: 103, endPoint x: 605, endPoint y: 91, distance: 140.8
click at [605, 92] on div "3 Weight 10.00 Dims Code Length Width Height" at bounding box center [574, 104] width 345 height 27
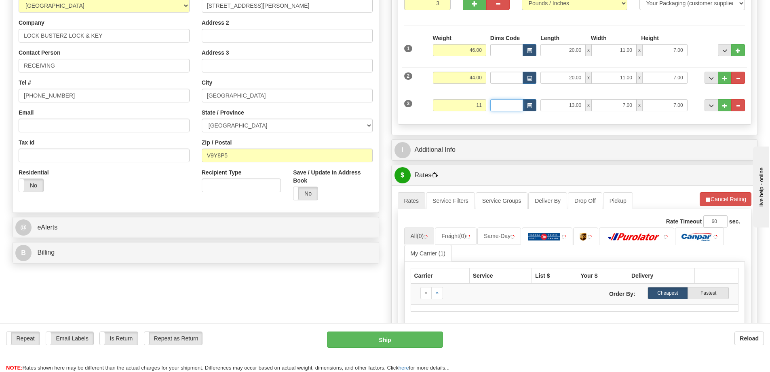
type input "11.00"
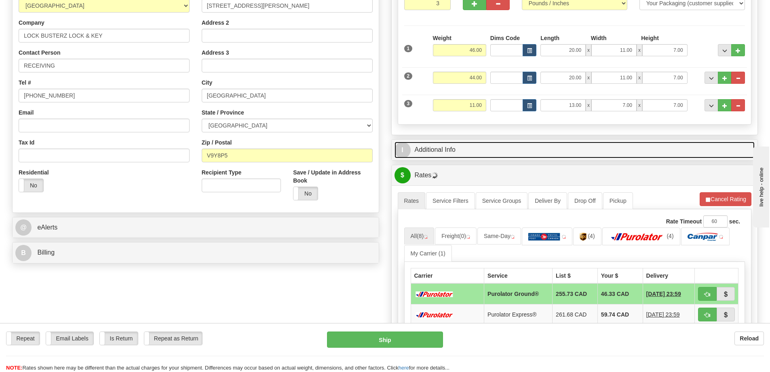
click at [640, 156] on link "I Additional Info" at bounding box center [575, 150] width 361 height 17
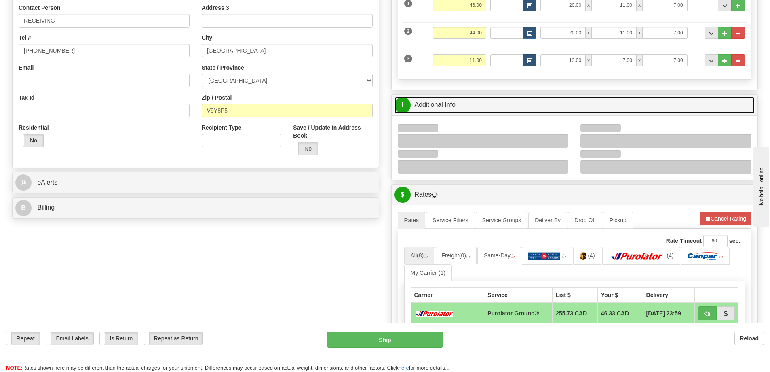
scroll to position [243, 0]
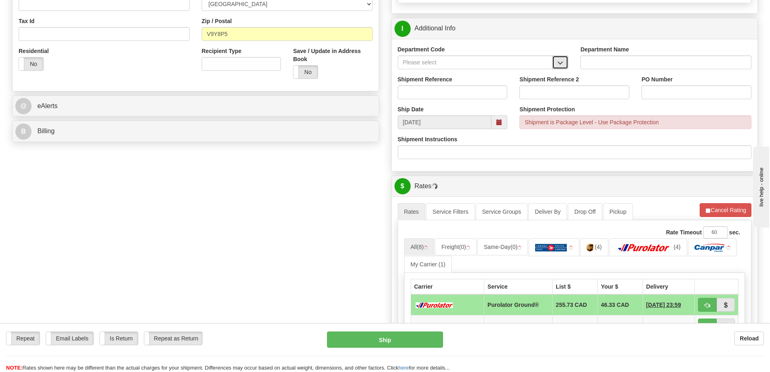
drag, startPoint x: 565, startPoint y: 60, endPoint x: 544, endPoint y: 70, distance: 23.0
click at [564, 60] on button "button" at bounding box center [560, 62] width 16 height 14
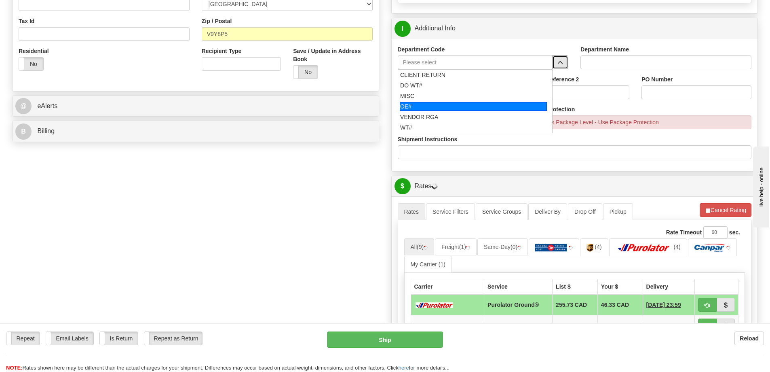
click at [445, 110] on div "OE#" at bounding box center [473, 106] width 147 height 9
type input "OE#"
type input "ORDERS"
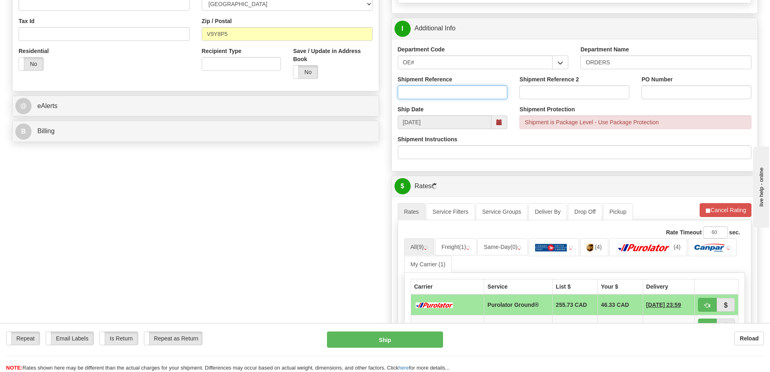
click at [446, 93] on input "Shipment Reference" at bounding box center [453, 92] width 110 height 14
type input "60032817-00"
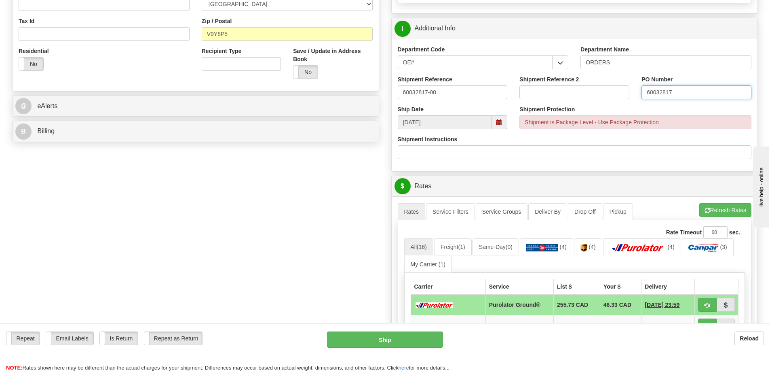
click at [698, 96] on input "60032817" at bounding box center [697, 92] width 110 height 14
type input "60032817-00"
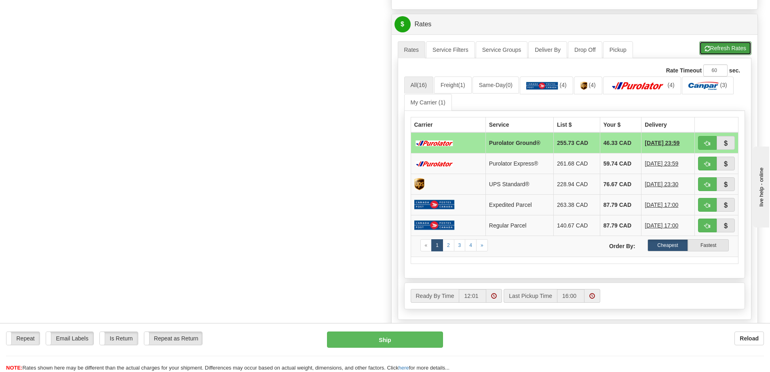
click at [729, 51] on button "Refresh Rates" at bounding box center [726, 48] width 52 height 14
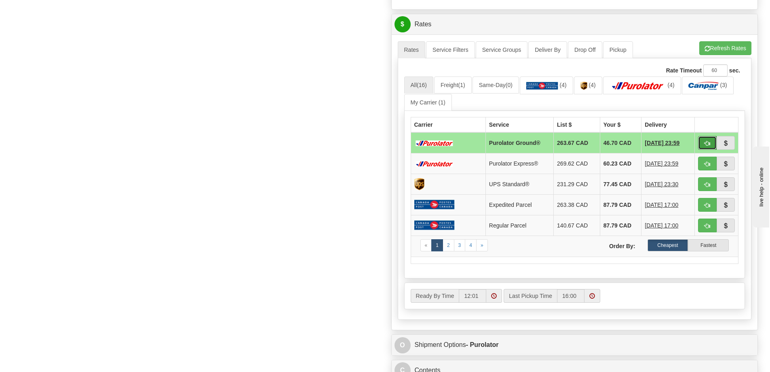
click at [713, 144] on button "button" at bounding box center [707, 143] width 19 height 14
type input "260"
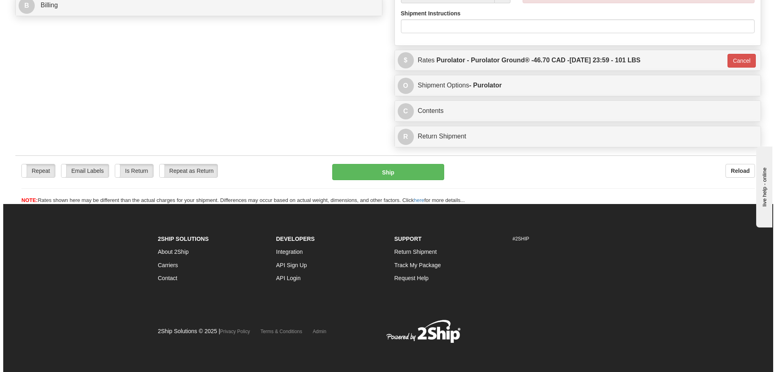
scroll to position [394, 0]
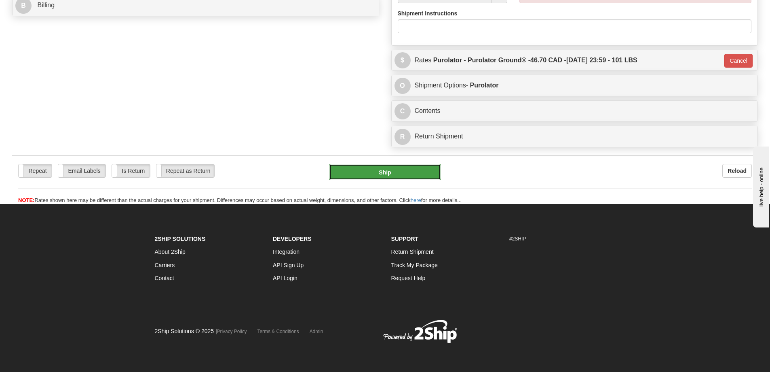
click at [401, 164] on button "Ship" at bounding box center [385, 172] width 112 height 16
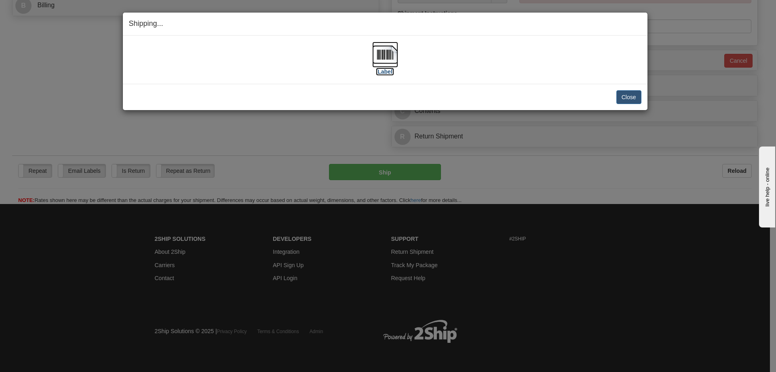
click at [390, 72] on label "[Label]" at bounding box center [385, 72] width 19 height 8
click at [630, 95] on button "Close" at bounding box center [629, 97] width 25 height 14
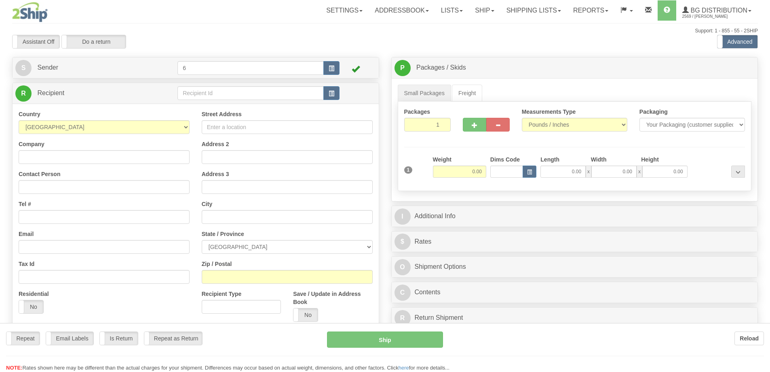
click at [199, 95] on div at bounding box center [385, 186] width 770 height 372
click at [199, 95] on div "Toggle navigation Settings Shipping Preferences Fields Preferences New" at bounding box center [385, 230] width 770 height 460
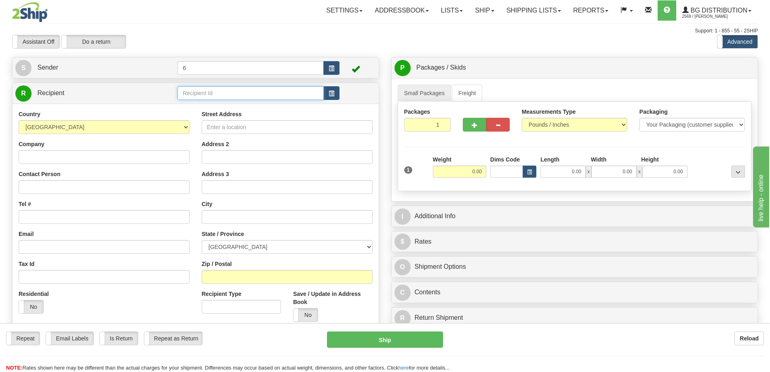
click at [199, 95] on input "text" at bounding box center [251, 93] width 146 height 14
type input "44028"
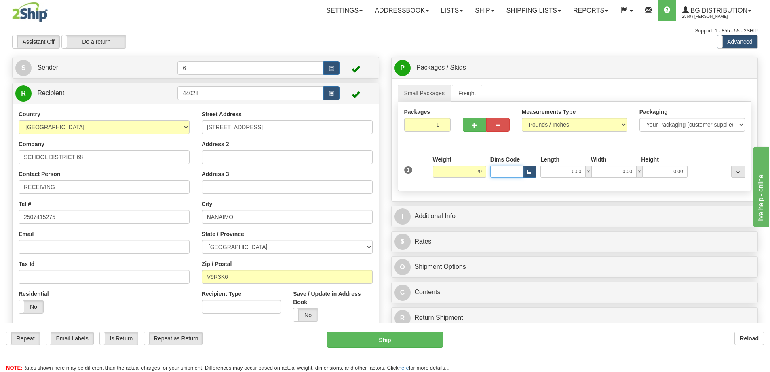
type input "20.00"
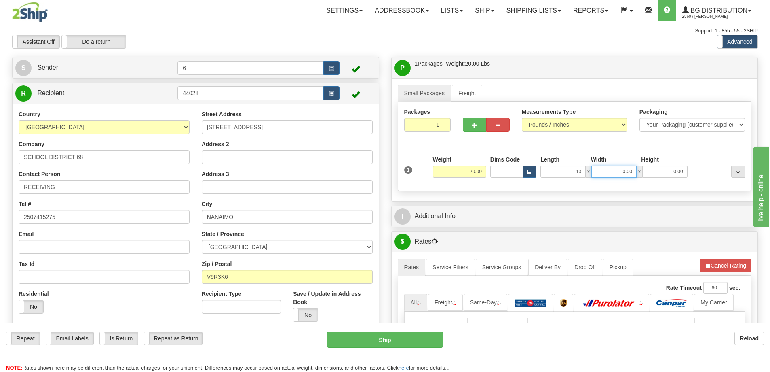
type input "13.00"
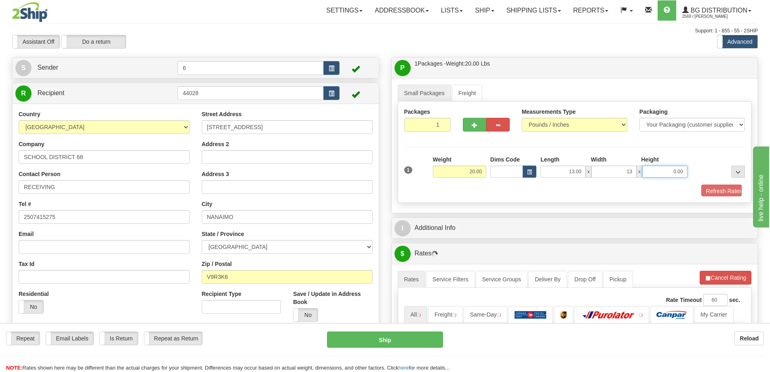
type input "13.00"
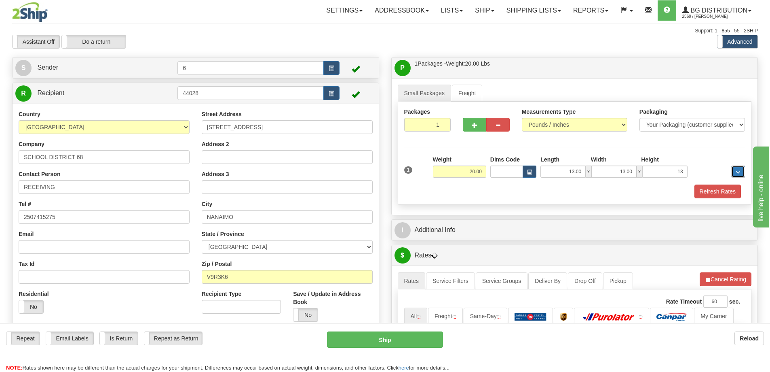
type input "13.00"
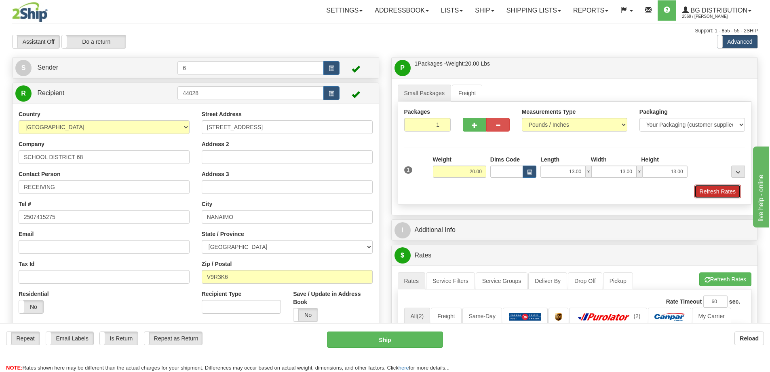
click at [708, 189] on button "Refresh Rates" at bounding box center [718, 191] width 47 height 14
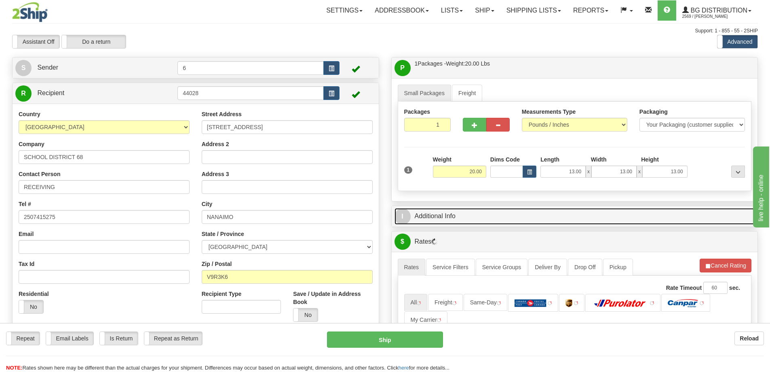
click at [653, 220] on link "I Additional Info" at bounding box center [575, 216] width 361 height 17
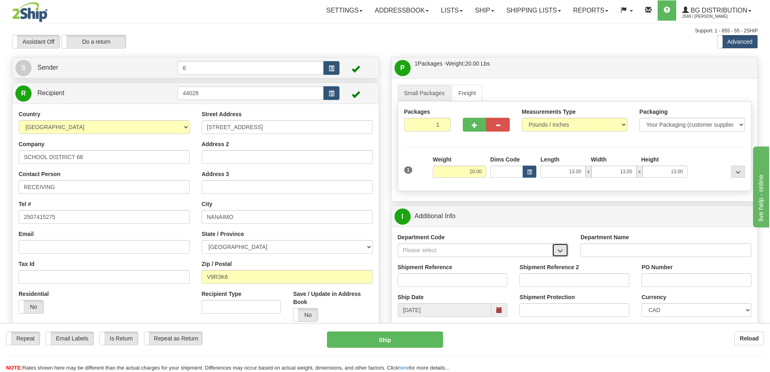
click at [559, 250] on span "button" at bounding box center [561, 250] width 6 height 5
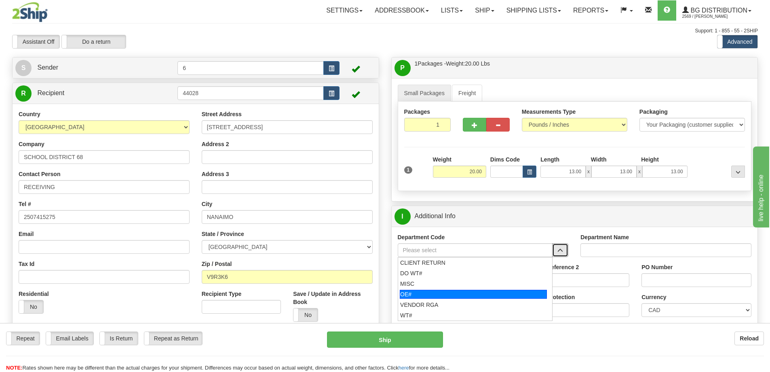
drag, startPoint x: 448, startPoint y: 298, endPoint x: 444, endPoint y: 290, distance: 8.5
click at [448, 298] on div "OE#" at bounding box center [473, 294] width 147 height 9
type input "OE#"
type input "ORDERS"
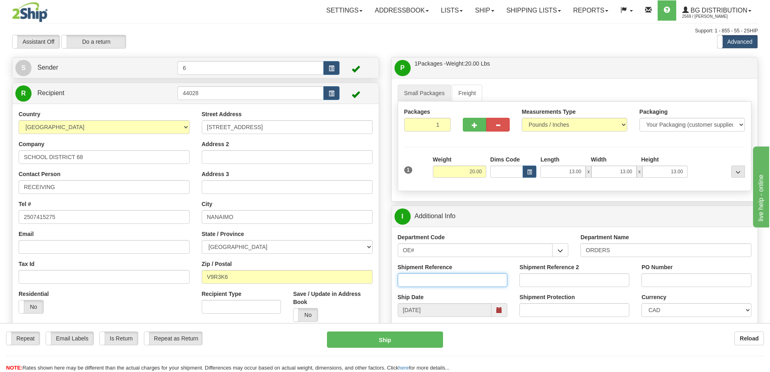
click at [444, 277] on input "Shipment Reference" at bounding box center [453, 280] width 110 height 14
type input "60032843-00"
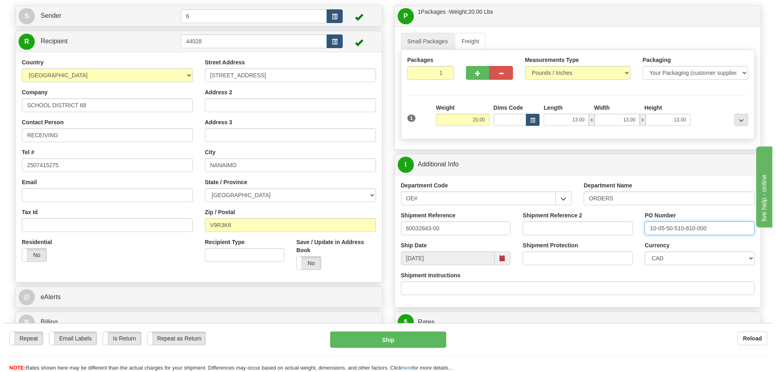
scroll to position [202, 0]
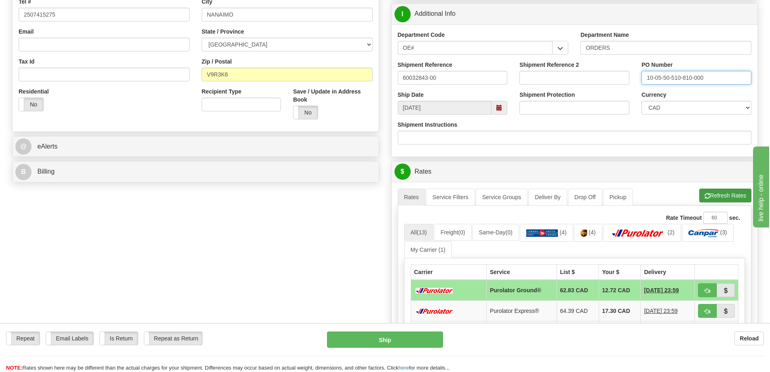
type input "10-05-50-510-810-000"
click at [735, 194] on button "Refresh Rates" at bounding box center [726, 195] width 52 height 14
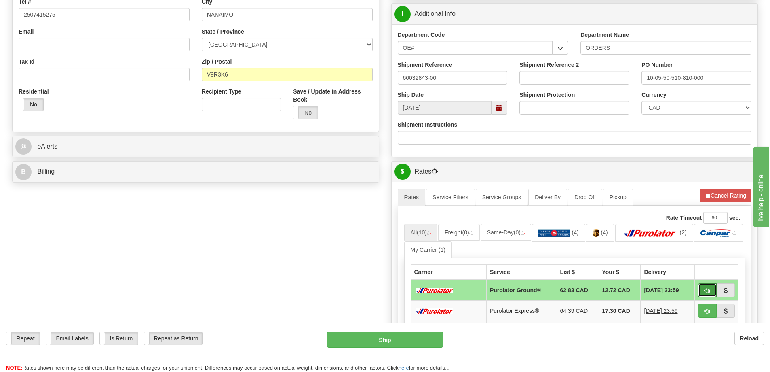
click at [705, 292] on span "button" at bounding box center [708, 290] width 6 height 5
click at [703, 291] on button "button" at bounding box center [707, 290] width 19 height 14
click at [710, 286] on button "button" at bounding box center [707, 290] width 19 height 14
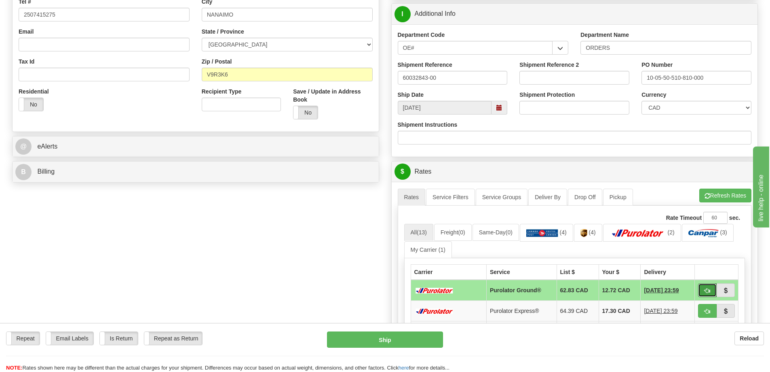
click at [716, 290] on button "button" at bounding box center [707, 290] width 19 height 14
type input "260"
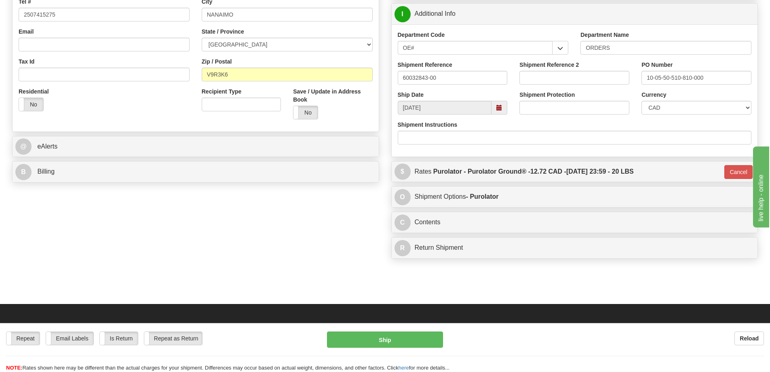
click at [372, 328] on div "Repeat Repeat Email Labels Email Labels Edit Is Return Is Return Repeat as Retu…" at bounding box center [385, 347] width 770 height 49
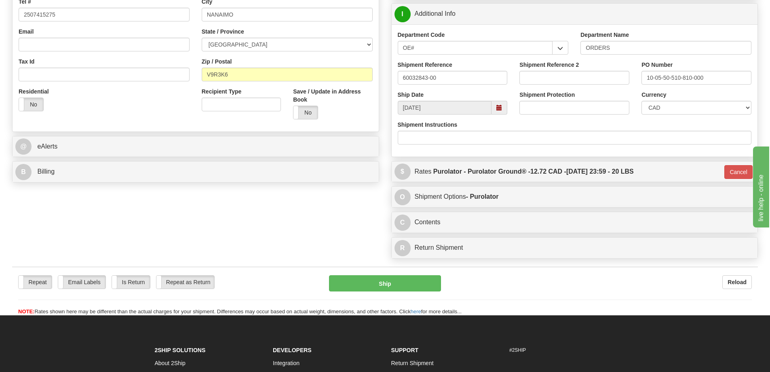
click at [362, 290] on button "Ship" at bounding box center [385, 283] width 112 height 16
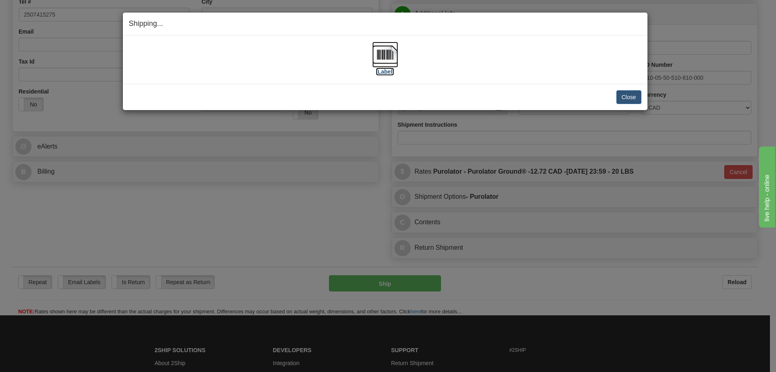
click at [389, 70] on label "[Label]" at bounding box center [385, 72] width 19 height 8
click at [383, 70] on label "[Label]" at bounding box center [385, 72] width 19 height 8
click at [630, 89] on div "Close Cancel Cancel Shipment and Quit Pickup Quit Pickup ONLY" at bounding box center [385, 97] width 525 height 26
click at [630, 95] on button "Close" at bounding box center [629, 97] width 25 height 14
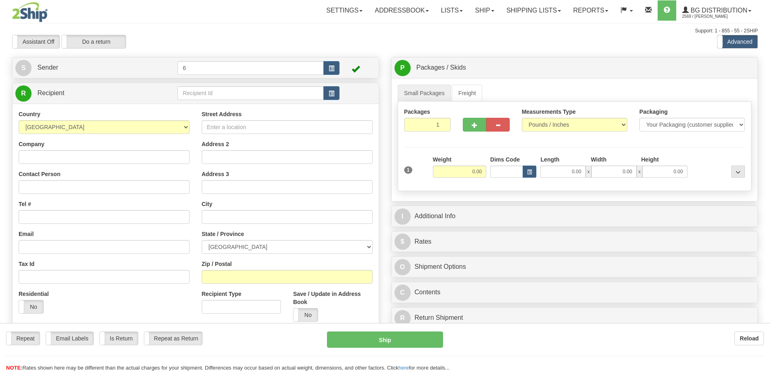
click at [226, 96] on div "Toggle navigation Settings Shipping Preferences Fields Preferences New" at bounding box center [385, 230] width 770 height 460
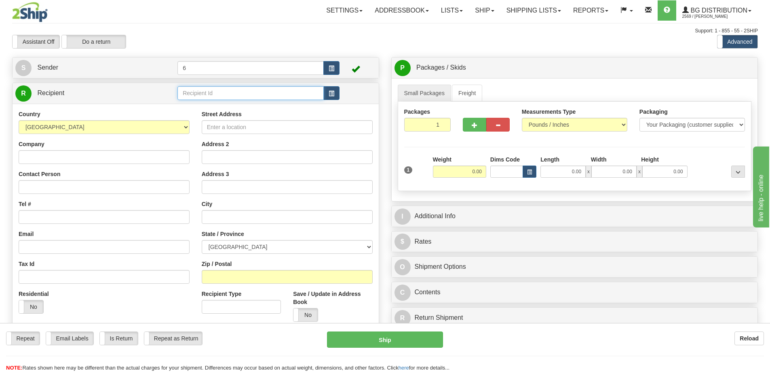
click at [226, 95] on input "text" at bounding box center [251, 93] width 146 height 14
type input "41054"
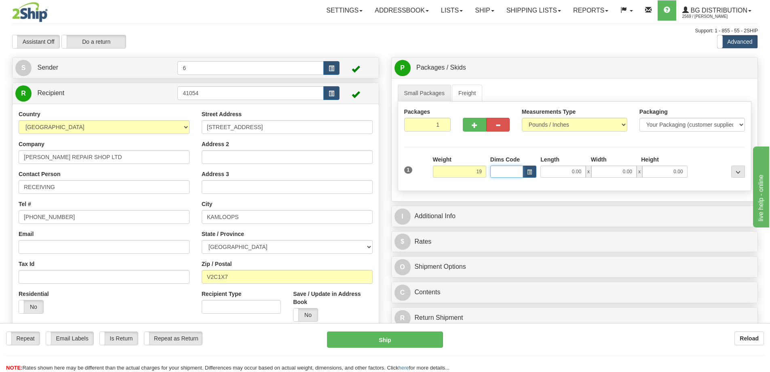
type input "19.00"
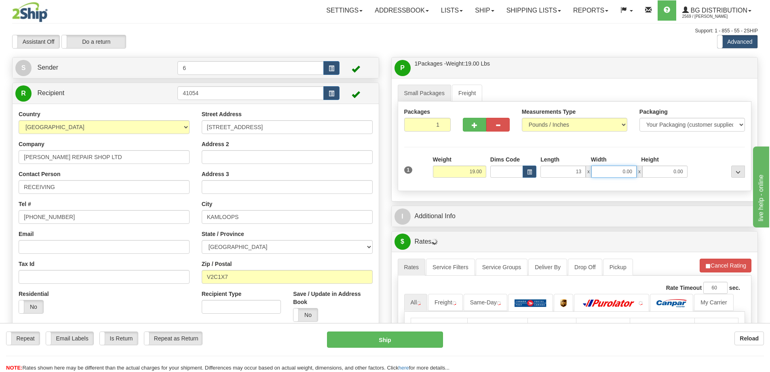
type input "13.00"
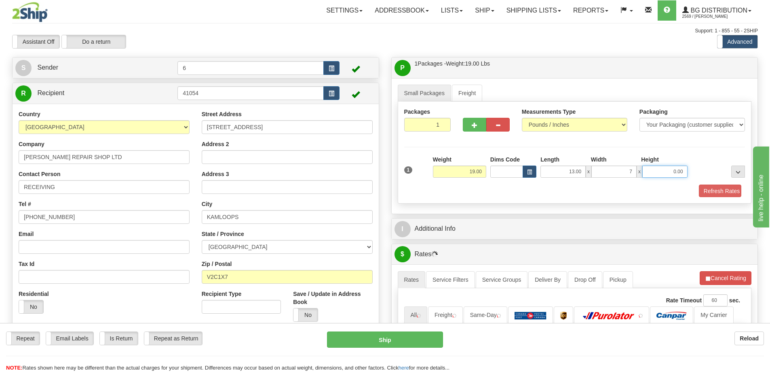
type input "7.00"
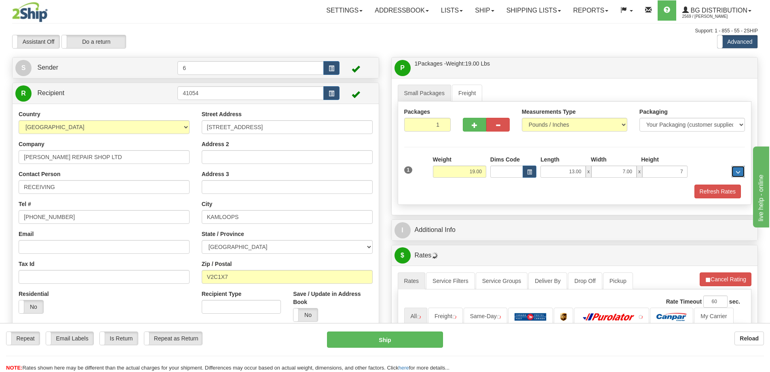
type input "7.00"
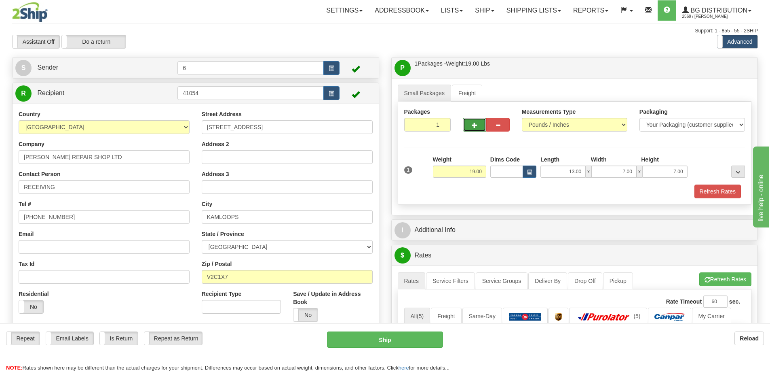
click at [473, 125] on span "button" at bounding box center [475, 125] width 6 height 5
radio input "true"
type input "2"
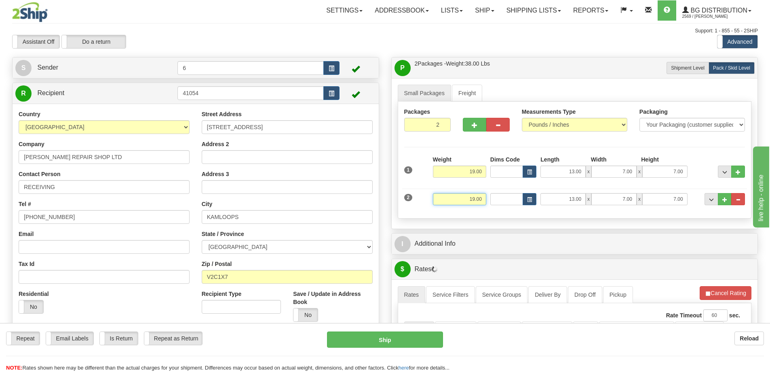
drag, startPoint x: 476, startPoint y: 199, endPoint x: 510, endPoint y: 205, distance: 34.5
click at [510, 199] on div "2 Weight 19.00 Dims Code Length Width Height" at bounding box center [574, 197] width 345 height 27
type input "14.00"
click at [595, 229] on div "P Packages / Skids 2 Packages - Weight: 33.00 Lbs 1 Skids - Weight: 0.00 Lbs Sh…" at bounding box center [574, 143] width 367 height 172
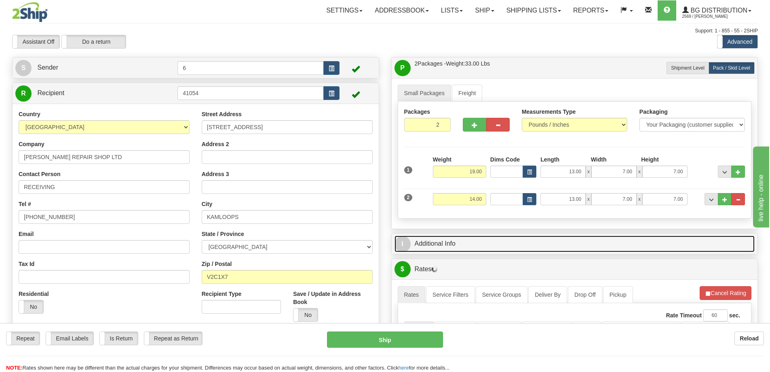
click at [593, 239] on link "I Additional Info" at bounding box center [575, 243] width 361 height 17
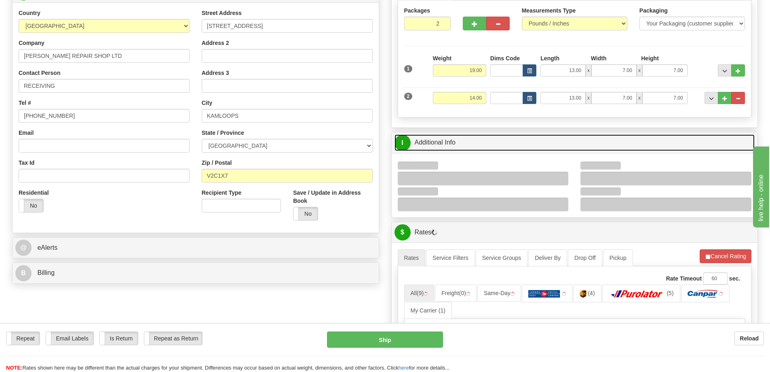
scroll to position [162, 0]
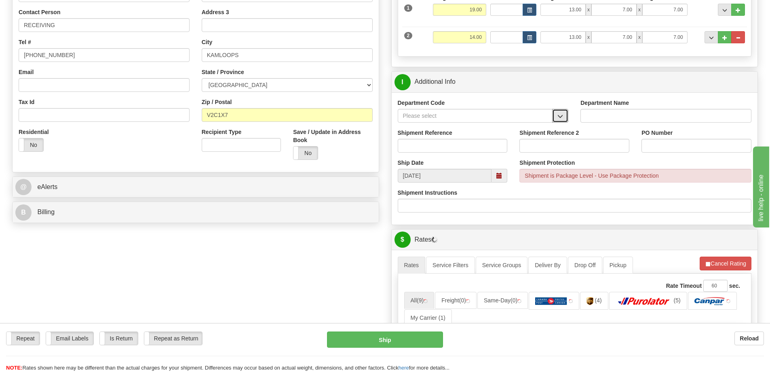
drag, startPoint x: 565, startPoint y: 115, endPoint x: 537, endPoint y: 122, distance: 28.6
click at [562, 116] on button "button" at bounding box center [560, 116] width 16 height 14
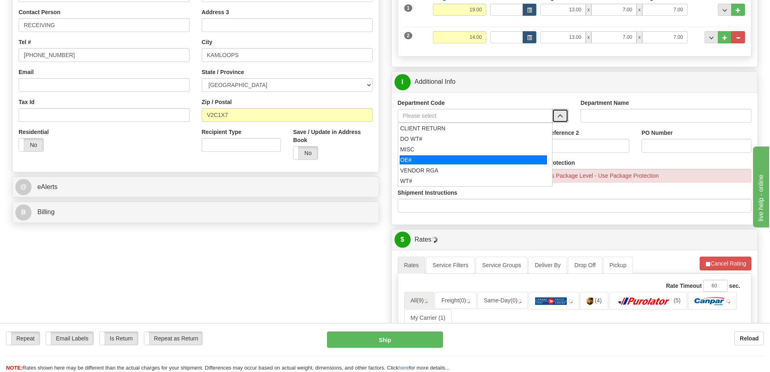
click at [419, 163] on div "OE#" at bounding box center [473, 159] width 147 height 9
type input "OE#"
type input "ORDERS"
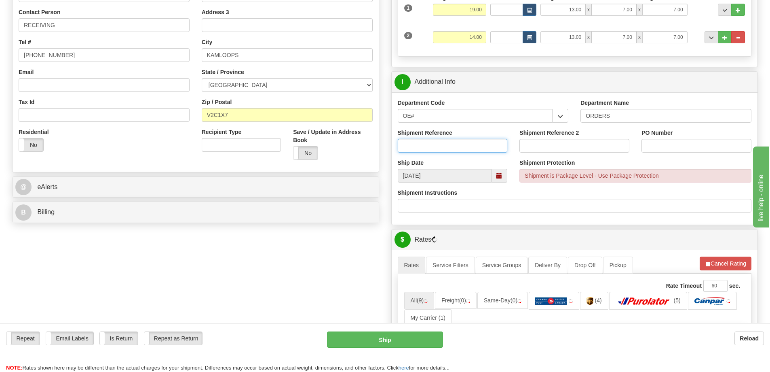
click at [427, 148] on input "Shipment Reference" at bounding box center [453, 146] width 110 height 14
type input "60032822-00"
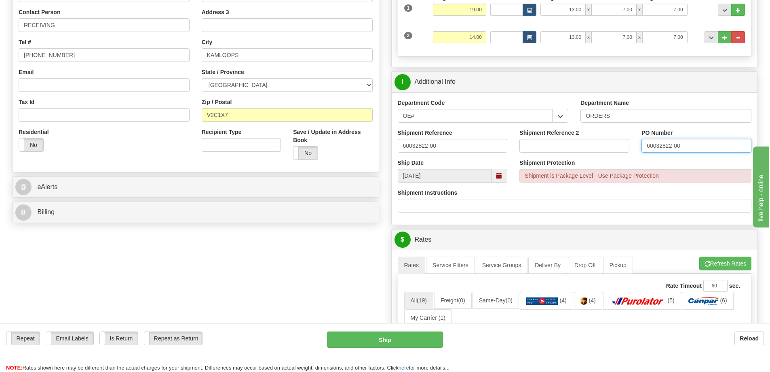
type input "60032822-00"
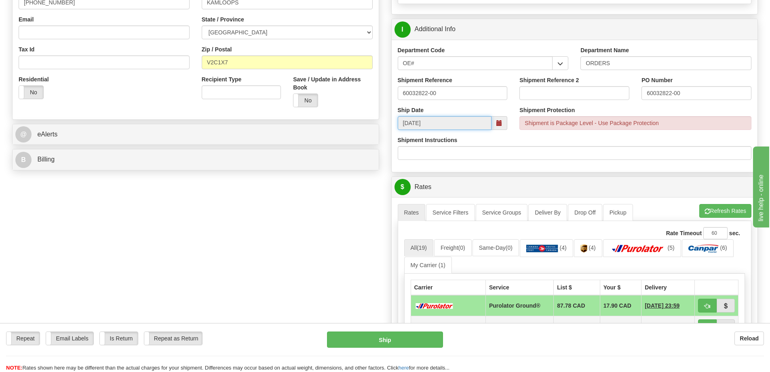
scroll to position [404, 0]
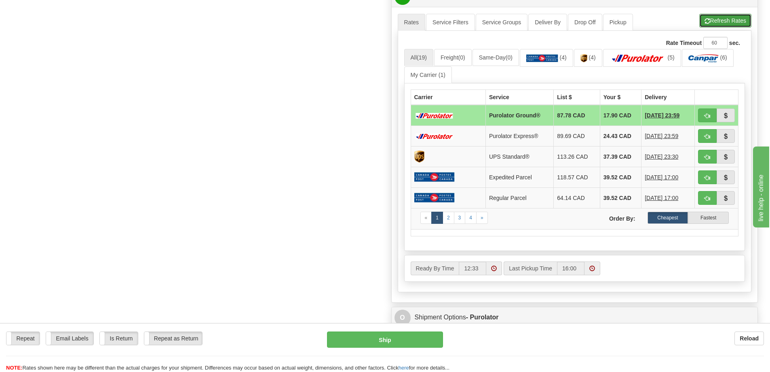
click at [717, 25] on button "Refresh Rates" at bounding box center [726, 21] width 52 height 14
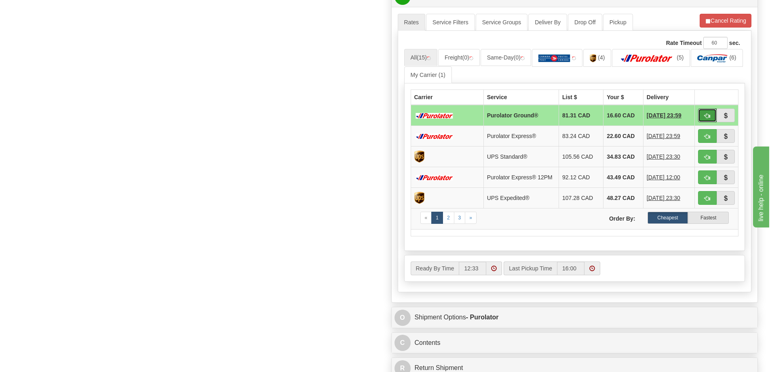
click at [706, 115] on span "button" at bounding box center [708, 115] width 6 height 5
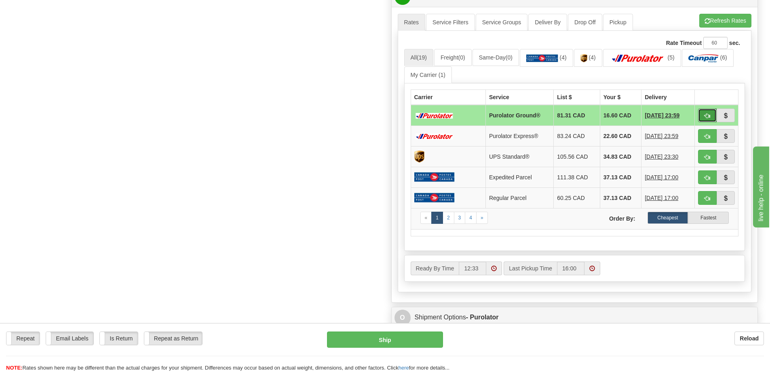
click at [713, 112] on button "button" at bounding box center [707, 115] width 19 height 14
type input "260"
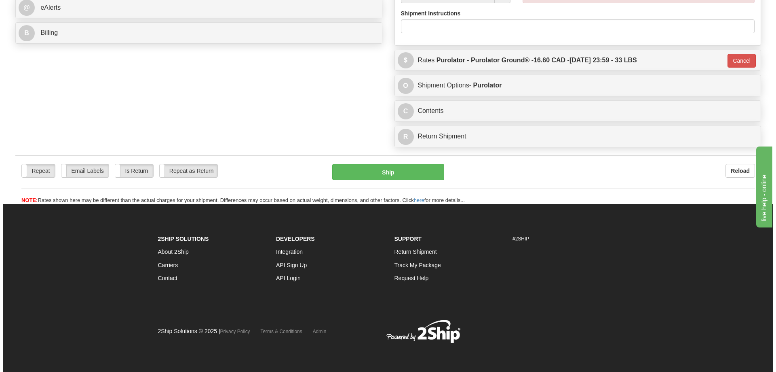
scroll to position [366, 0]
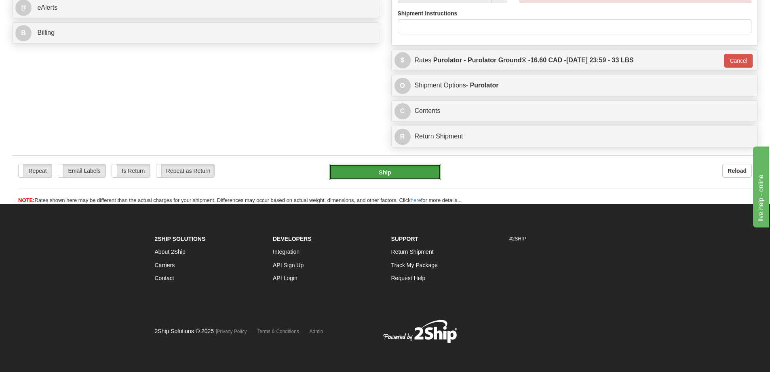
click at [423, 164] on button "Ship" at bounding box center [385, 172] width 112 height 16
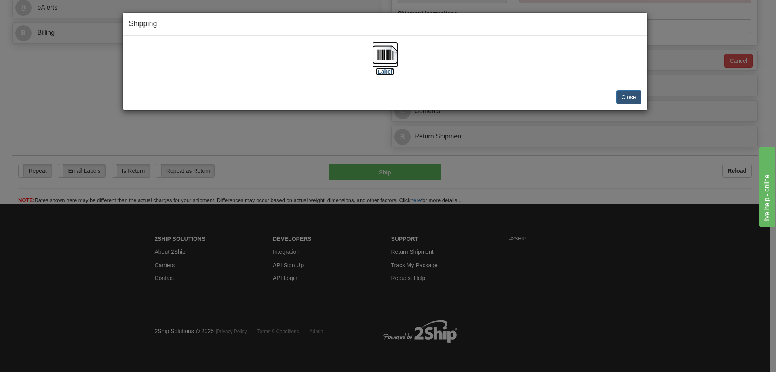
click at [381, 72] on label "[Label]" at bounding box center [385, 72] width 19 height 8
